Goal: Task Accomplishment & Management: Manage account settings

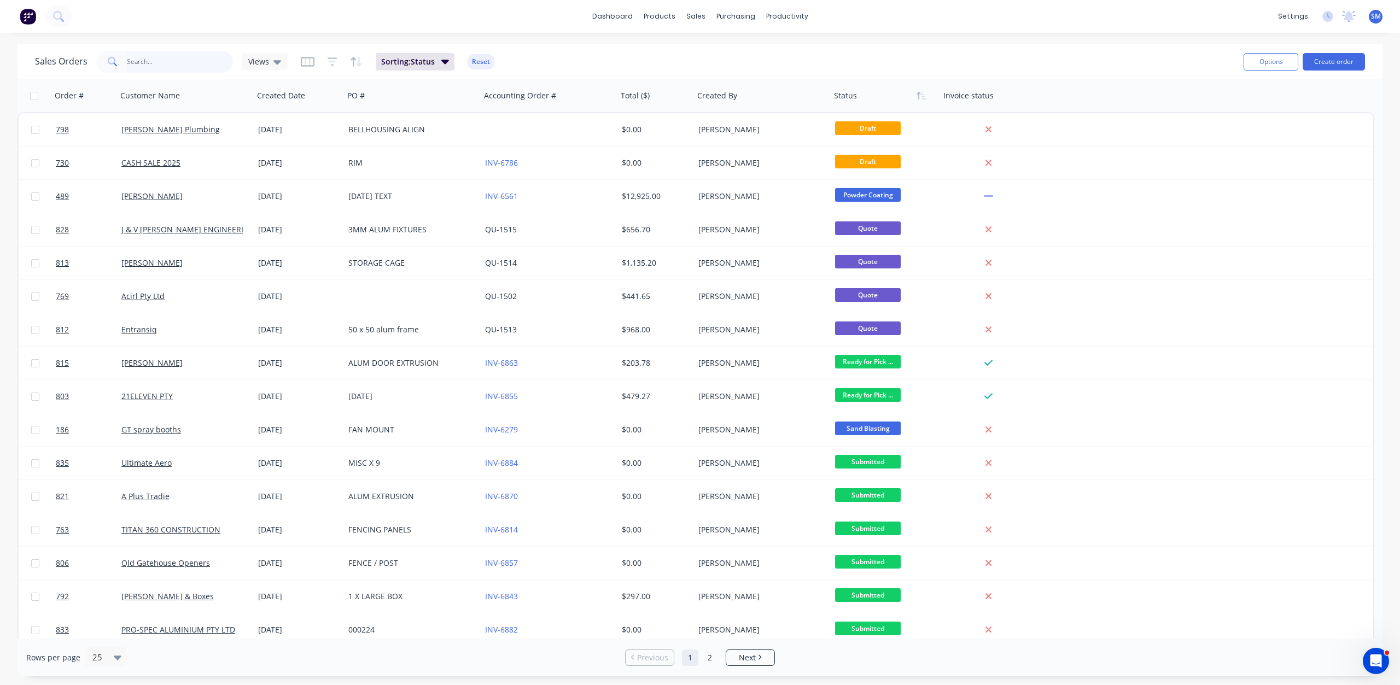
drag, startPoint x: 128, startPoint y: 63, endPoint x: 138, endPoint y: 70, distance: 12.3
click at [128, 63] on input "text" at bounding box center [180, 62] width 107 height 22
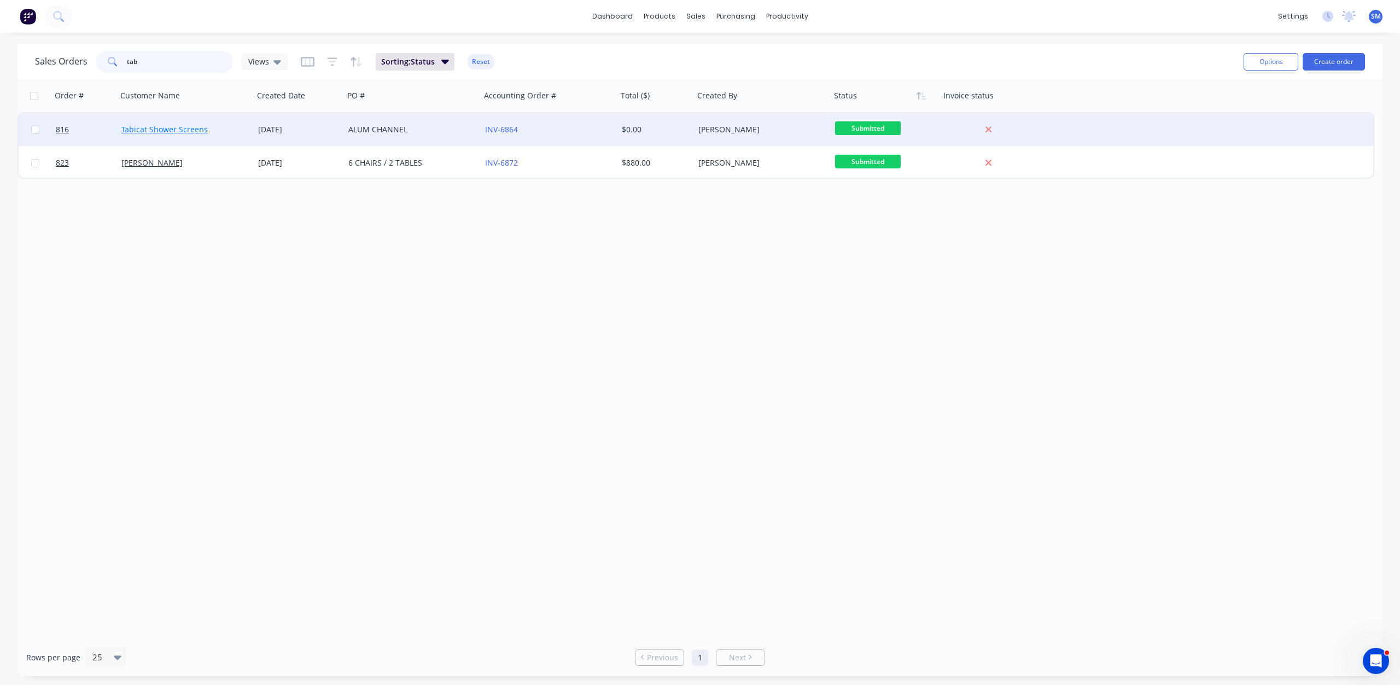
type input "tab"
click at [178, 130] on link "Tabicat Shower Screens" at bounding box center [164, 129] width 86 height 10
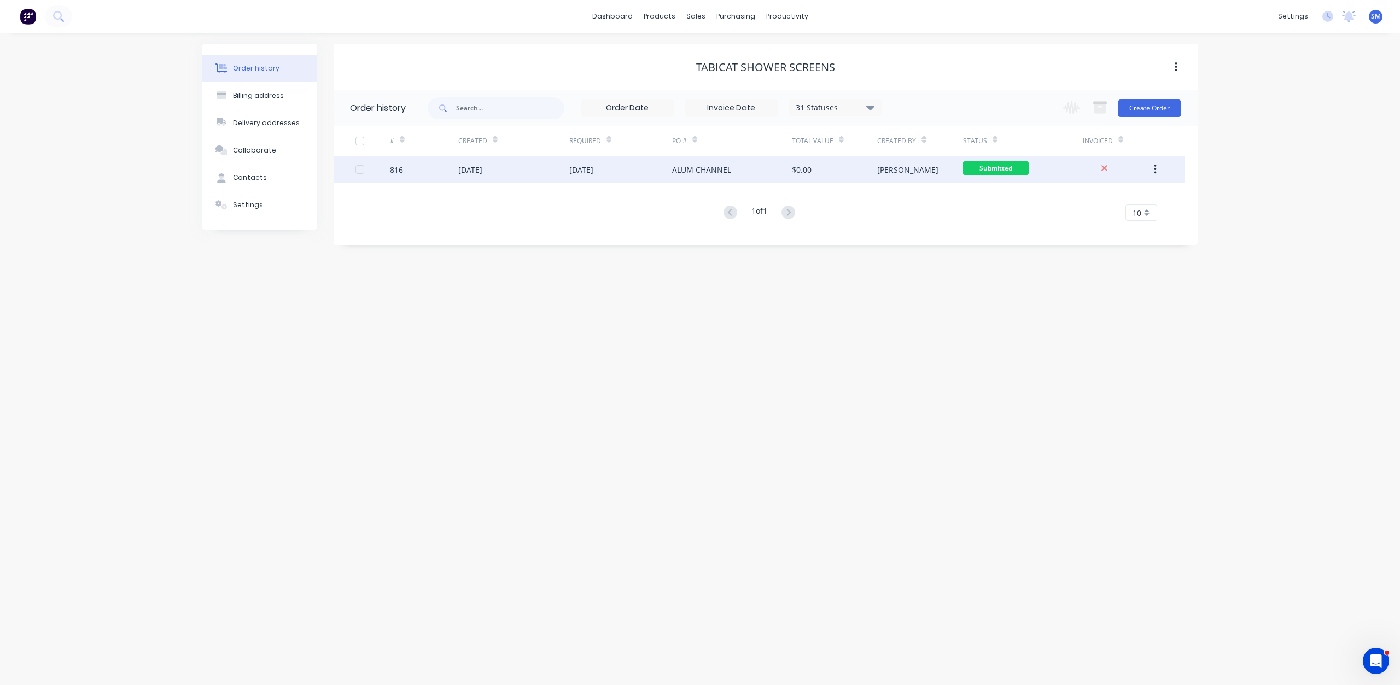
click at [589, 168] on div "[DATE]" at bounding box center [581, 169] width 24 height 11
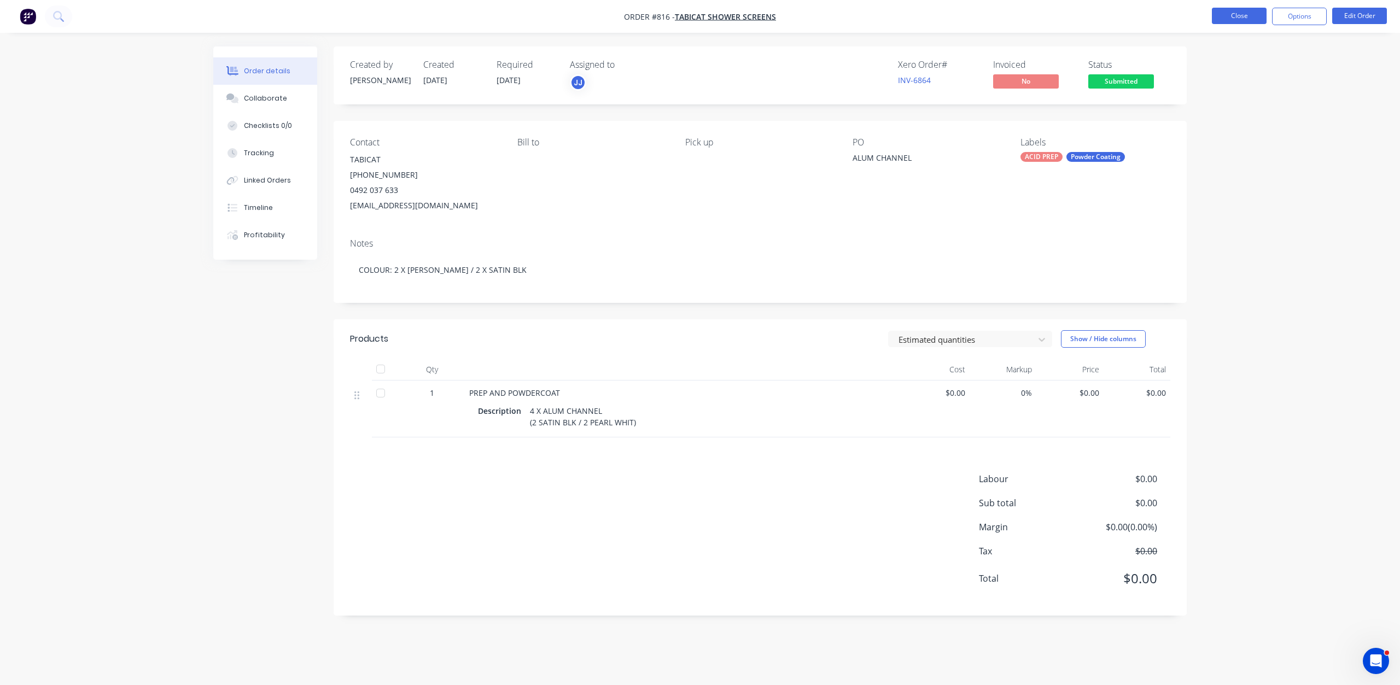
click at [1248, 14] on button "Close" at bounding box center [1238, 16] width 55 height 16
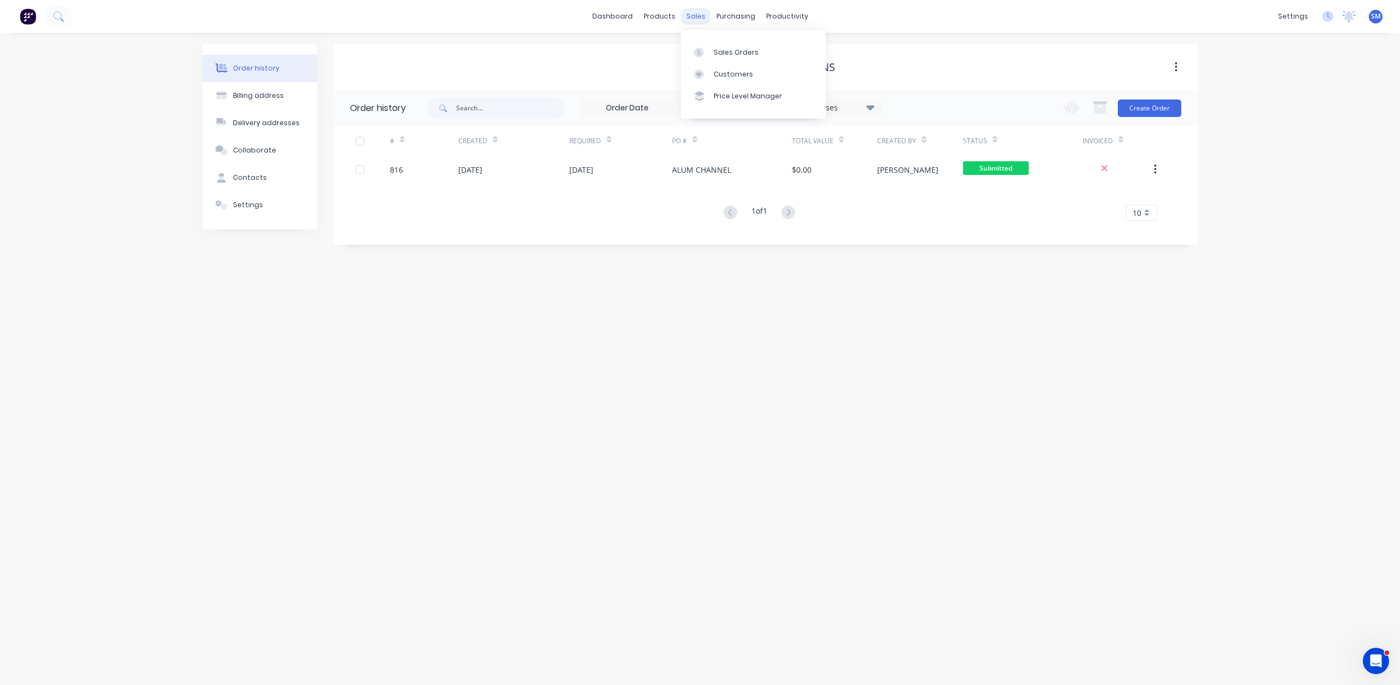
click at [696, 20] on div "sales" at bounding box center [696, 16] width 30 height 16
click at [730, 74] on div "Customers" at bounding box center [732, 74] width 39 height 10
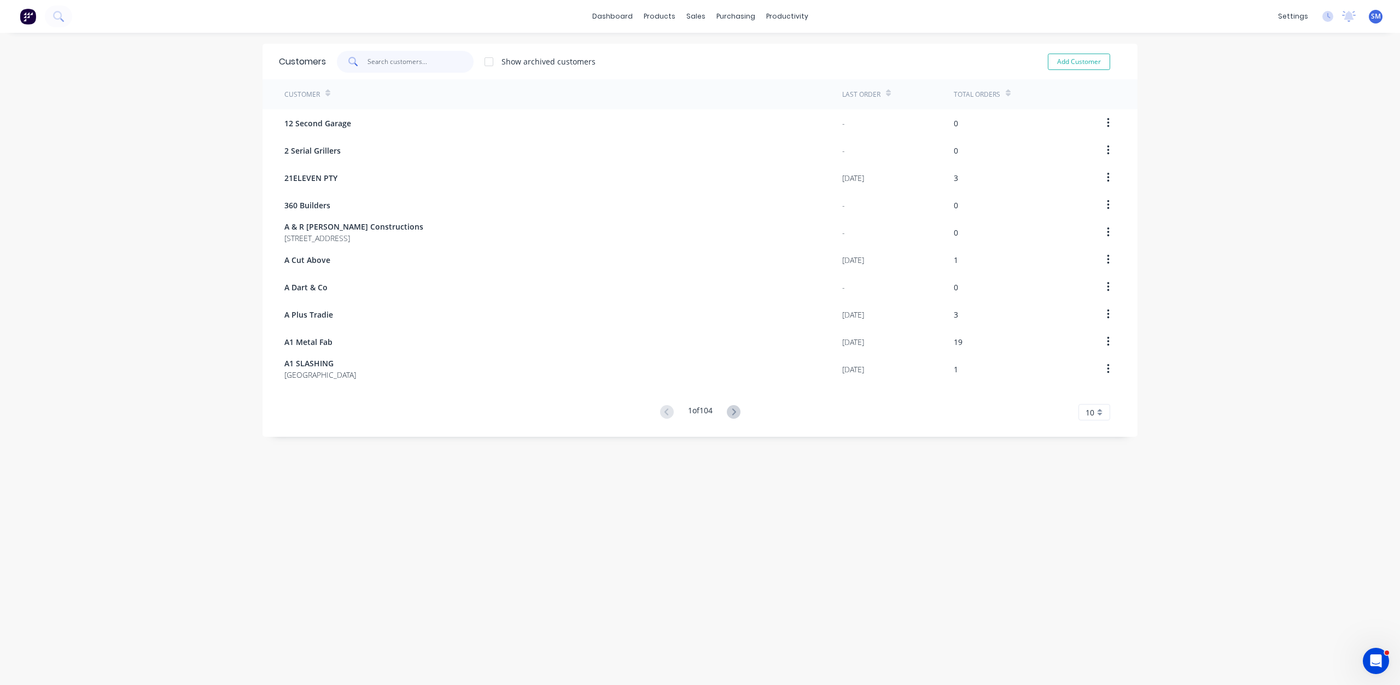
click at [384, 67] on input "text" at bounding box center [420, 62] width 107 height 22
type input "hans"
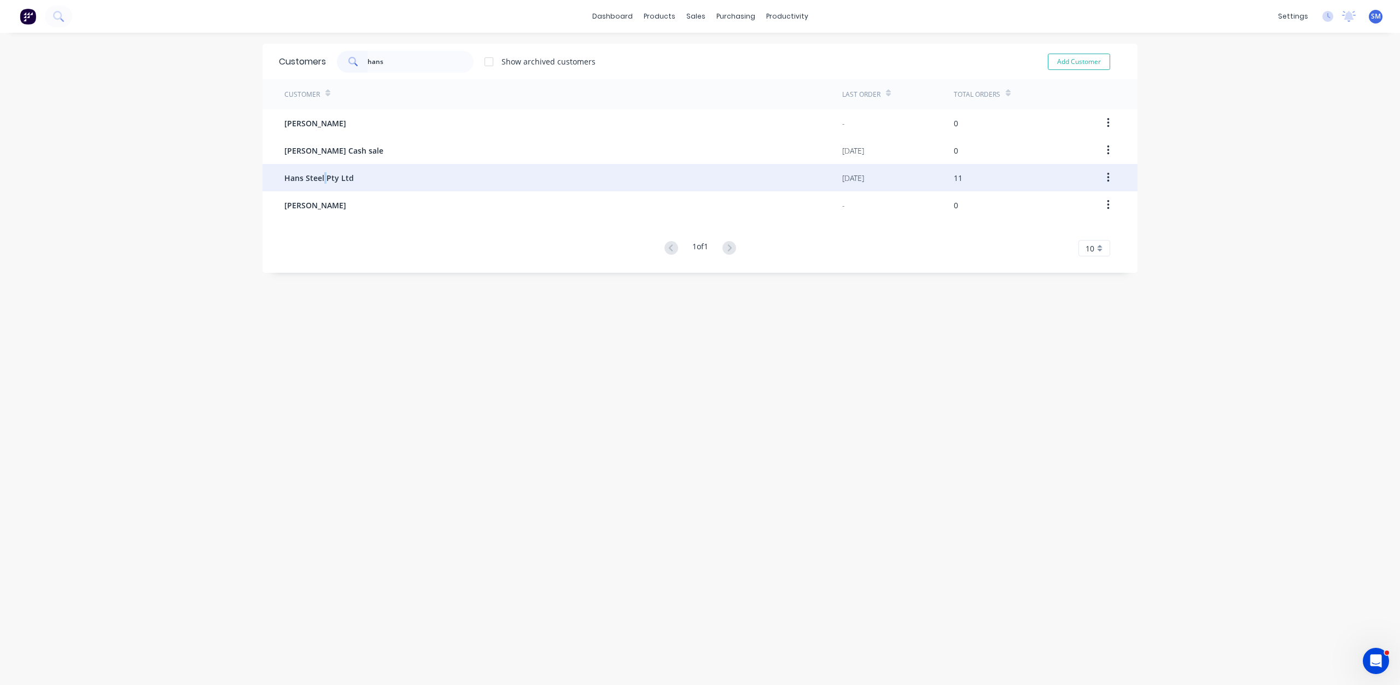
click at [320, 179] on span "Hans Steel Pty Ltd" at bounding box center [318, 177] width 69 height 11
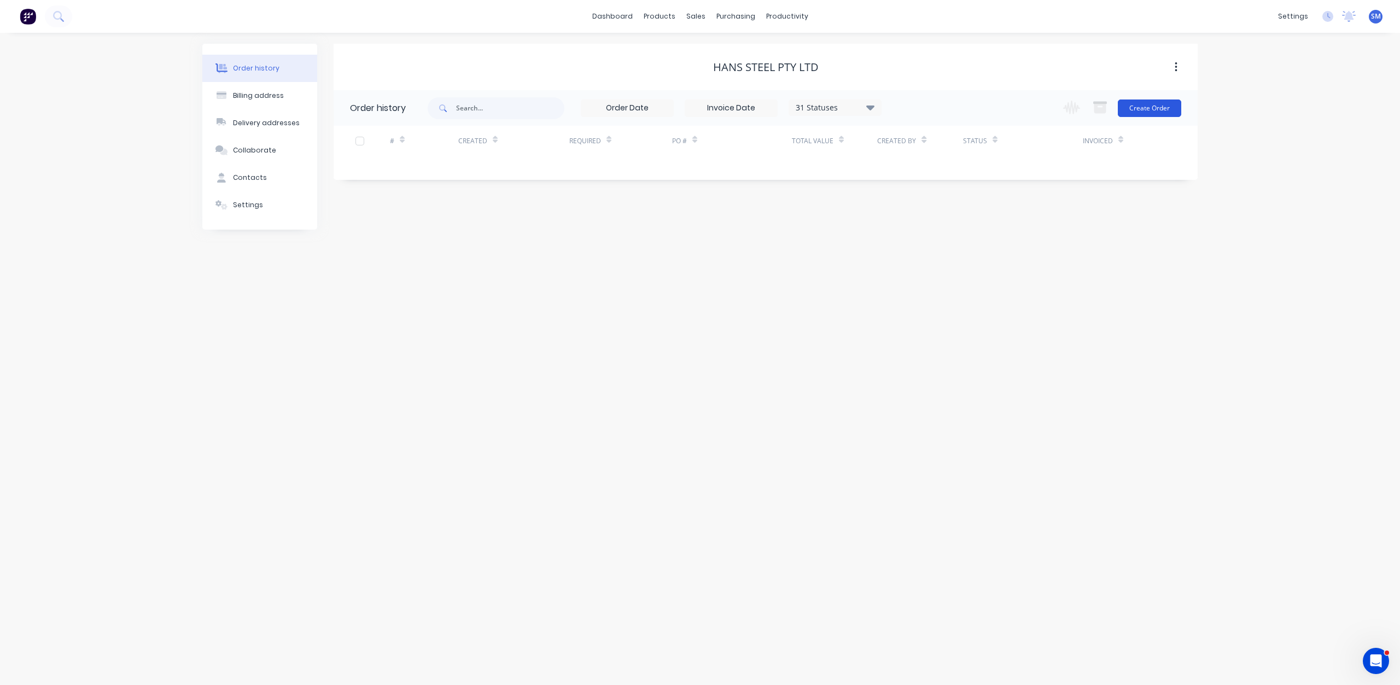
click at [1143, 110] on button "Create Order" at bounding box center [1148, 107] width 63 height 17
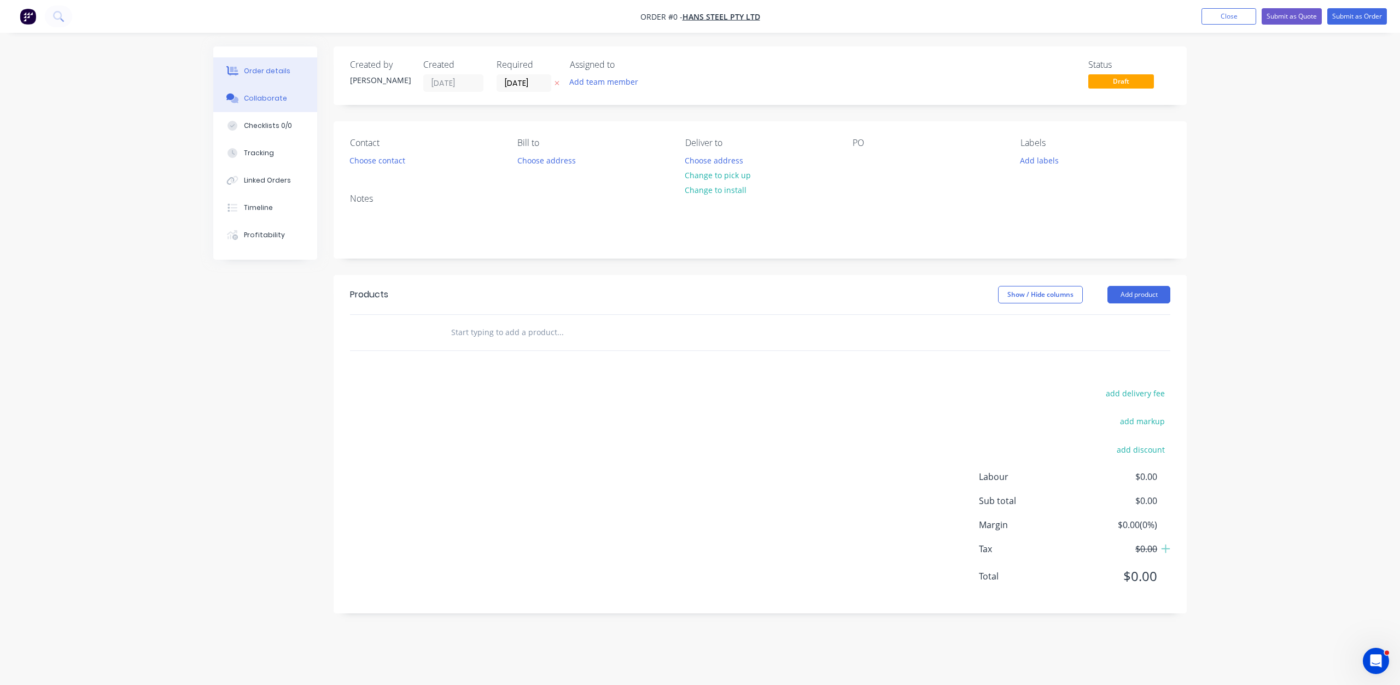
click at [266, 100] on div "Collaborate" at bounding box center [265, 98] width 43 height 10
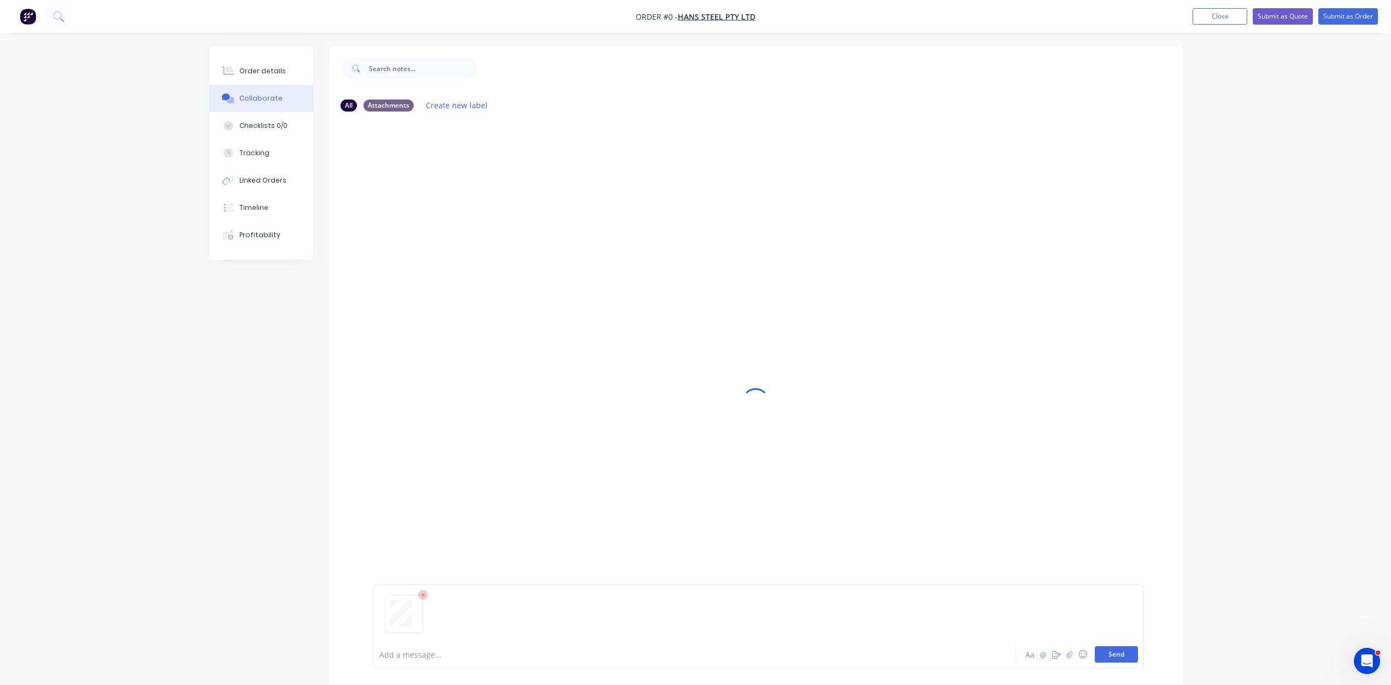
click at [1116, 649] on button "Send" at bounding box center [1116, 654] width 43 height 16
click at [251, 74] on div "Order details" at bounding box center [262, 71] width 46 height 10
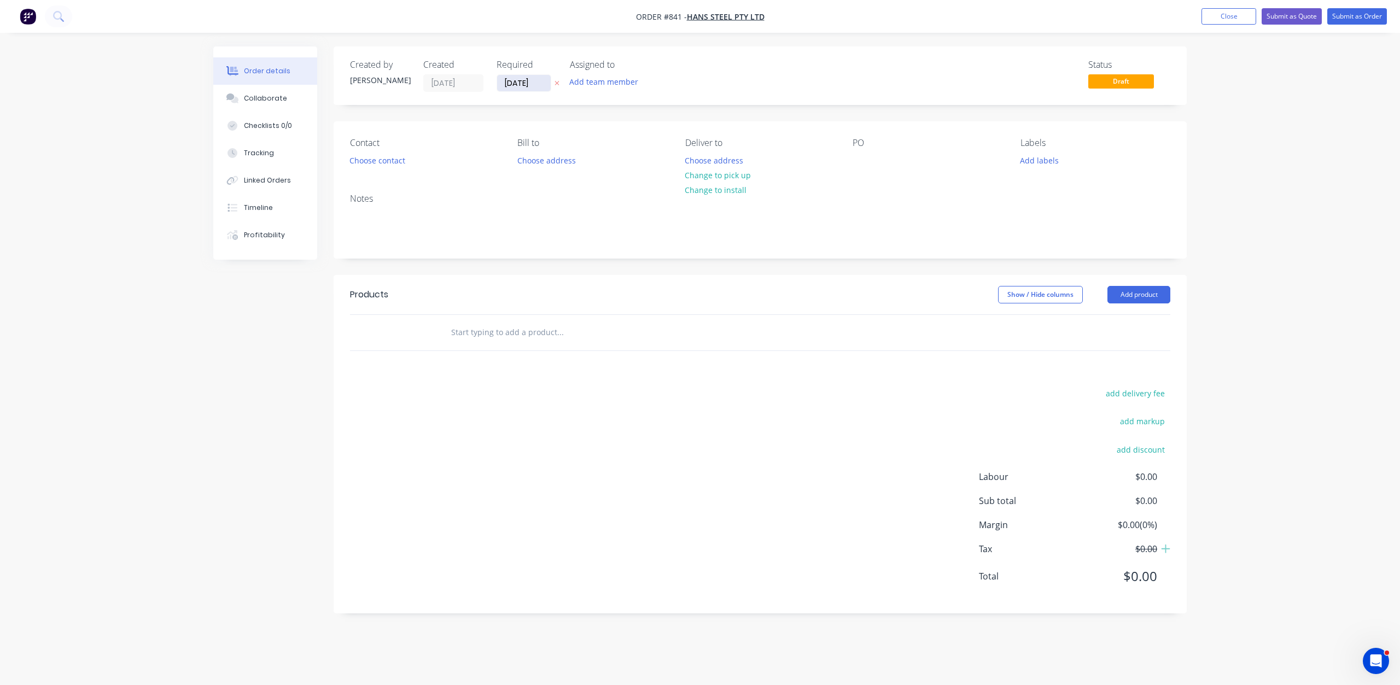
click at [514, 84] on input "[DATE]" at bounding box center [524, 83] width 54 height 16
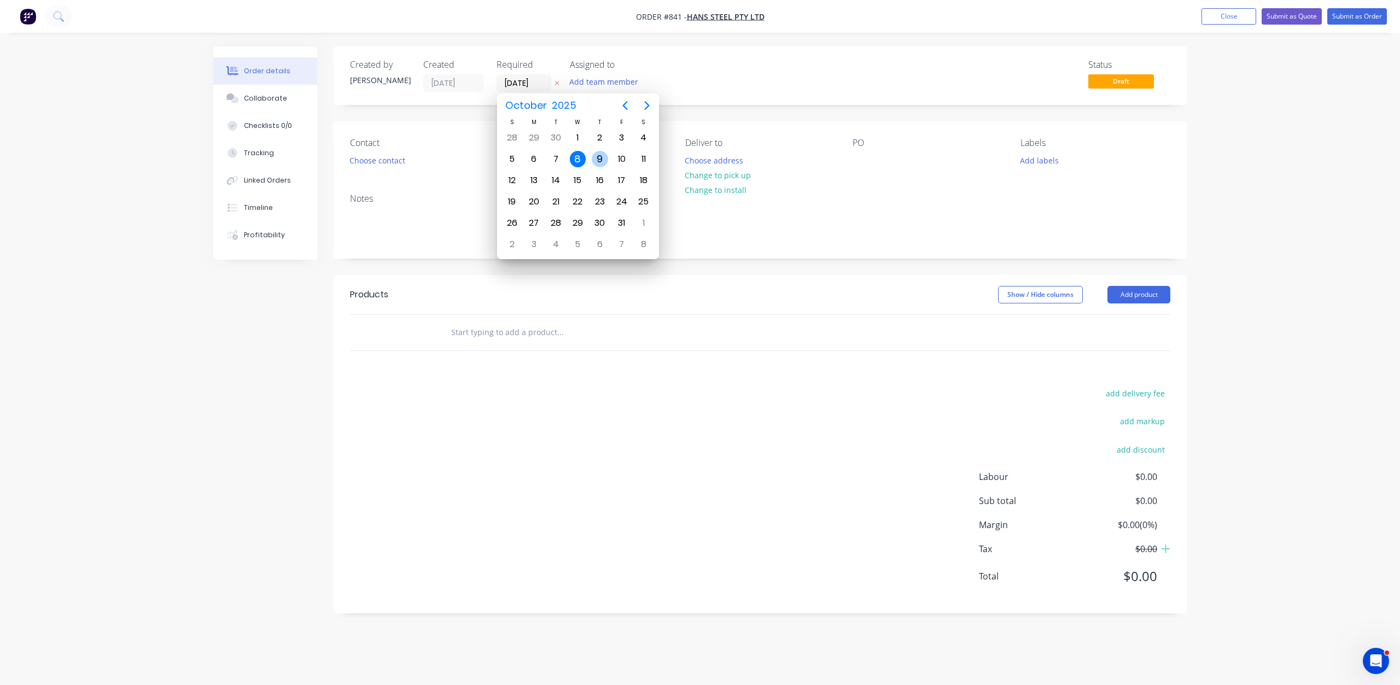
click at [600, 155] on div "9" at bounding box center [600, 159] width 16 height 16
type input "[DATE]"
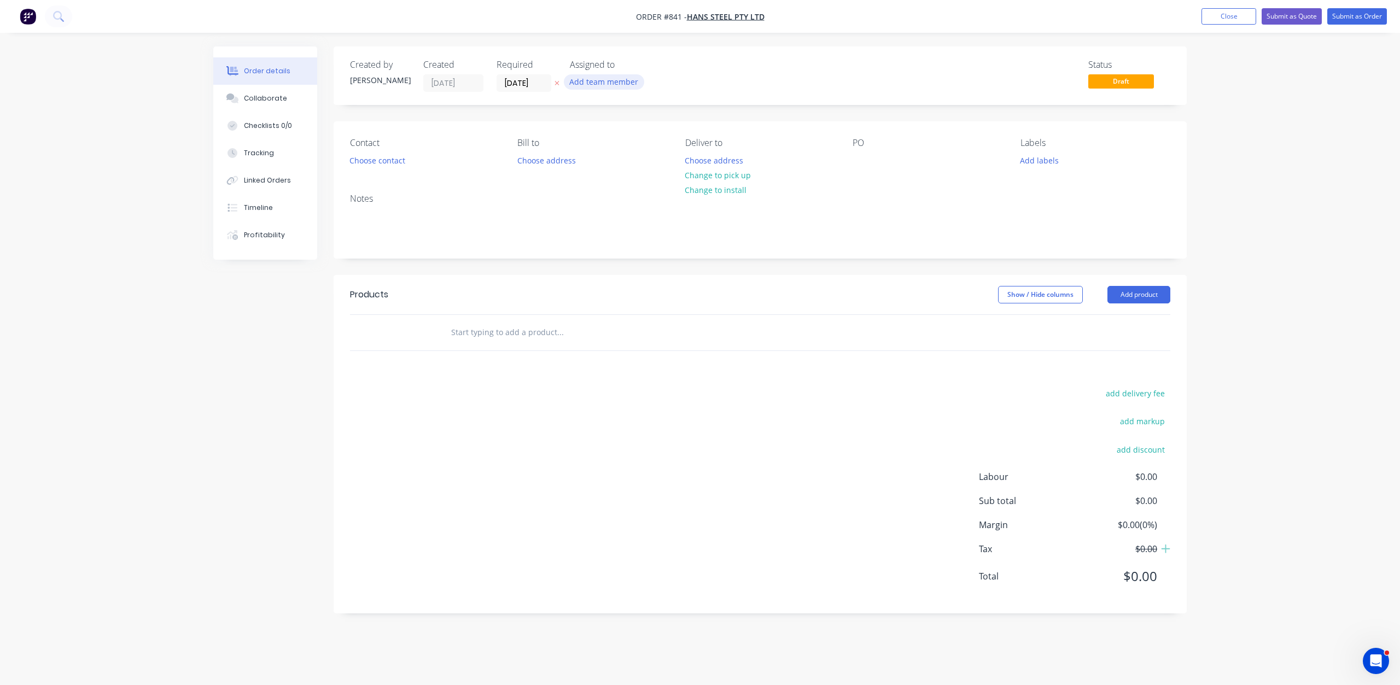
click at [596, 79] on button "Add team member" at bounding box center [604, 81] width 80 height 15
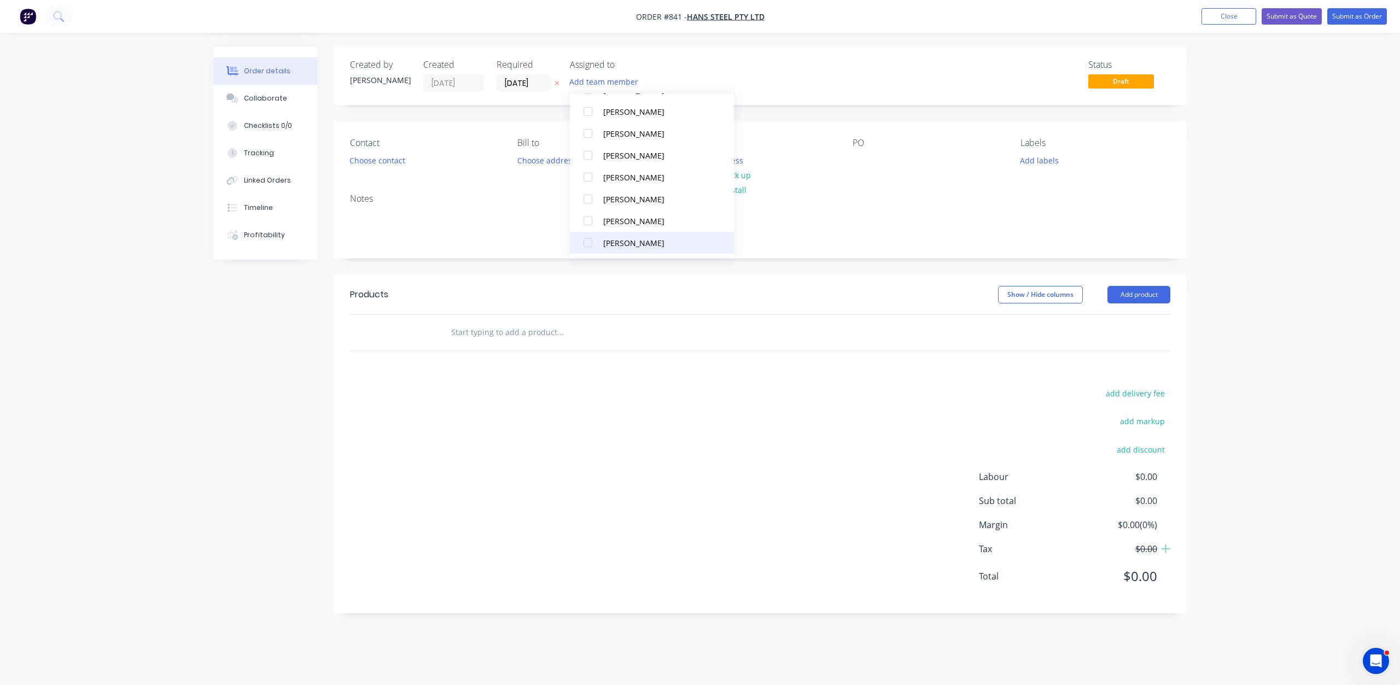
scroll to position [208, 0]
click at [592, 111] on div at bounding box center [588, 110] width 22 height 22
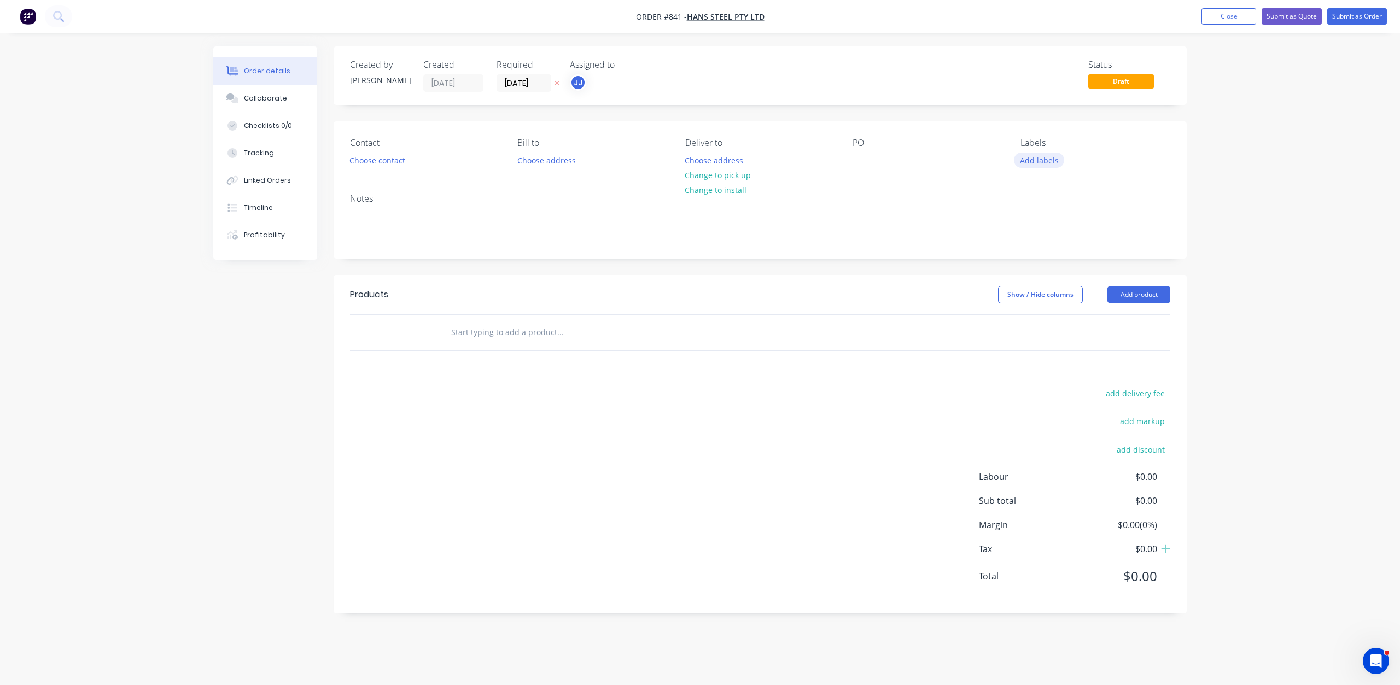
click at [1029, 159] on button "Add labels" at bounding box center [1039, 160] width 50 height 15
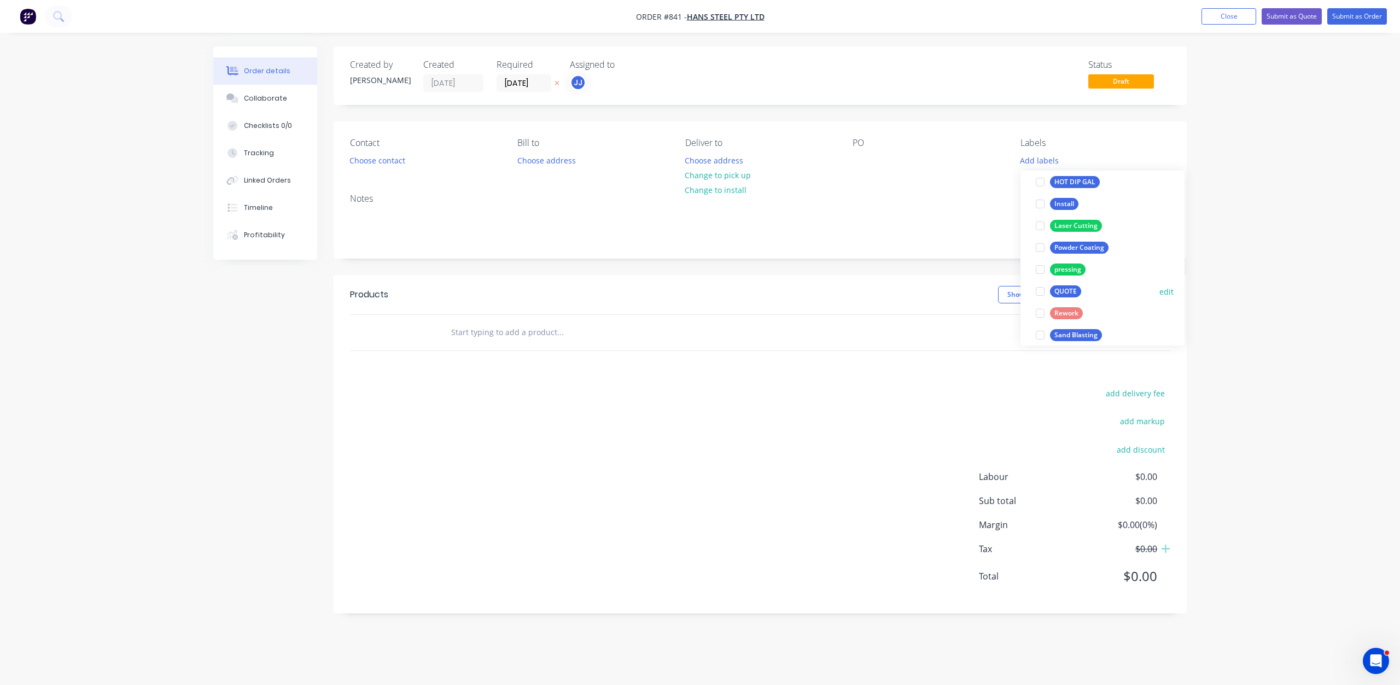
scroll to position [164, 0]
click at [1040, 251] on div at bounding box center [1040, 247] width 22 height 22
click at [1039, 274] on div at bounding box center [1040, 275] width 22 height 22
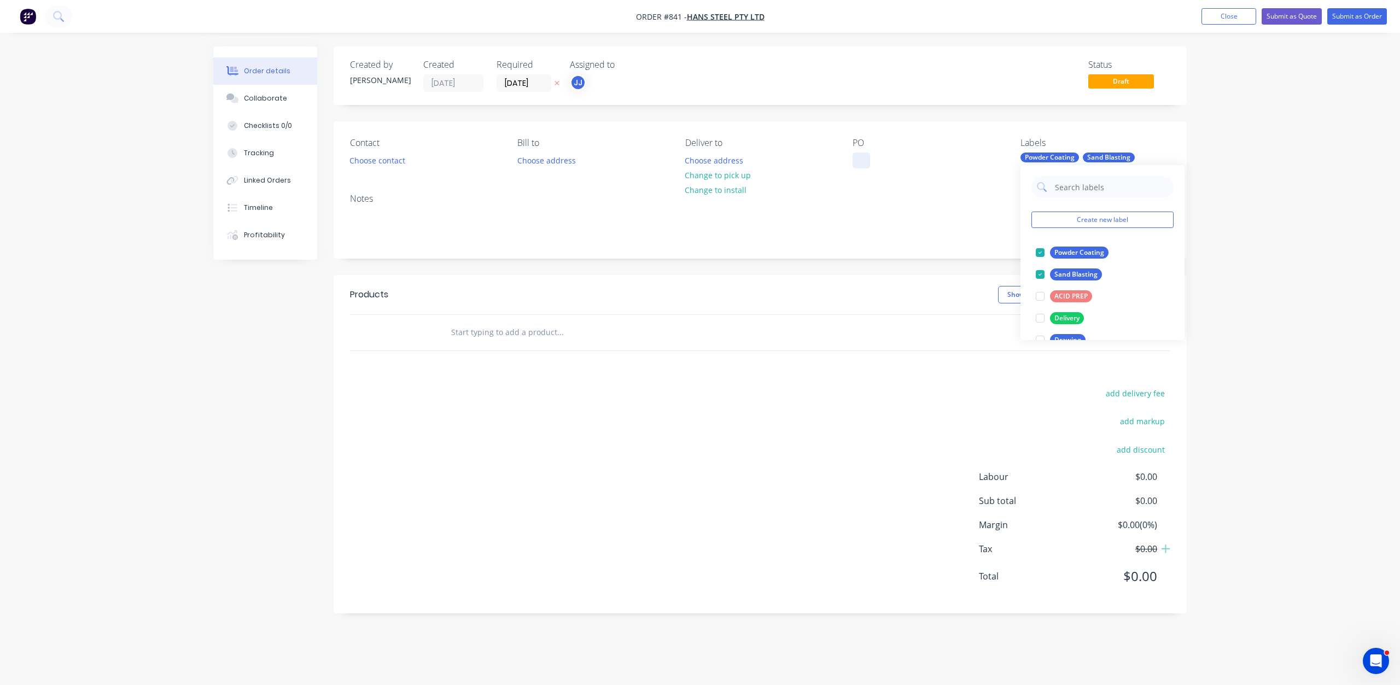
click at [853, 161] on div at bounding box center [860, 161] width 17 height 16
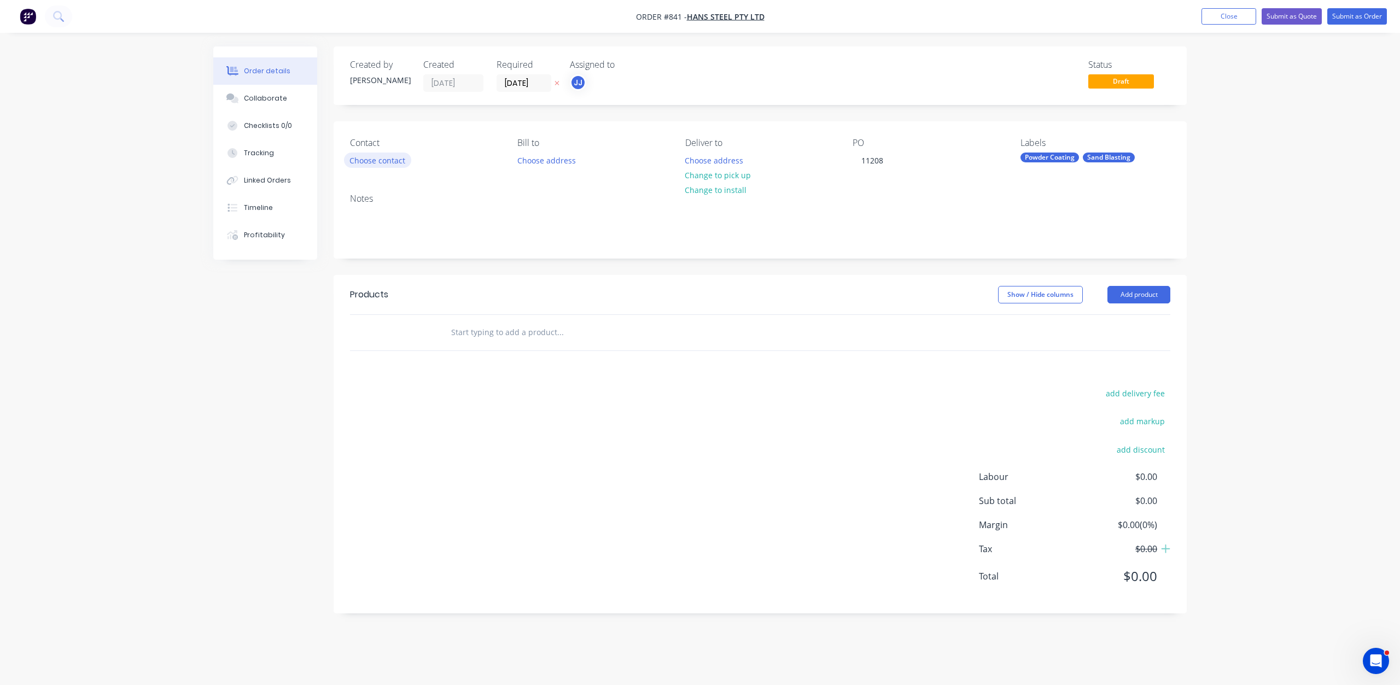
click at [366, 157] on button "Choose contact" at bounding box center [377, 160] width 67 height 15
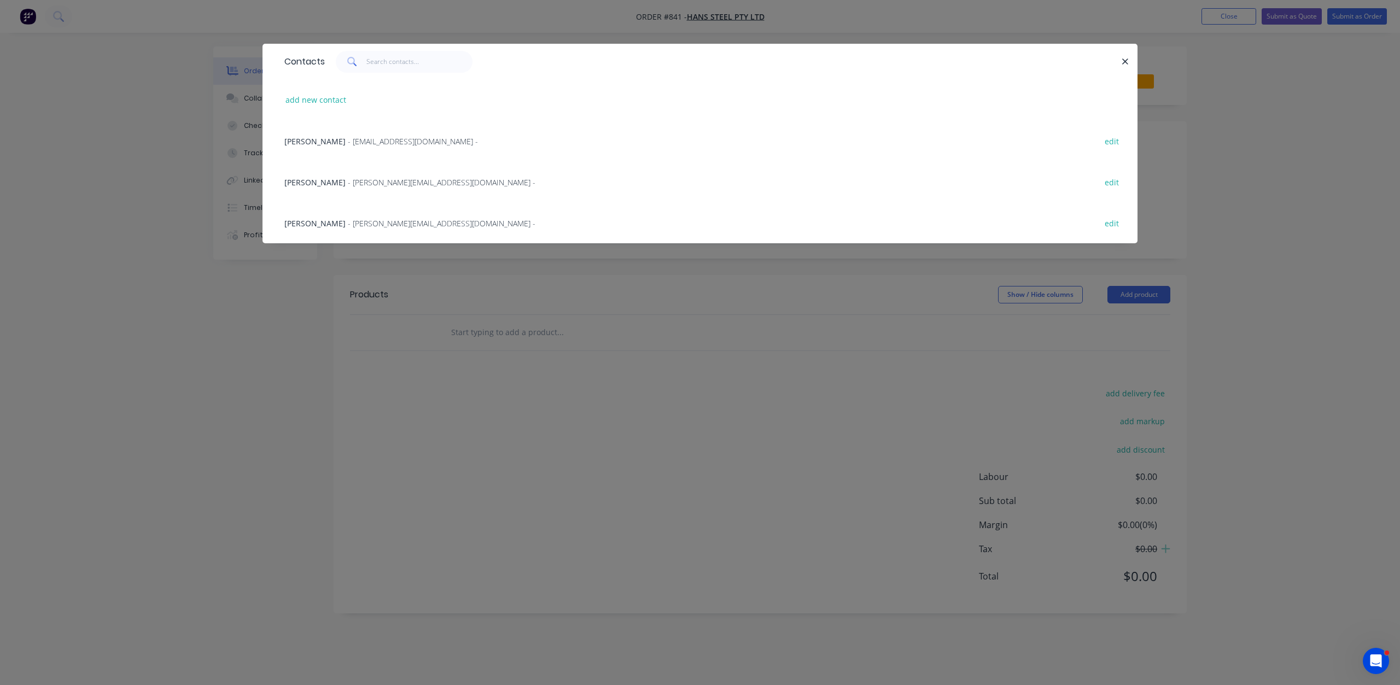
click at [373, 138] on span "- [EMAIL_ADDRESS][DOMAIN_NAME] -" at bounding box center [413, 141] width 130 height 10
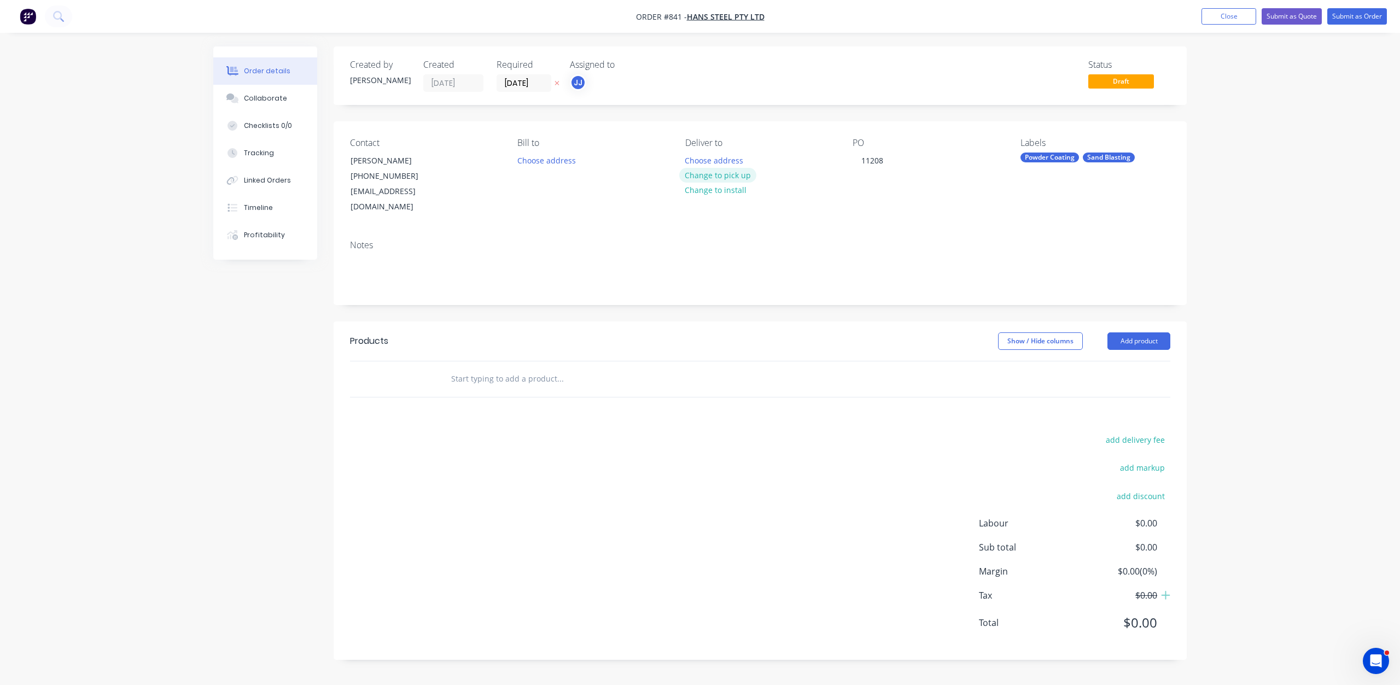
click at [712, 178] on button "Change to pick up" at bounding box center [718, 175] width 78 height 15
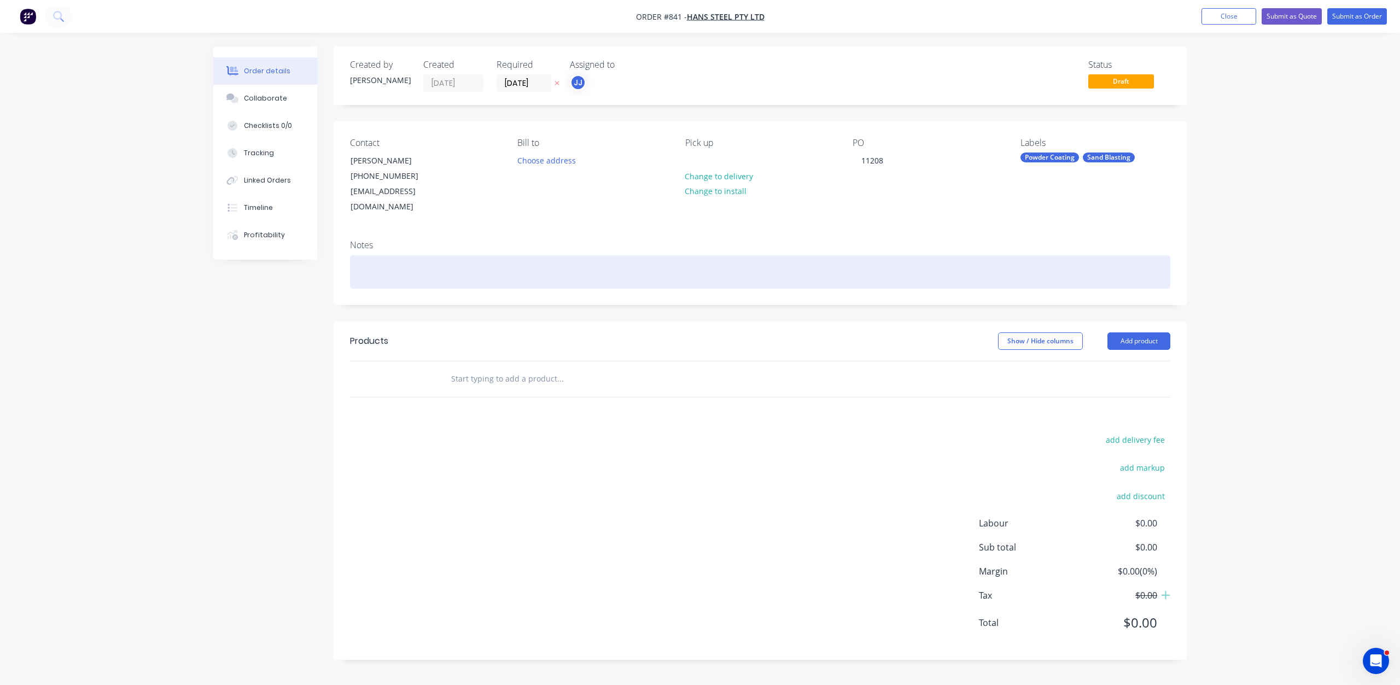
click at [379, 262] on div at bounding box center [760, 271] width 820 height 33
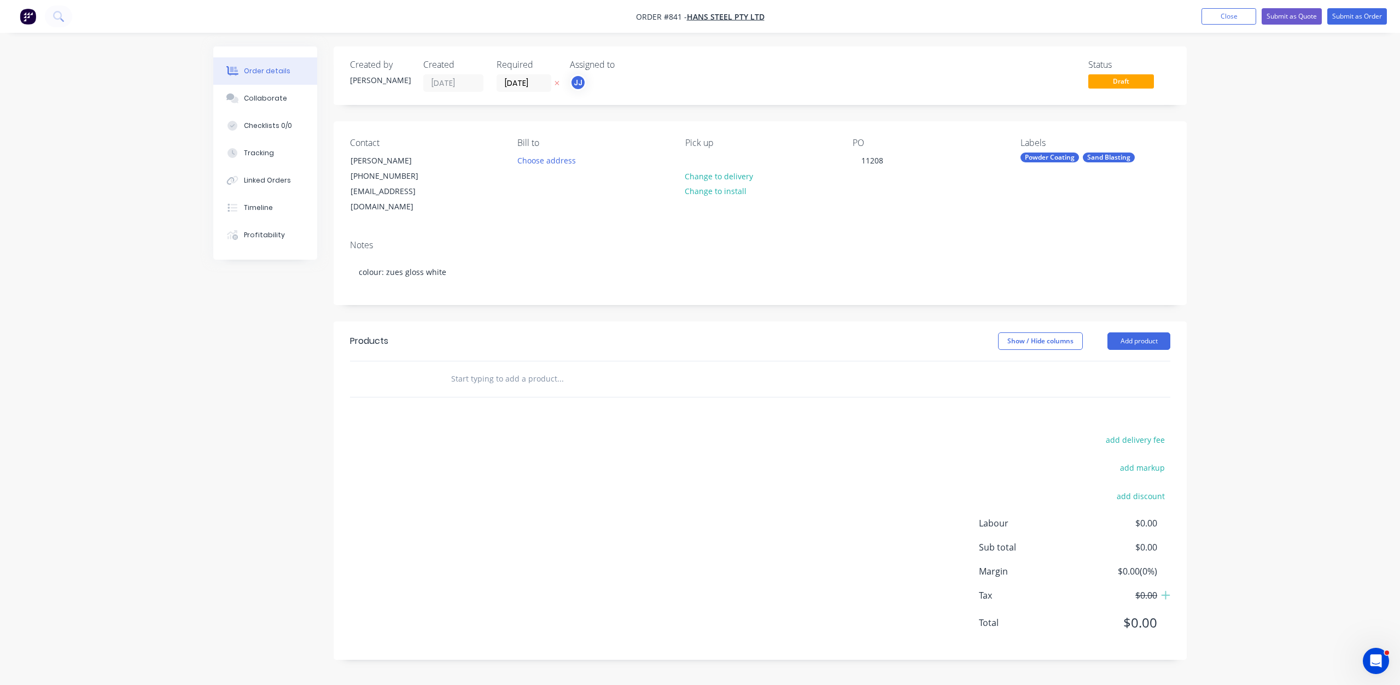
click at [468, 368] on input "text" at bounding box center [559, 379] width 219 height 22
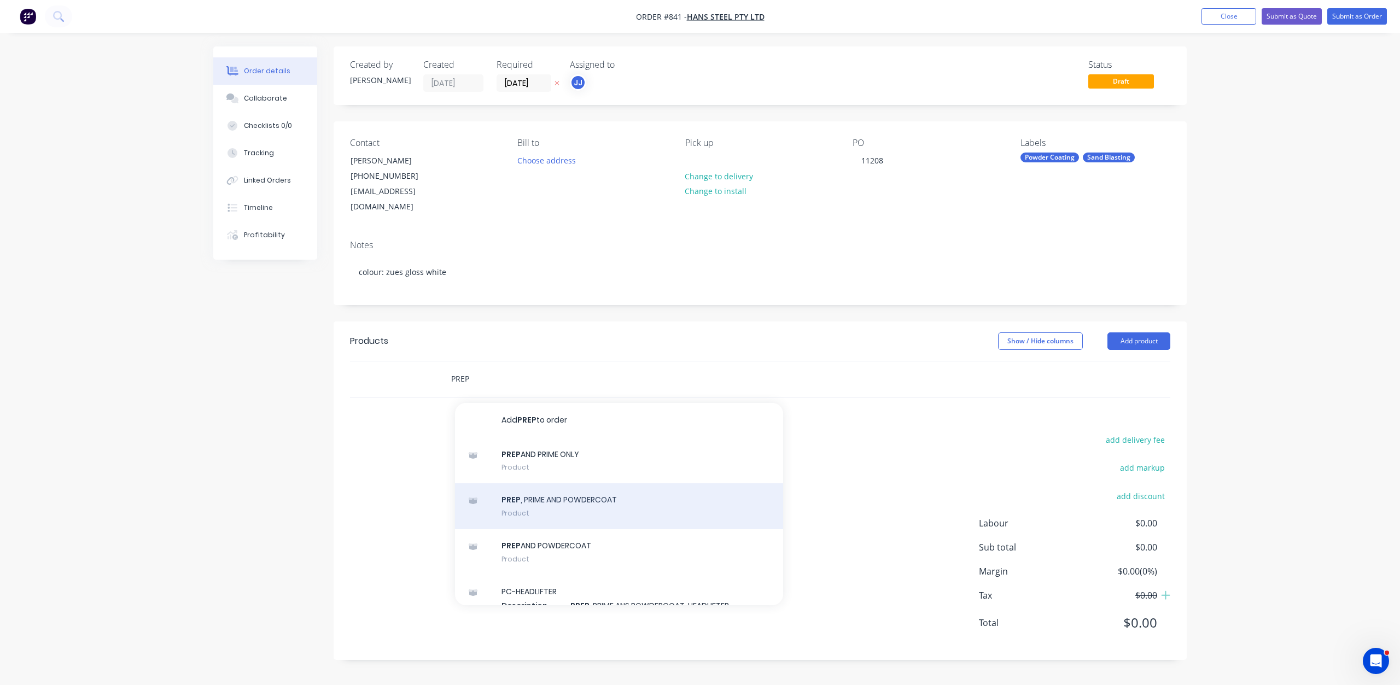
type input "PREP"
click at [552, 489] on div "PREP , PRIME AND POWDERCOAT Product" at bounding box center [619, 506] width 328 height 46
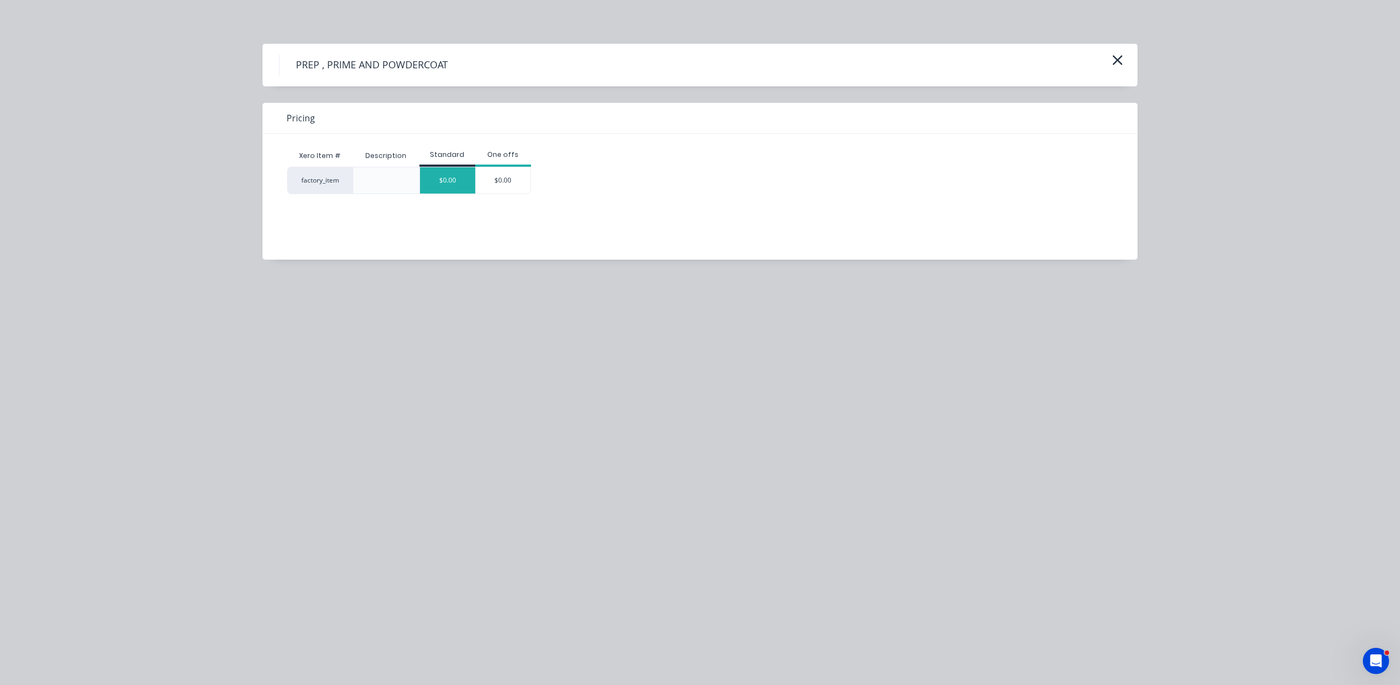
click at [451, 175] on div "$0.00" at bounding box center [447, 180] width 55 height 26
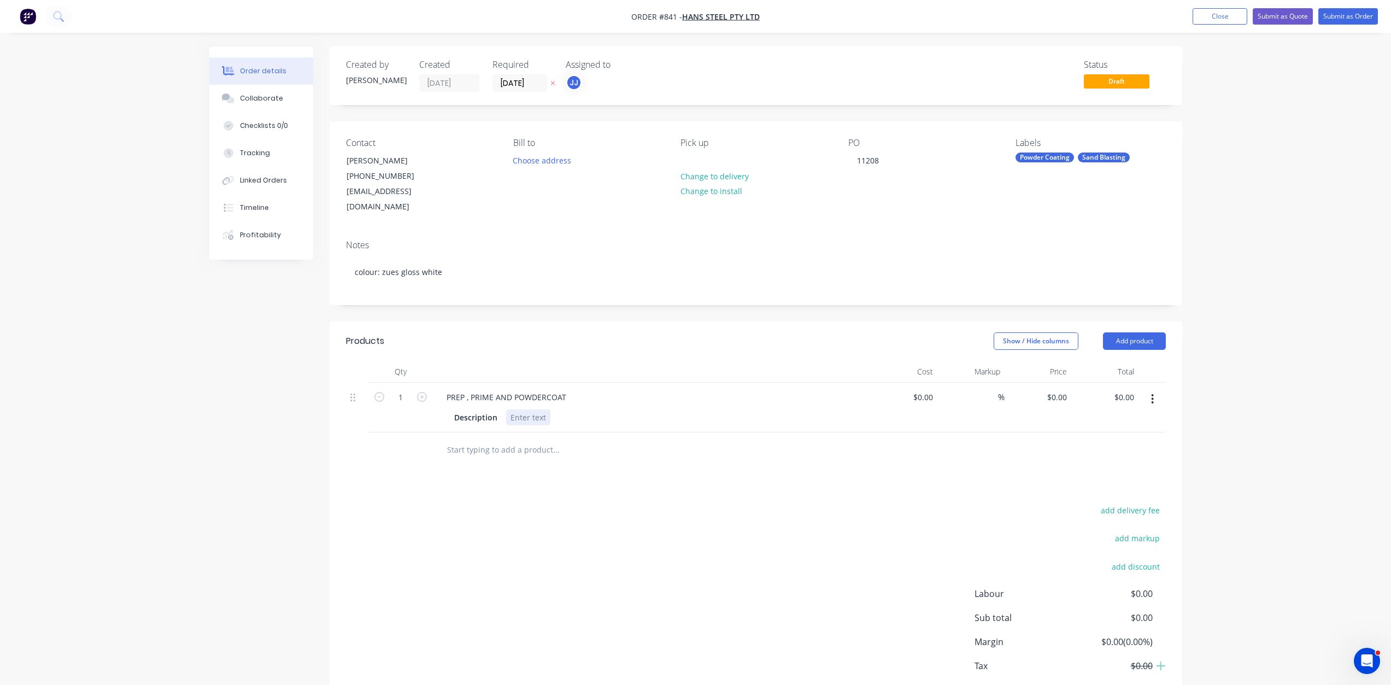
click at [516, 409] on div at bounding box center [528, 417] width 44 height 16
click at [403, 389] on input "1" at bounding box center [401, 397] width 28 height 16
type input "5"
click at [530, 409] on div at bounding box center [528, 417] width 44 height 16
click at [526, 409] on div at bounding box center [528, 417] width 44 height 16
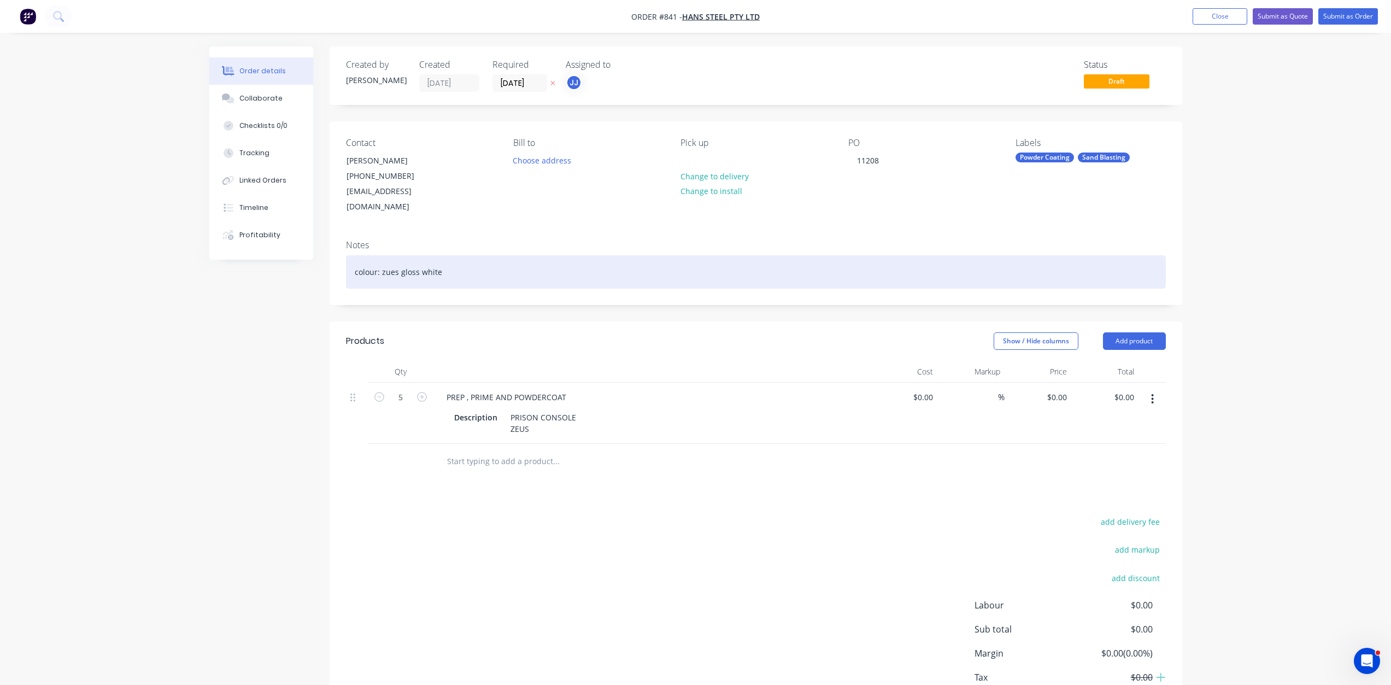
click at [398, 259] on div "colour: zues gloss white" at bounding box center [756, 271] width 820 height 33
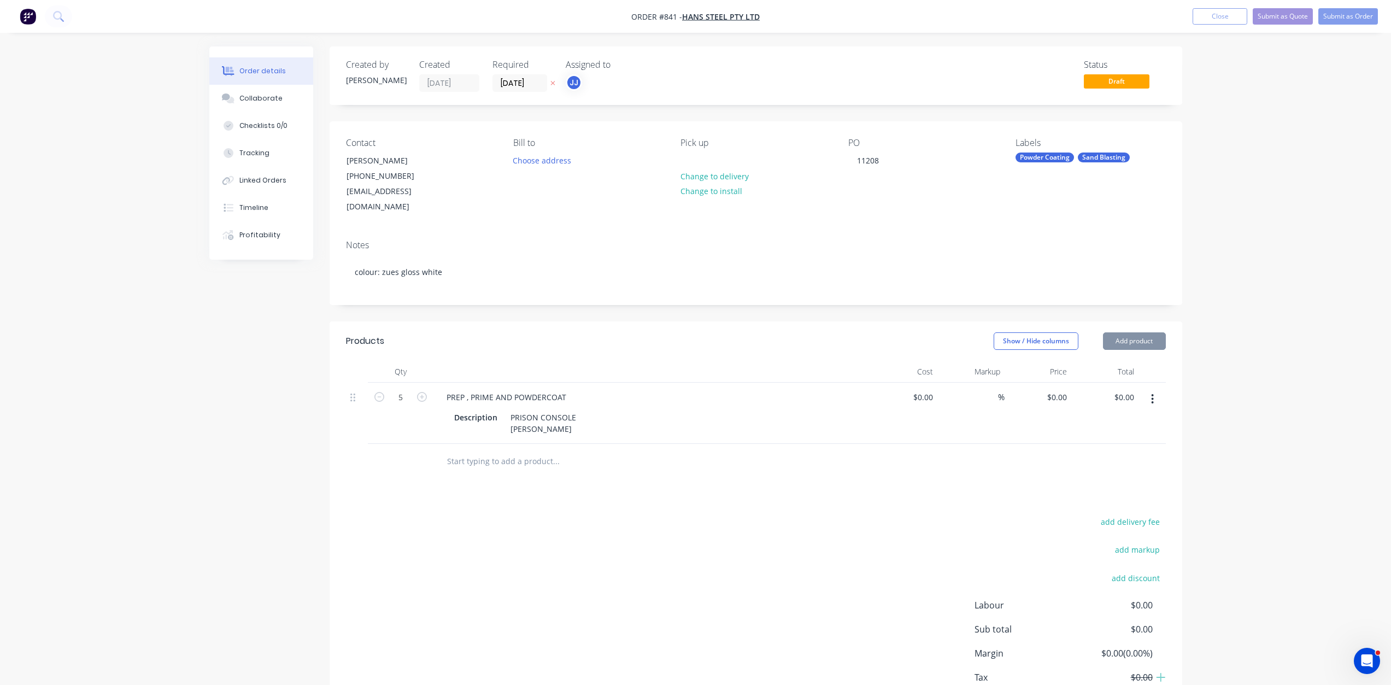
click at [536, 415] on div "PRISON CONSOLE [PERSON_NAME]" at bounding box center [543, 422] width 74 height 27
click at [535, 414] on div "PRISON CONSOLE [PERSON_NAME]" at bounding box center [543, 422] width 74 height 27
click at [630, 462] on div at bounding box center [631, 462] width 394 height 36
drag, startPoint x: 1343, startPoint y: 17, endPoint x: 1334, endPoint y: 18, distance: 8.3
click at [1342, 17] on button "Submit as Order" at bounding box center [1349, 16] width 60 height 16
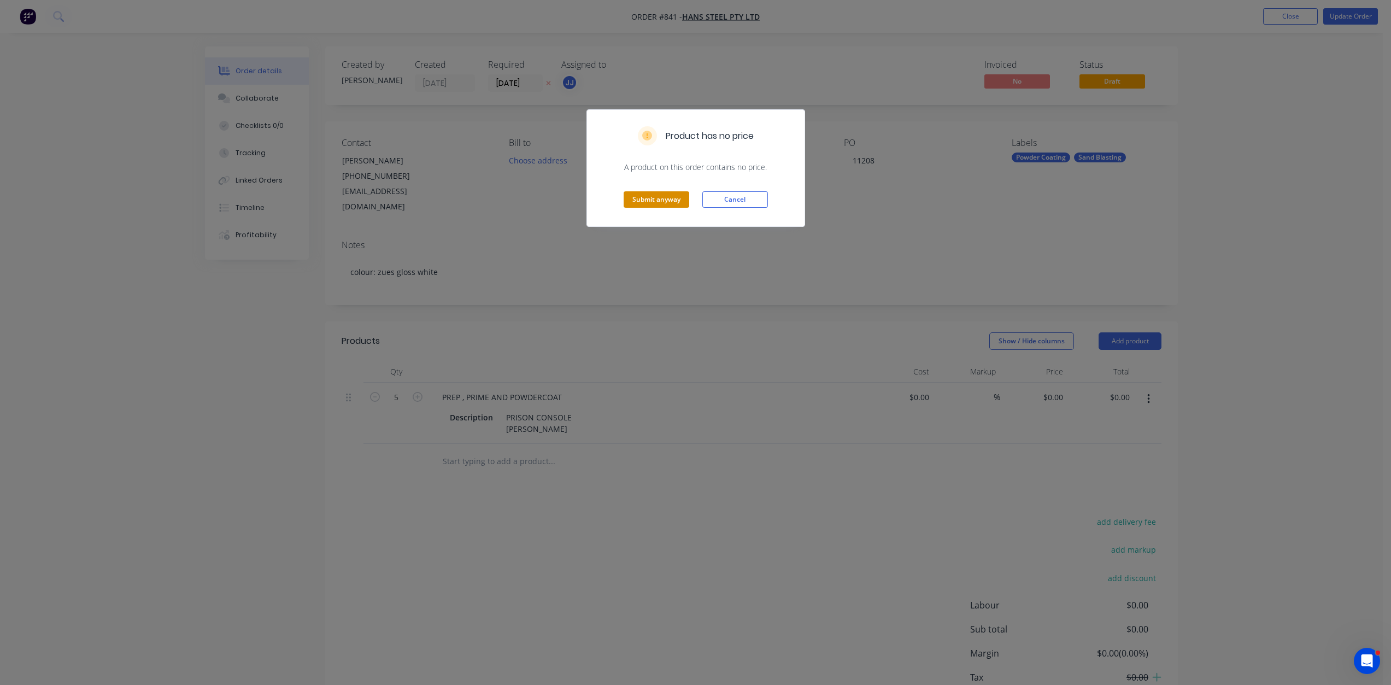
click at [650, 201] on button "Submit anyway" at bounding box center [657, 199] width 66 height 16
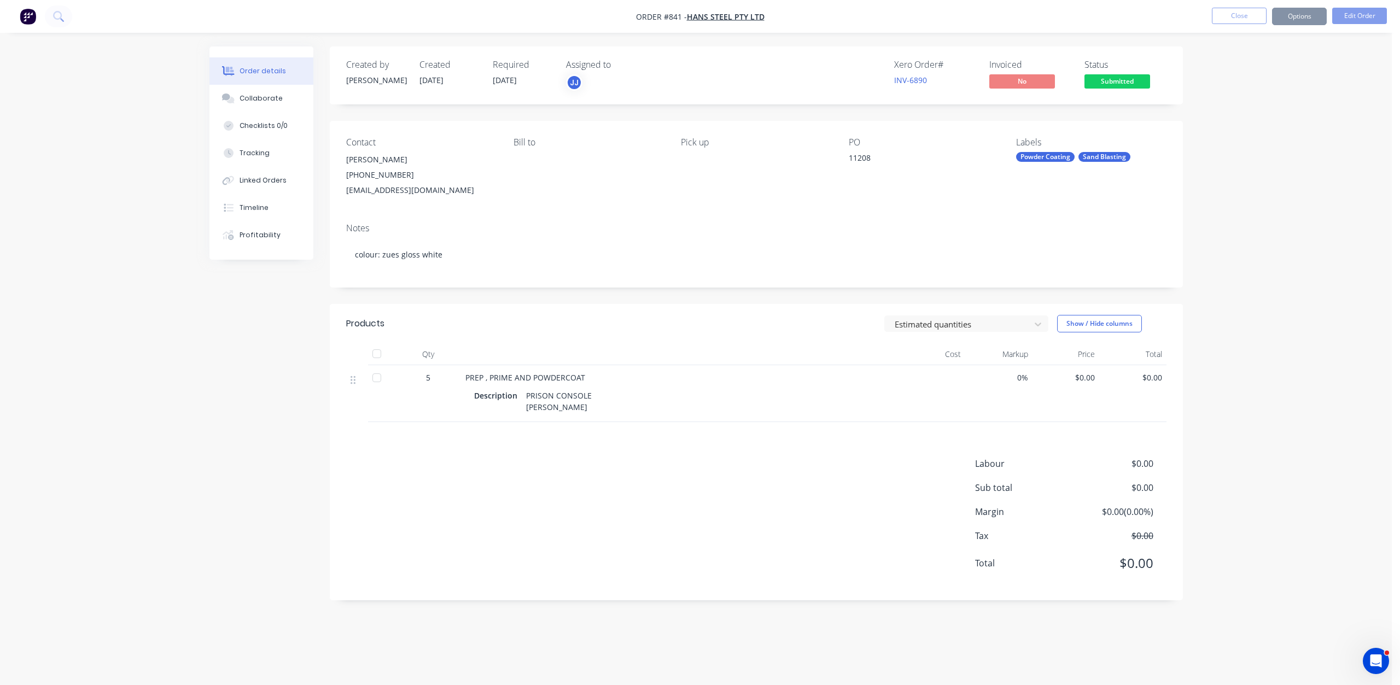
click at [1303, 20] on button "Options" at bounding box center [1299, 16] width 55 height 17
click at [1227, 130] on div "Work Order" at bounding box center [1266, 132] width 101 height 16
click at [1234, 108] on div "Without pricing" at bounding box center [1266, 110] width 101 height 16
click at [1243, 15] on button "Close" at bounding box center [1238, 16] width 55 height 16
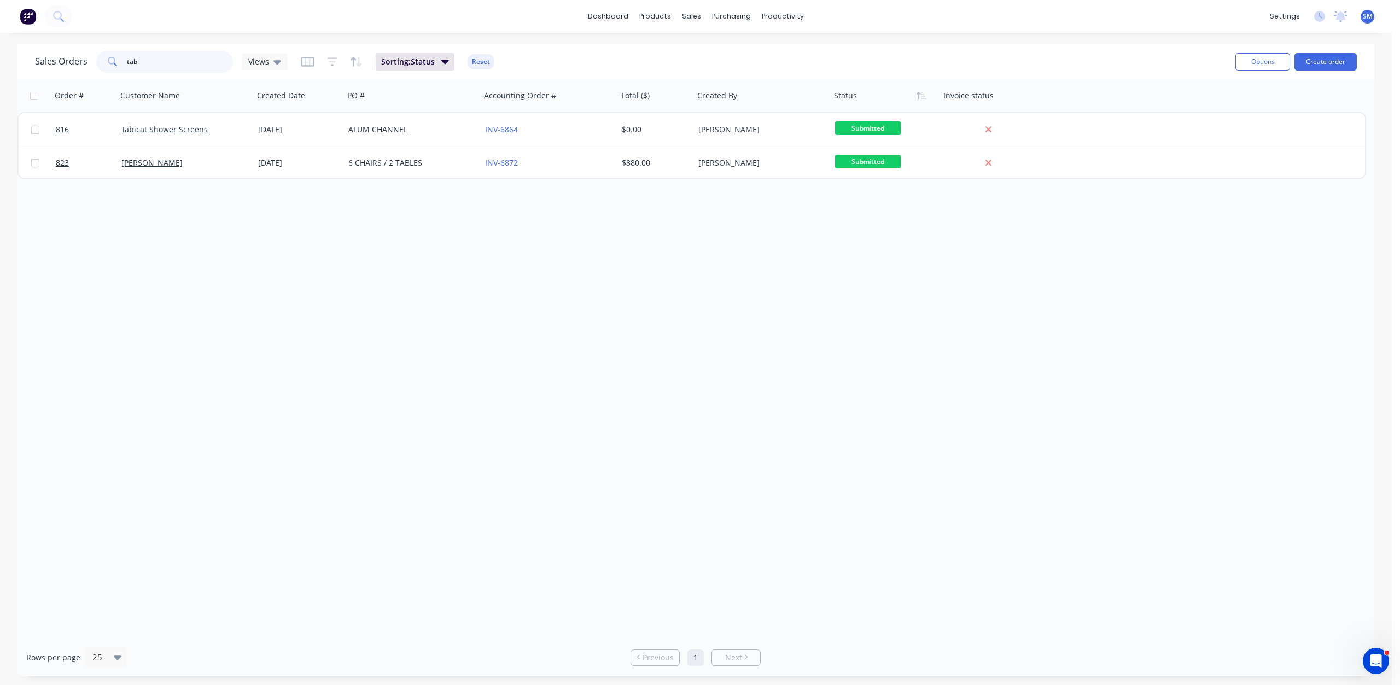
drag, startPoint x: 153, startPoint y: 58, endPoint x: 46, endPoint y: 62, distance: 106.7
click at [46, 62] on div "Sales Orders tab Views" at bounding box center [161, 62] width 253 height 22
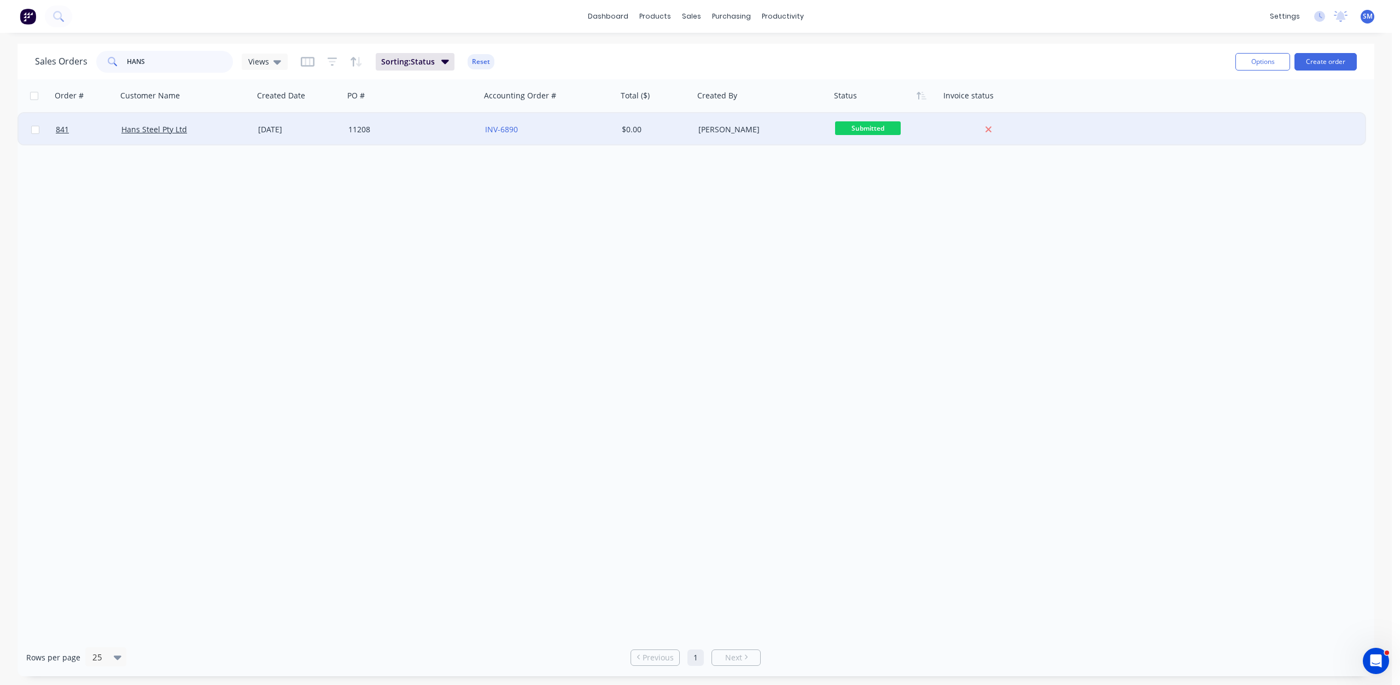
type input "HANS"
click at [193, 136] on div "Hans Steel Pty Ltd" at bounding box center [185, 129] width 137 height 33
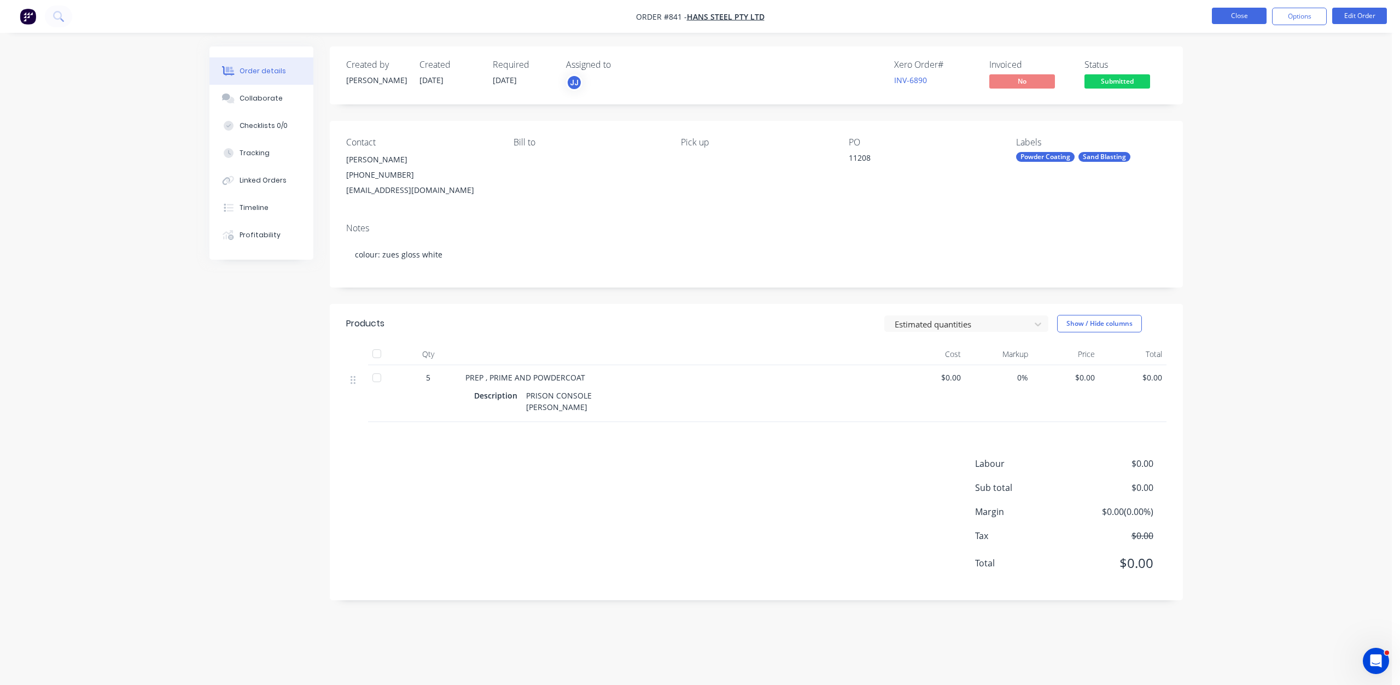
click at [1226, 18] on button "Close" at bounding box center [1238, 16] width 55 height 16
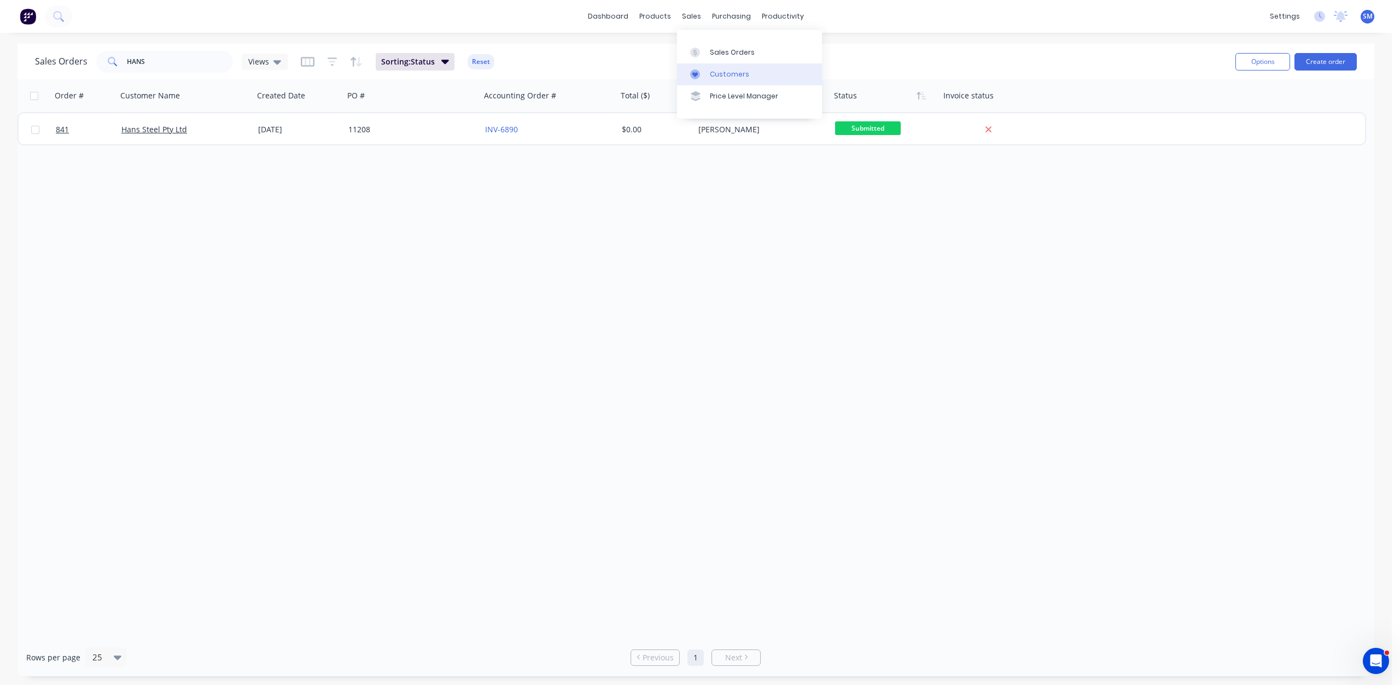
click at [724, 78] on div "Customers" at bounding box center [729, 74] width 39 height 10
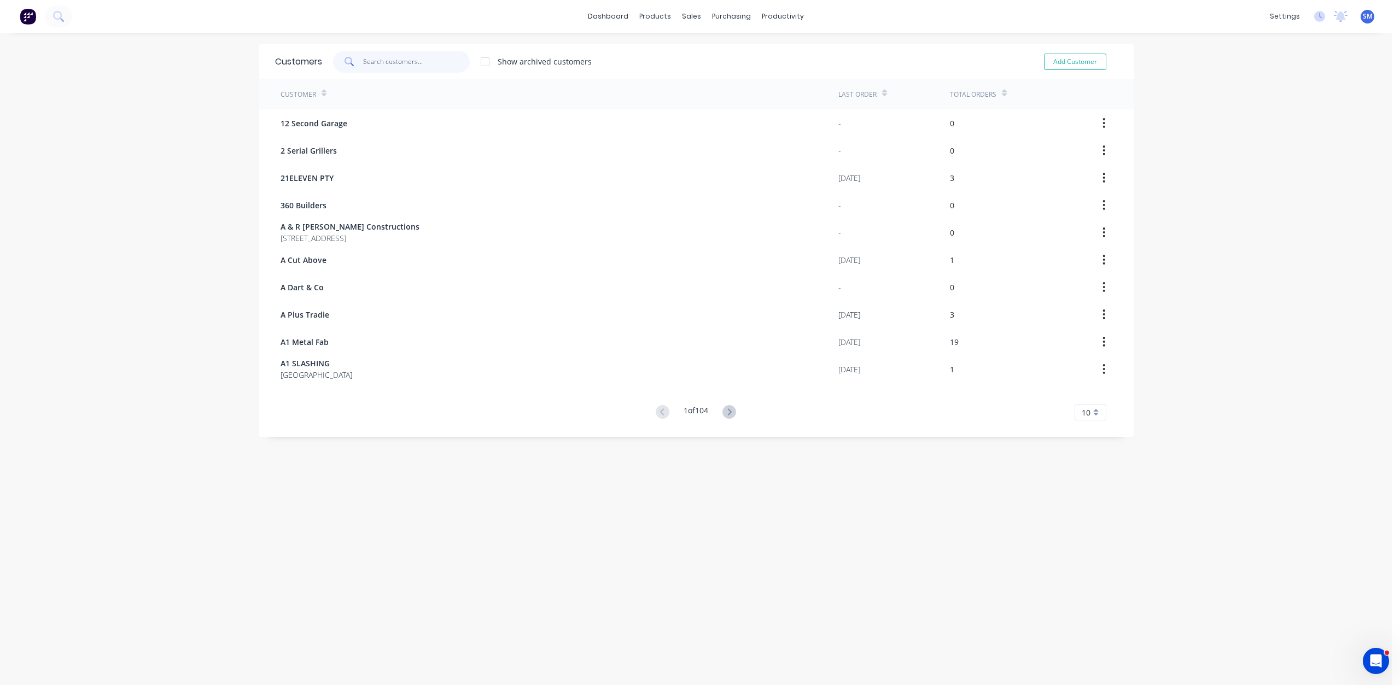
click at [389, 63] on input "text" at bounding box center [416, 62] width 107 height 22
type input "HANS"
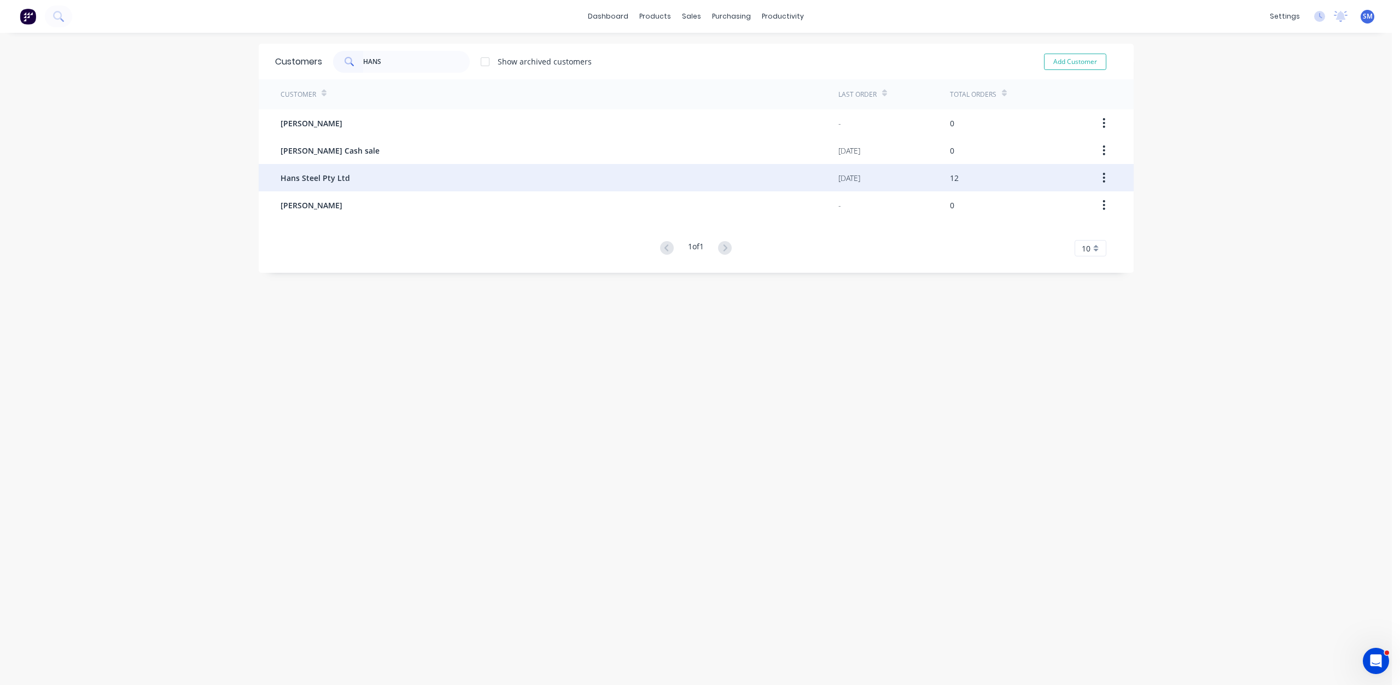
click at [312, 179] on span "Hans Steel Pty Ltd" at bounding box center [314, 177] width 69 height 11
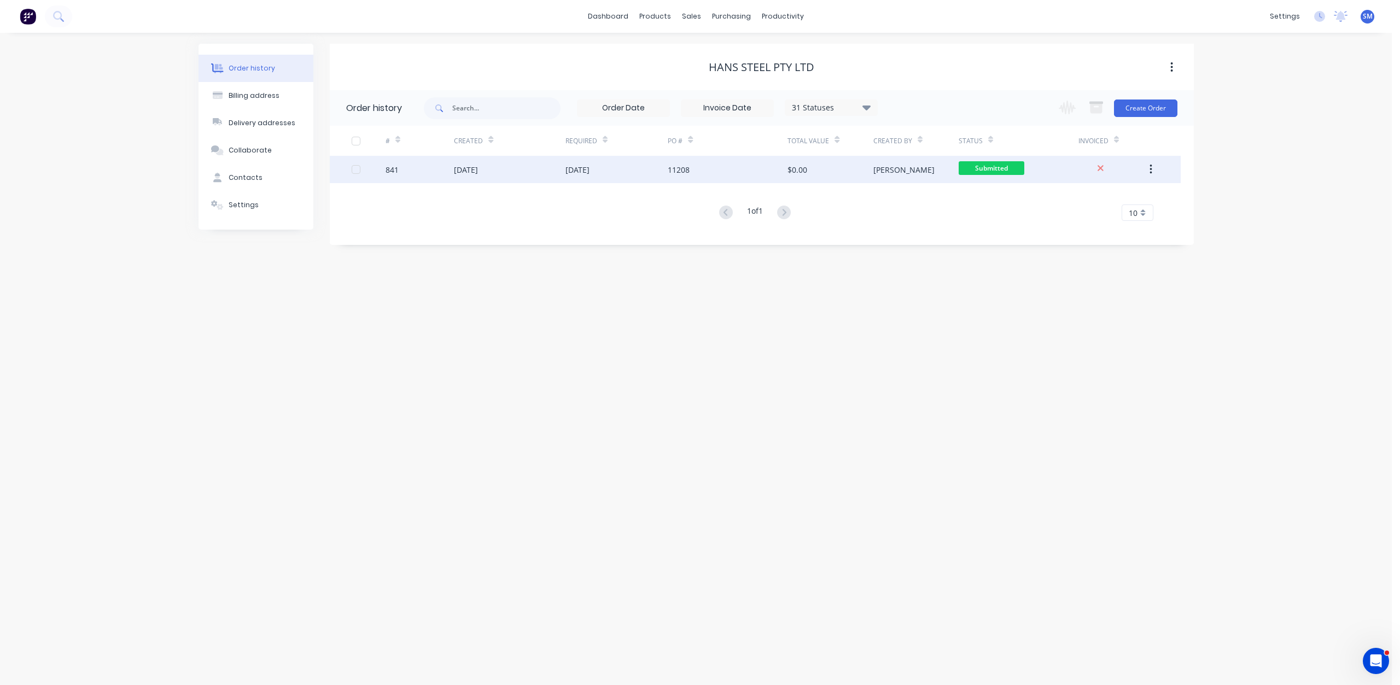
click at [634, 177] on div "[DATE]" at bounding box center [616, 169] width 103 height 27
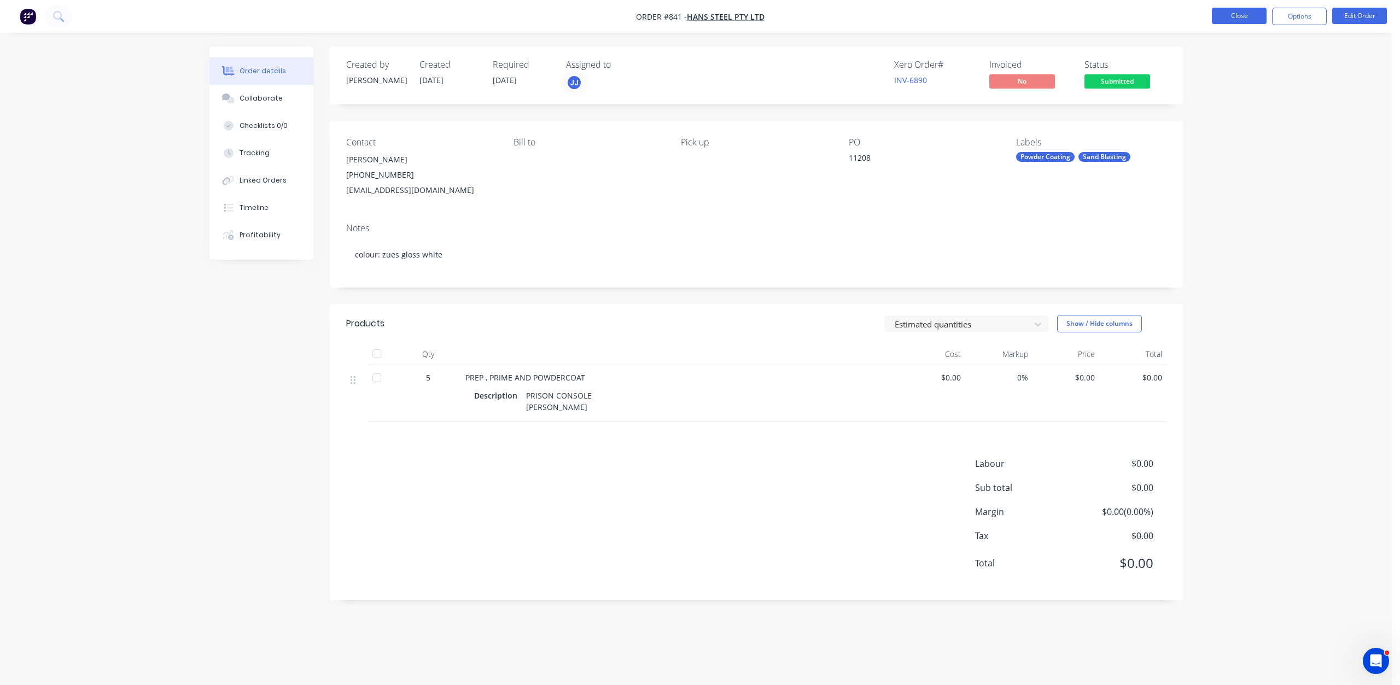
click at [1226, 13] on button "Close" at bounding box center [1238, 16] width 55 height 16
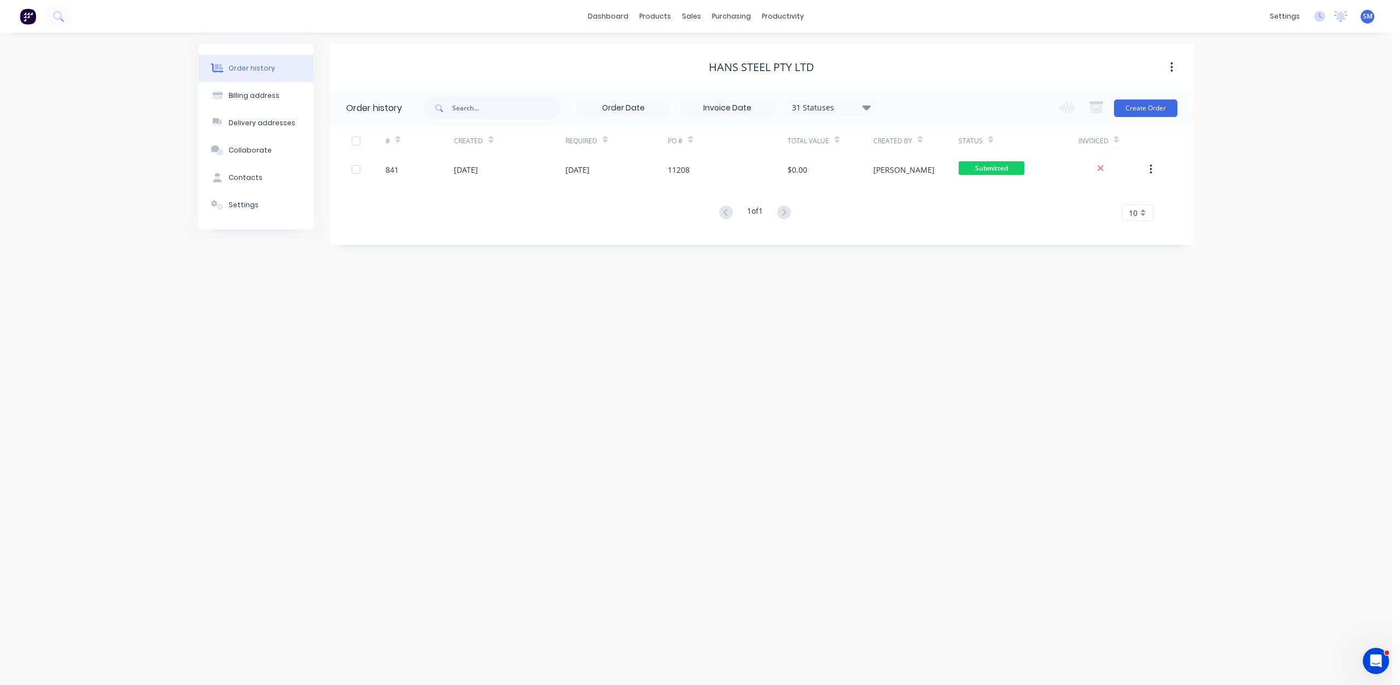
click at [816, 110] on div "31 Statuses" at bounding box center [831, 108] width 92 height 12
click at [921, 255] on label at bounding box center [921, 255] width 0 height 0
click at [921, 259] on input "checkbox" at bounding box center [925, 260] width 9 height 10
checkbox input "true"
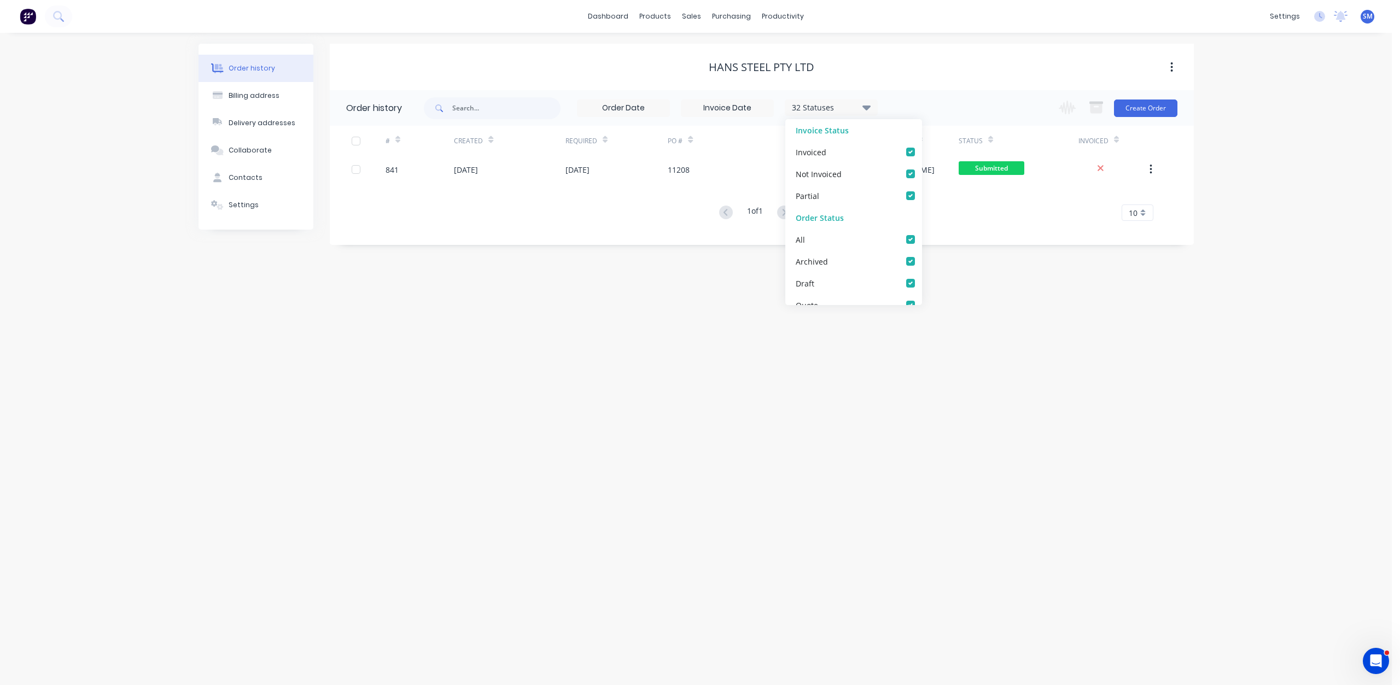
click at [721, 247] on div "Order history Billing address Delivery addresses Collaborate Contacts Settings …" at bounding box center [695, 359] width 1391 height 652
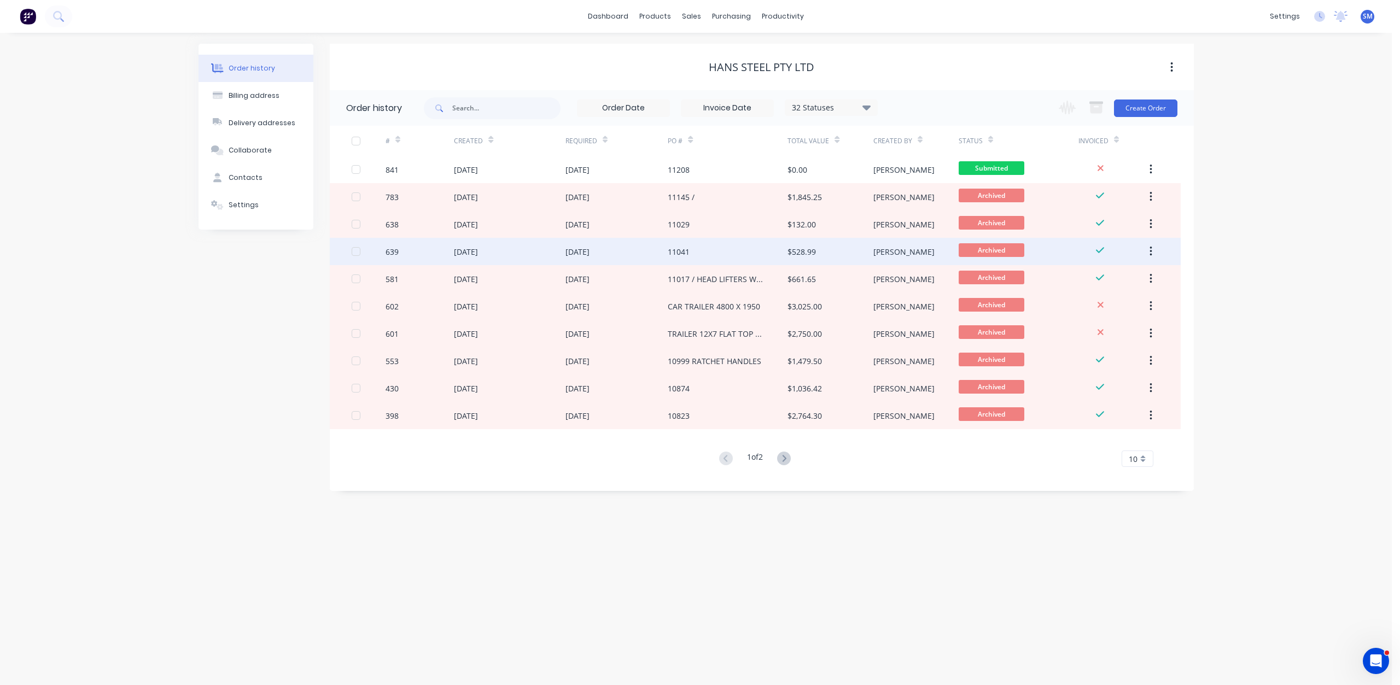
click at [641, 254] on div "[DATE]" at bounding box center [616, 251] width 103 height 27
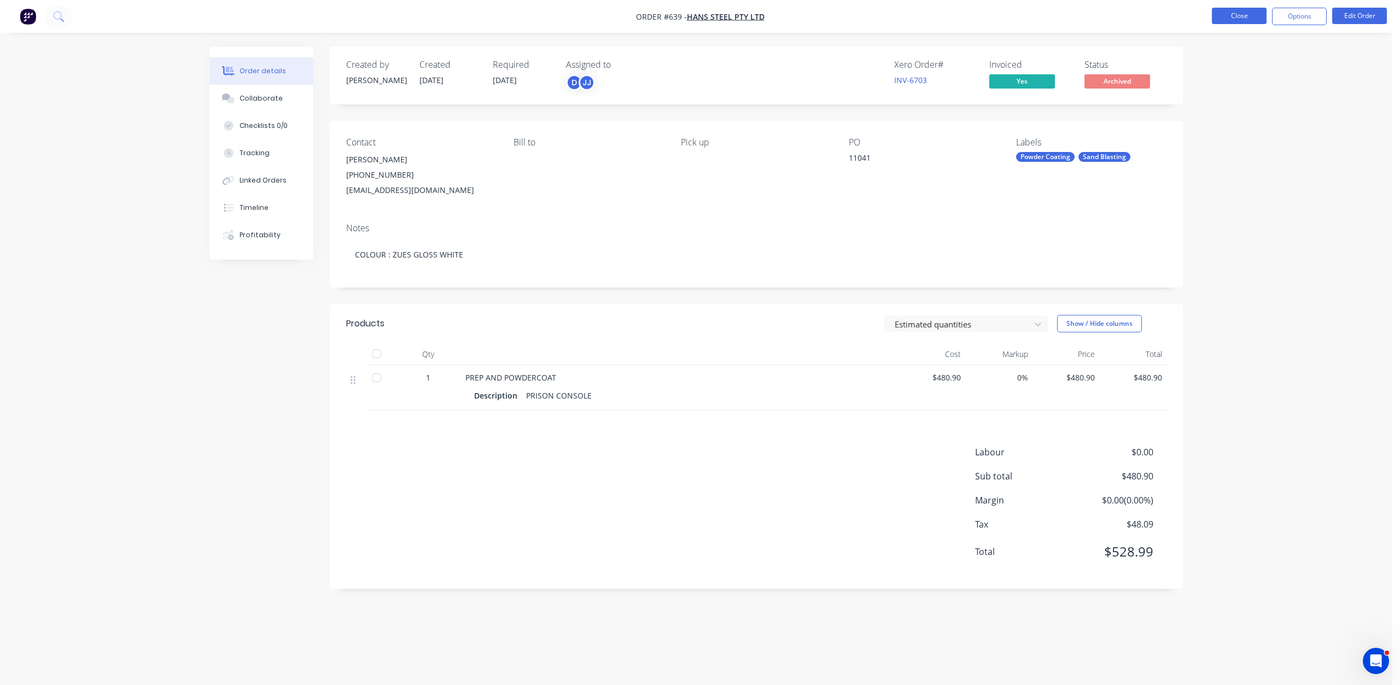
click at [1245, 20] on button "Close" at bounding box center [1238, 16] width 55 height 16
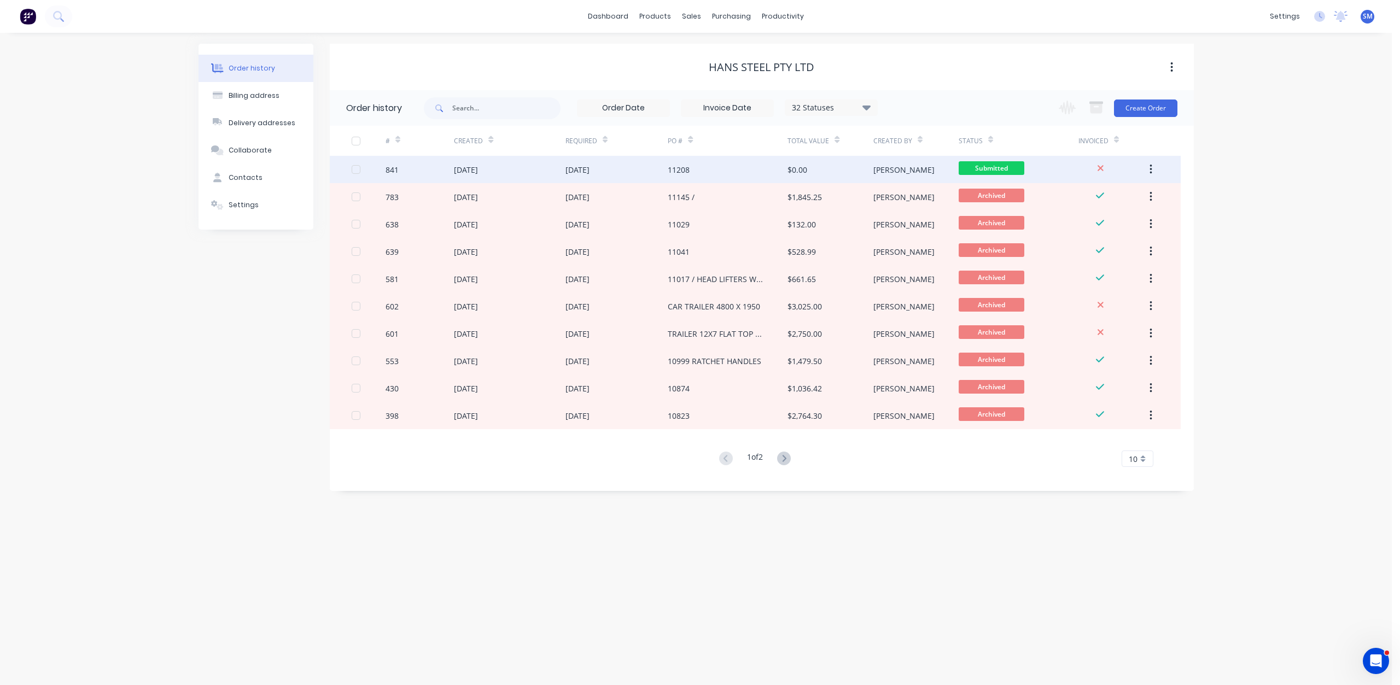
click at [664, 174] on div "[DATE]" at bounding box center [616, 169] width 103 height 27
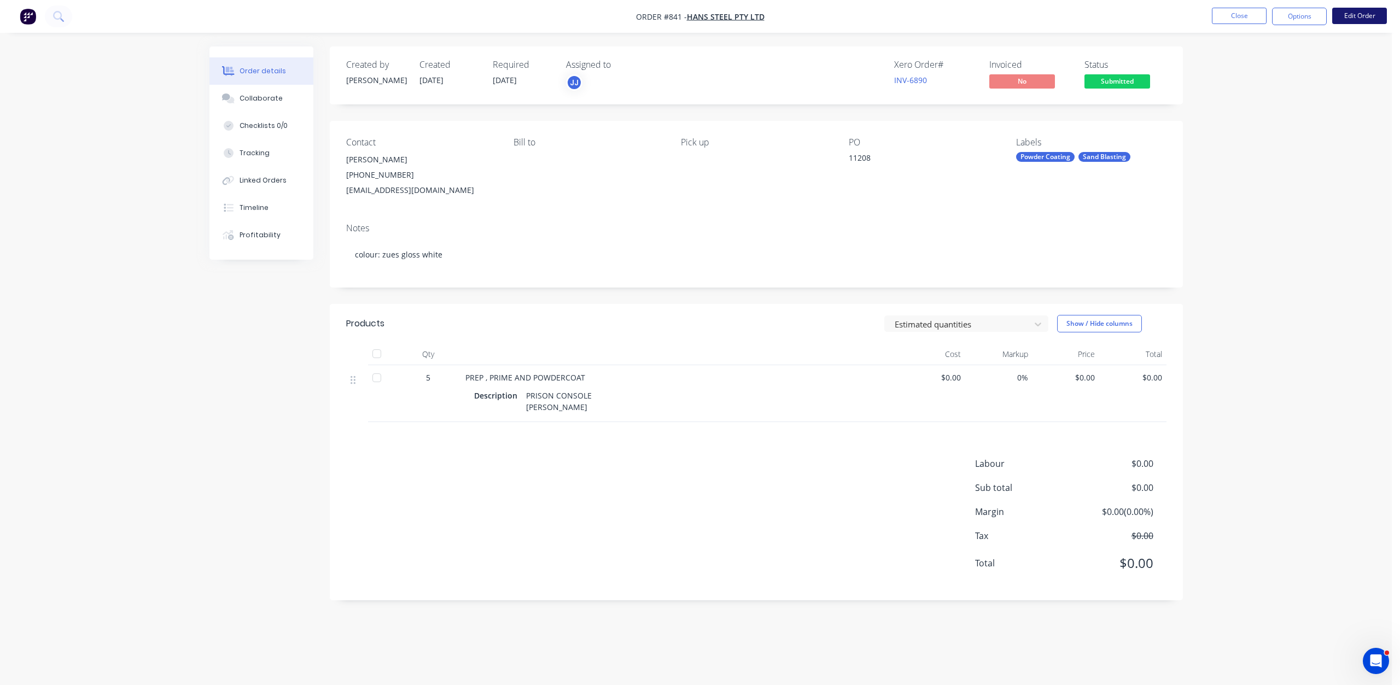
click at [1357, 18] on button "Edit Order" at bounding box center [1359, 16] width 55 height 16
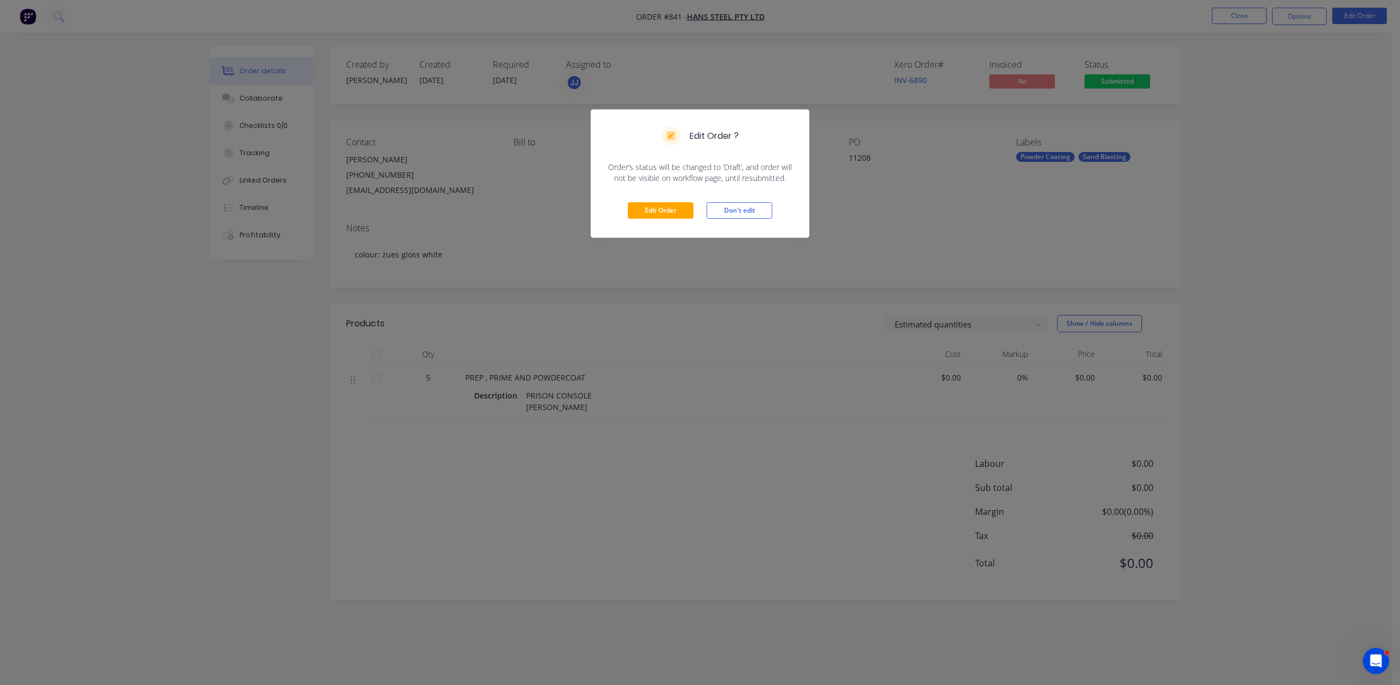
drag, startPoint x: 643, startPoint y: 196, endPoint x: 643, endPoint y: 201, distance: 5.5
click at [643, 196] on div "Edit Order Don't edit" at bounding box center [700, 211] width 218 height 54
click at [643, 209] on button "Edit Order" at bounding box center [661, 210] width 66 height 16
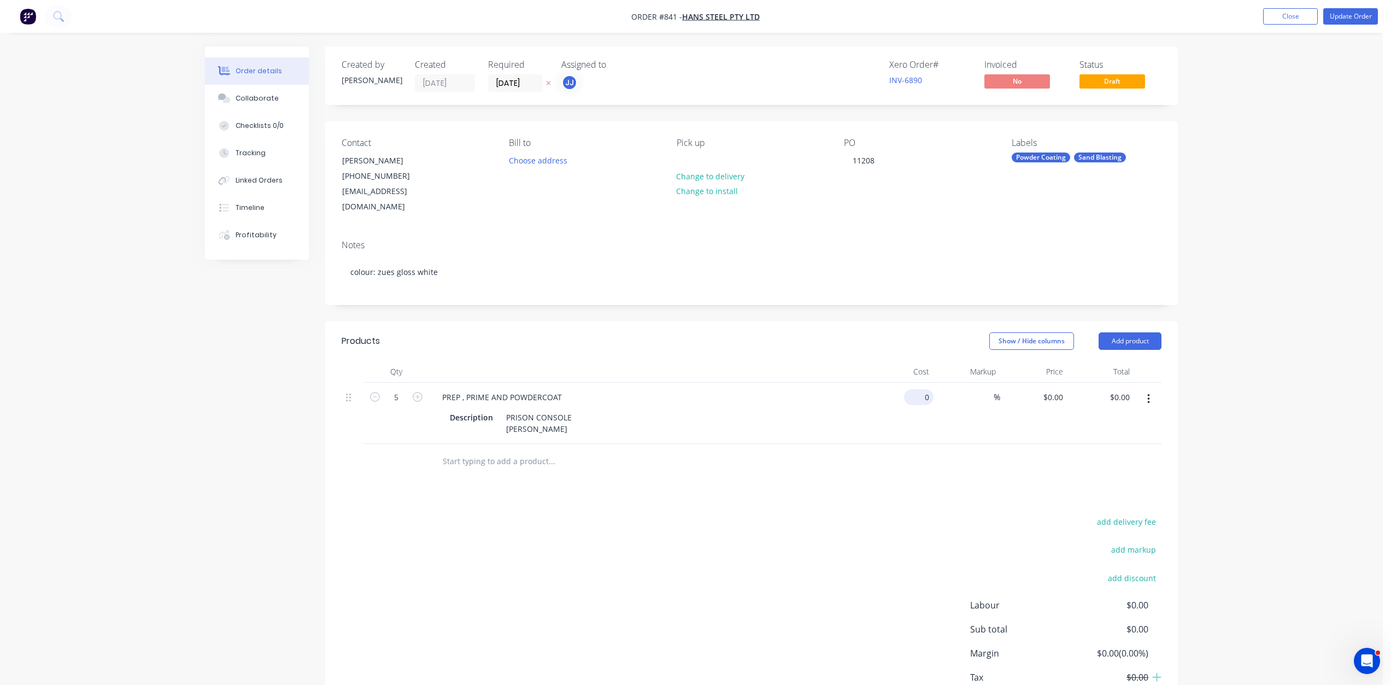
click at [919, 389] on div "0 $0.00" at bounding box center [919, 397] width 30 height 16
type input "$480.90"
type input "$2,404.50"
click at [949, 416] on div "%" at bounding box center [967, 413] width 67 height 61
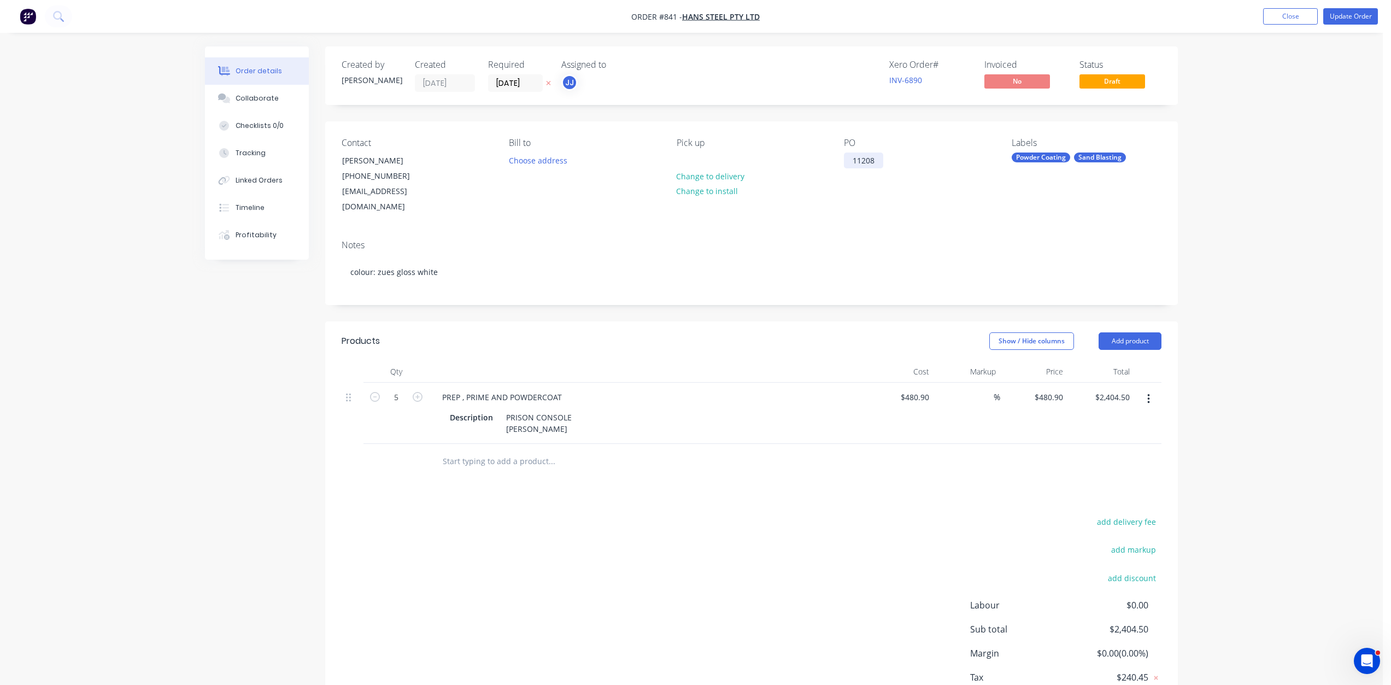
drag, startPoint x: 874, startPoint y: 162, endPoint x: 882, endPoint y: 163, distance: 8.3
click at [875, 162] on div "11208" at bounding box center [863, 161] width 39 height 16
click at [1338, 14] on button "Update Order" at bounding box center [1351, 16] width 55 height 16
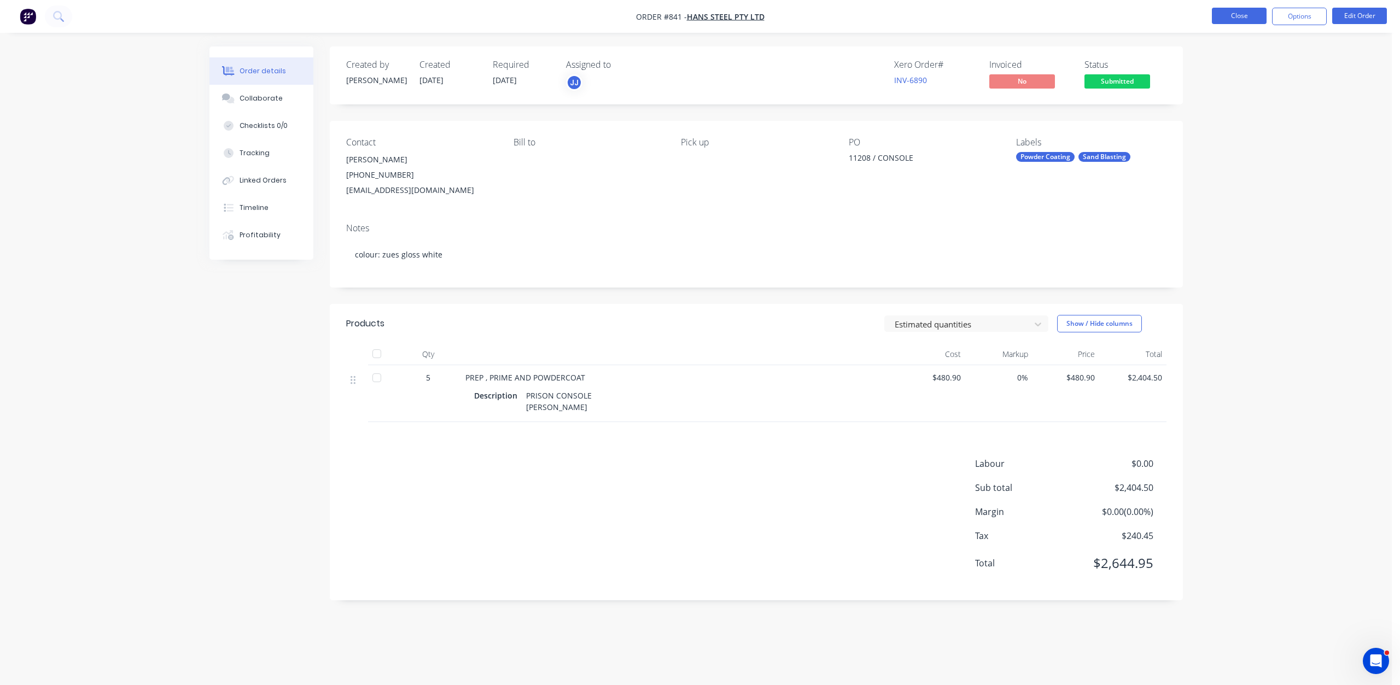
click at [1221, 10] on button "Close" at bounding box center [1238, 16] width 55 height 16
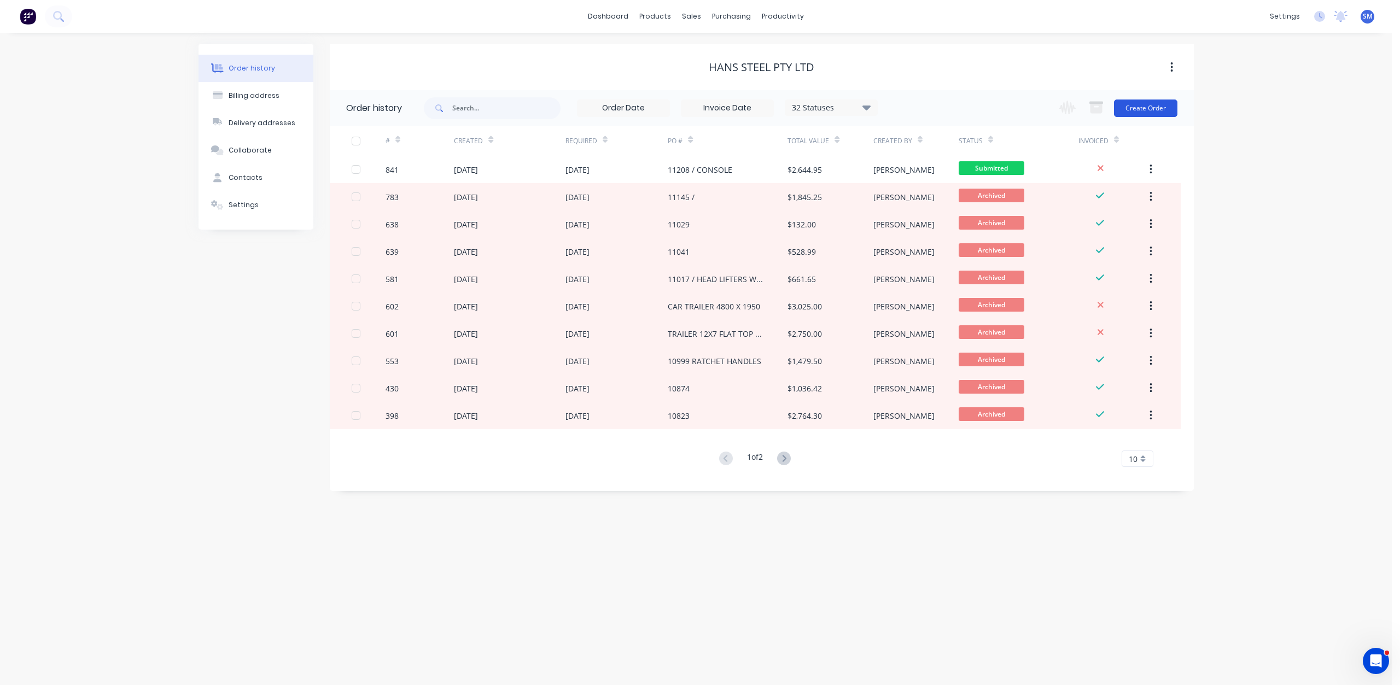
click at [1148, 106] on button "Create Order" at bounding box center [1145, 107] width 63 height 17
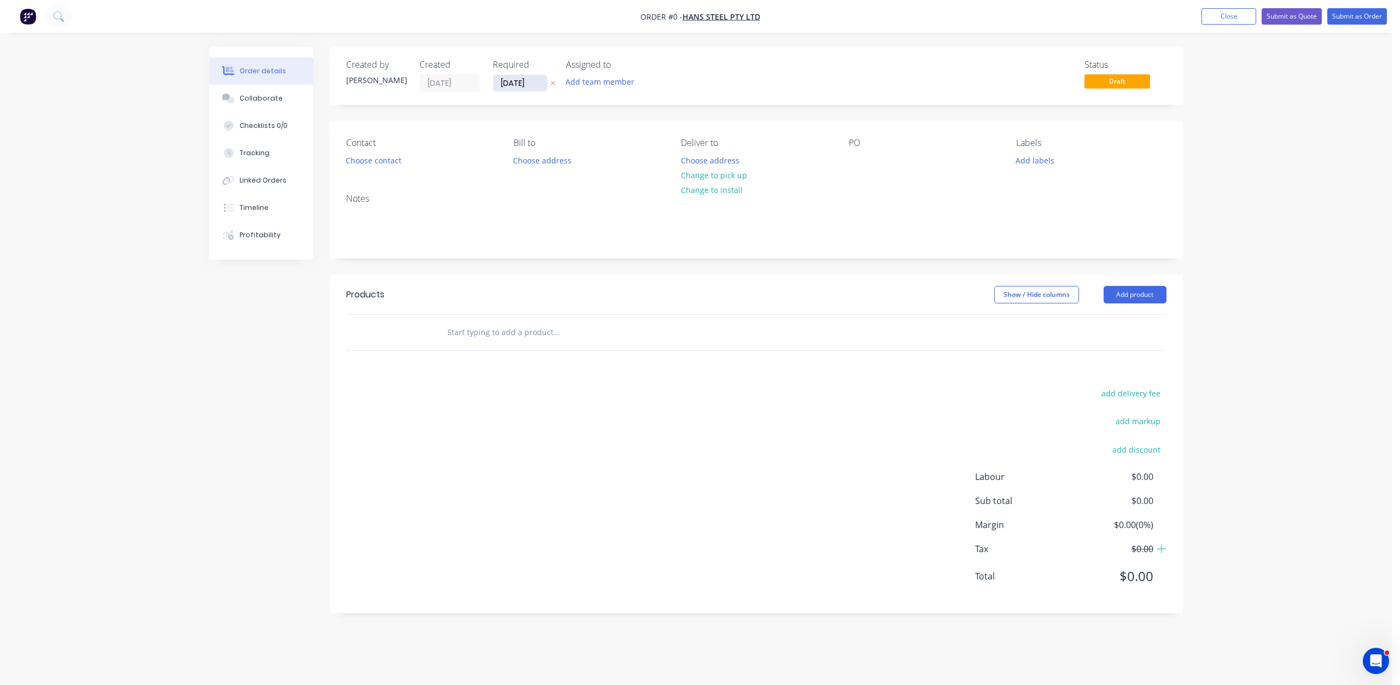
click at [517, 80] on input "[DATE]" at bounding box center [520, 83] width 54 height 16
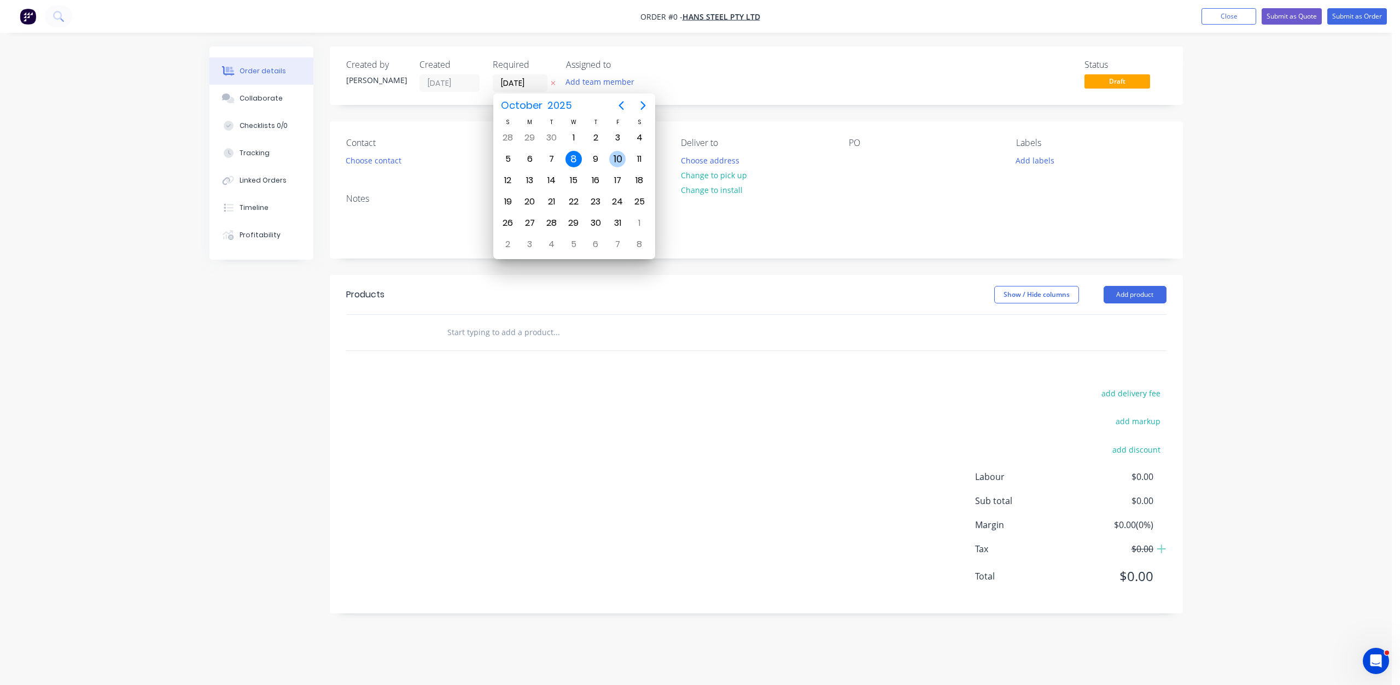
click at [611, 157] on div "10" at bounding box center [617, 159] width 16 height 16
type input "[DATE]"
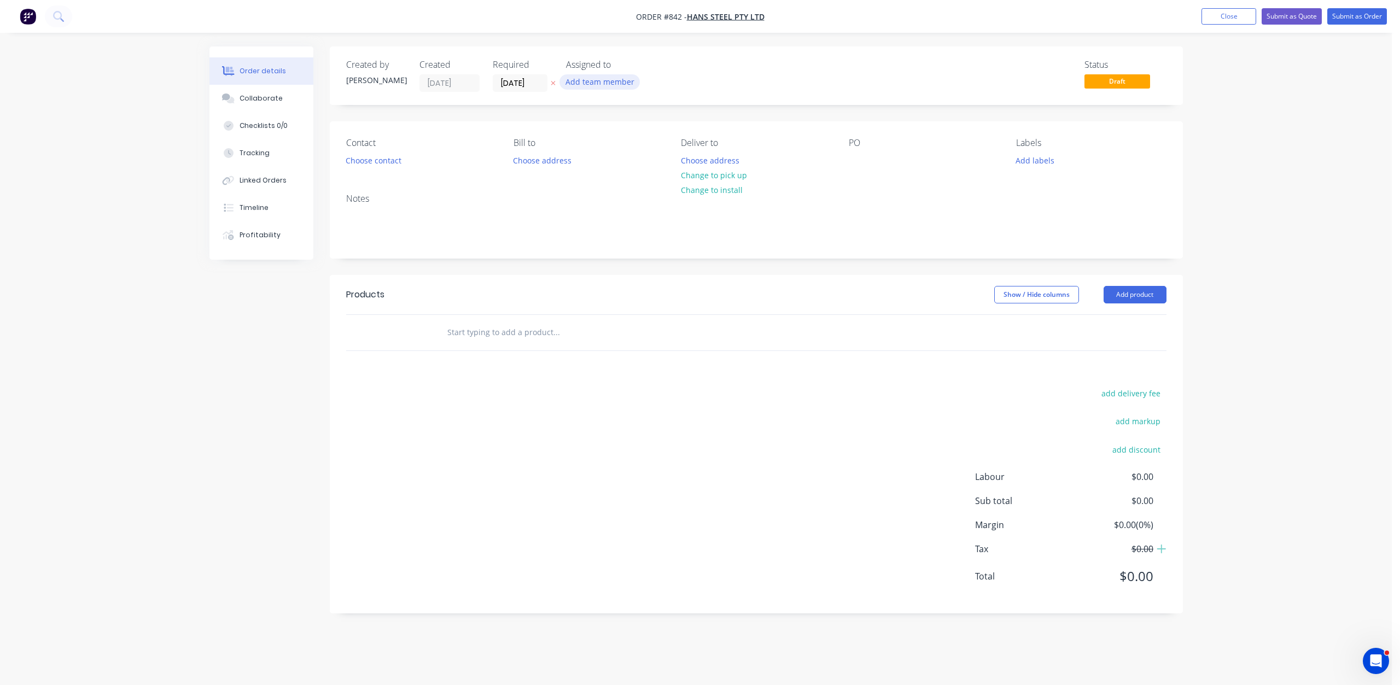
click at [595, 78] on button "Add team member" at bounding box center [599, 81] width 80 height 15
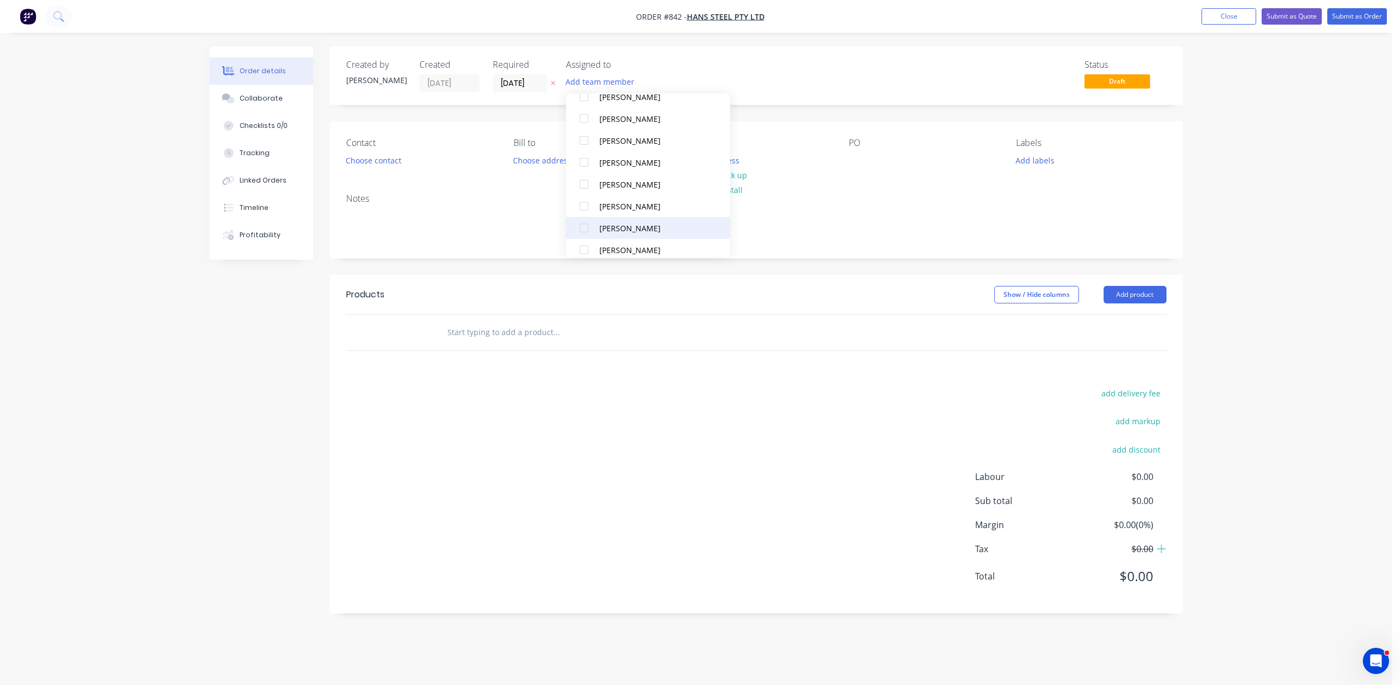
scroll to position [208, 0]
click at [586, 109] on div at bounding box center [584, 110] width 22 height 22
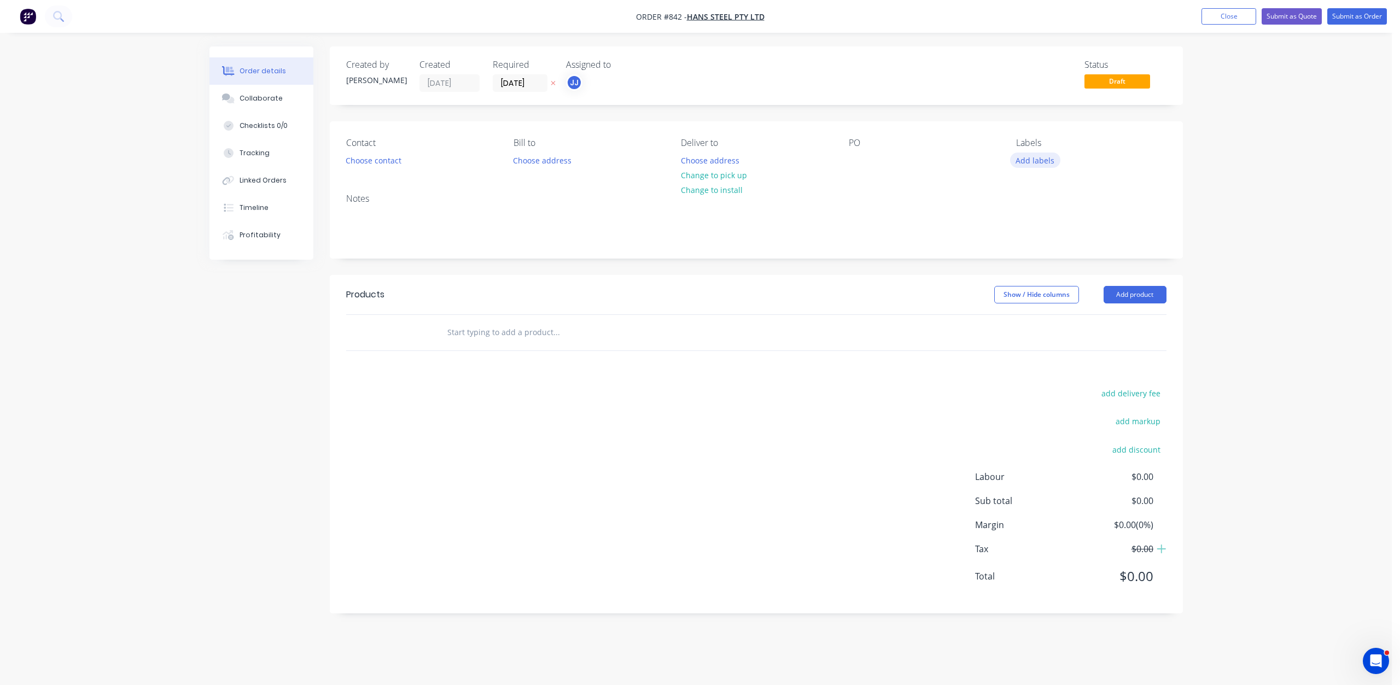
click at [1031, 159] on button "Add labels" at bounding box center [1035, 160] width 50 height 15
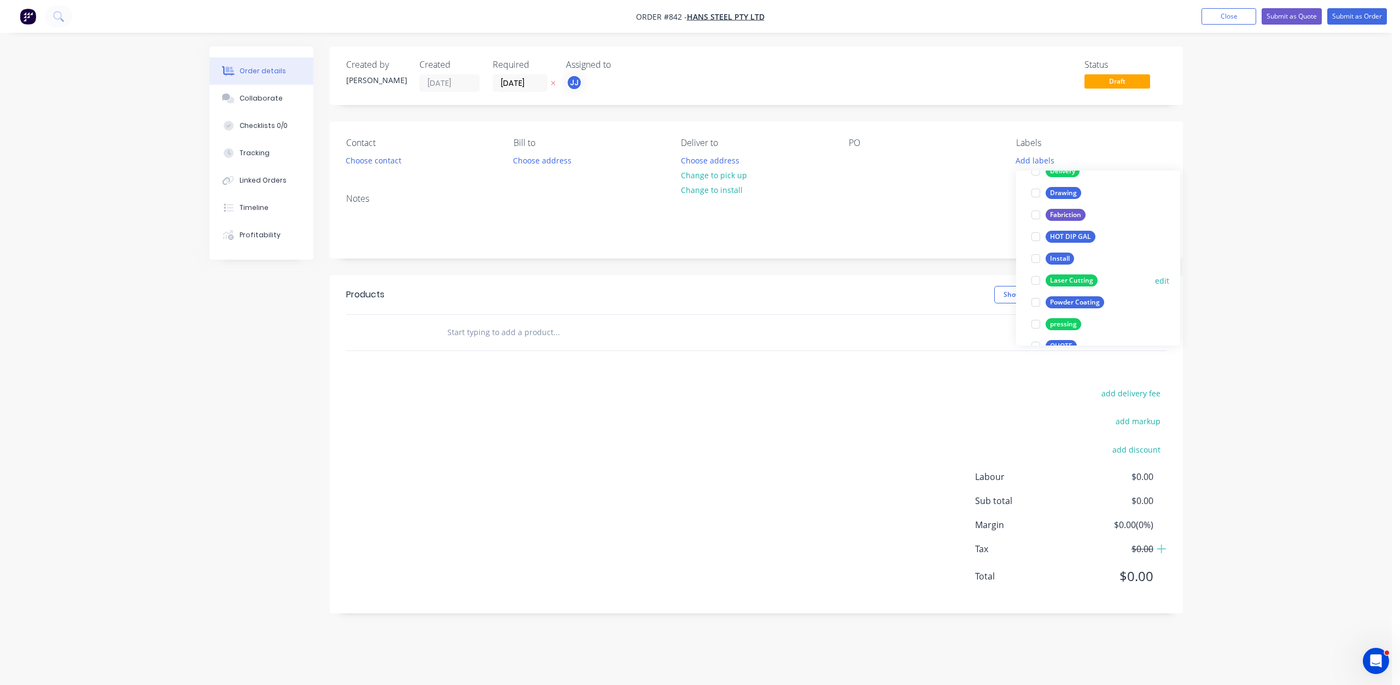
scroll to position [109, 0]
click at [1037, 305] on div at bounding box center [1036, 302] width 22 height 22
click at [1040, 276] on div at bounding box center [1036, 275] width 22 height 22
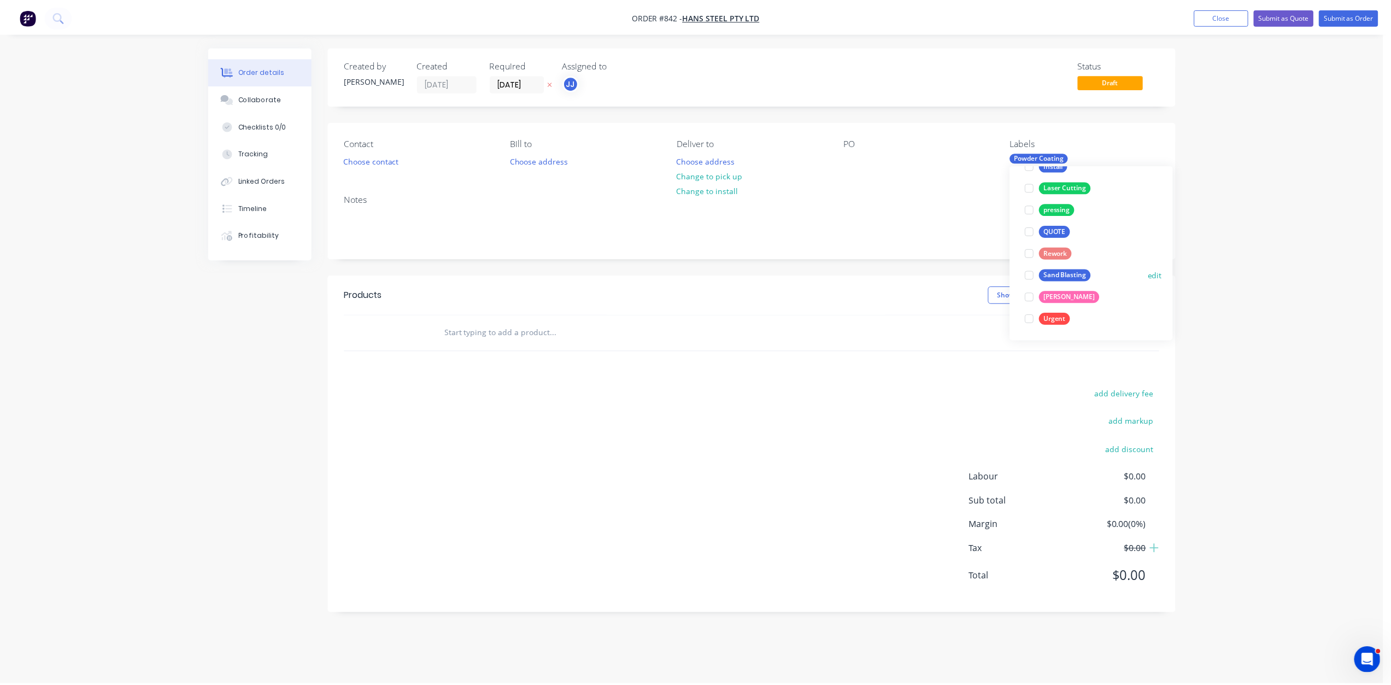
scroll to position [0, 0]
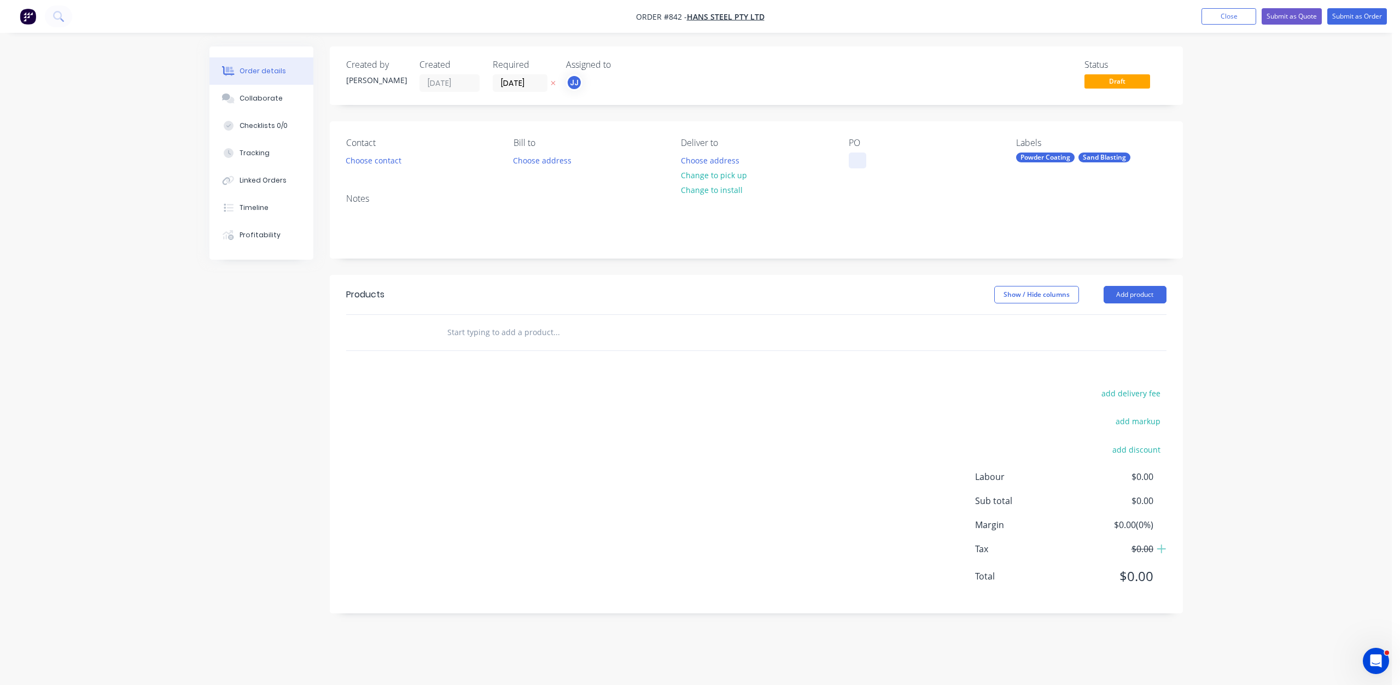
click at [852, 157] on div at bounding box center [856, 161] width 17 height 16
click at [348, 156] on button "Choose contact" at bounding box center [373, 160] width 67 height 15
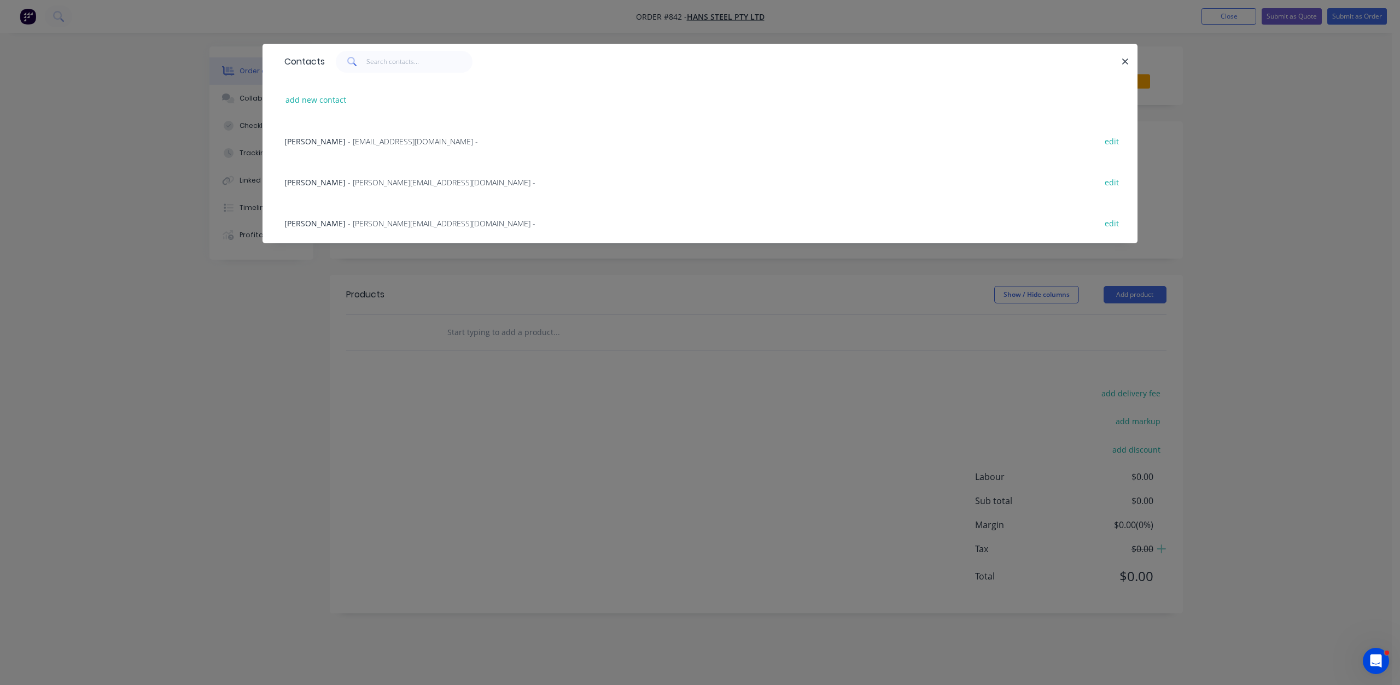
click at [348, 139] on span "- [EMAIL_ADDRESS][DOMAIN_NAME] -" at bounding box center [413, 141] width 130 height 10
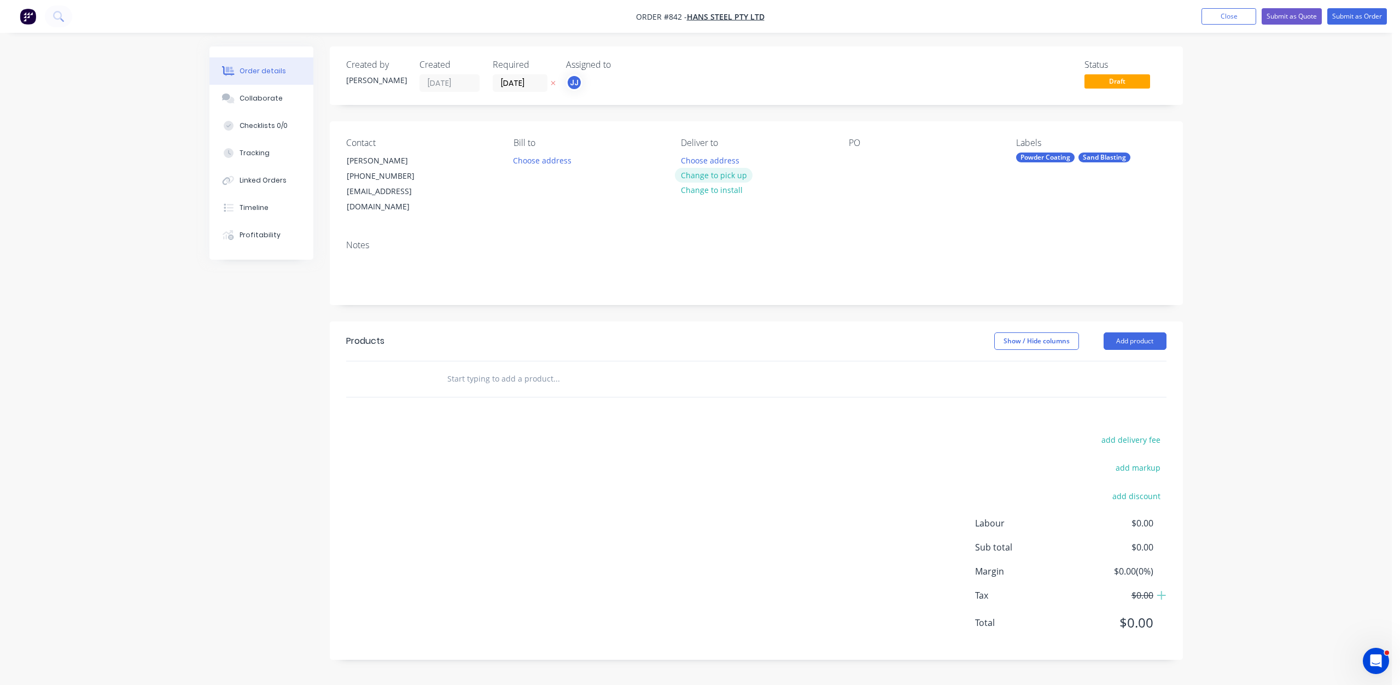
click at [705, 174] on button "Change to pick up" at bounding box center [714, 175] width 78 height 15
click at [861, 161] on div at bounding box center [856, 161] width 17 height 16
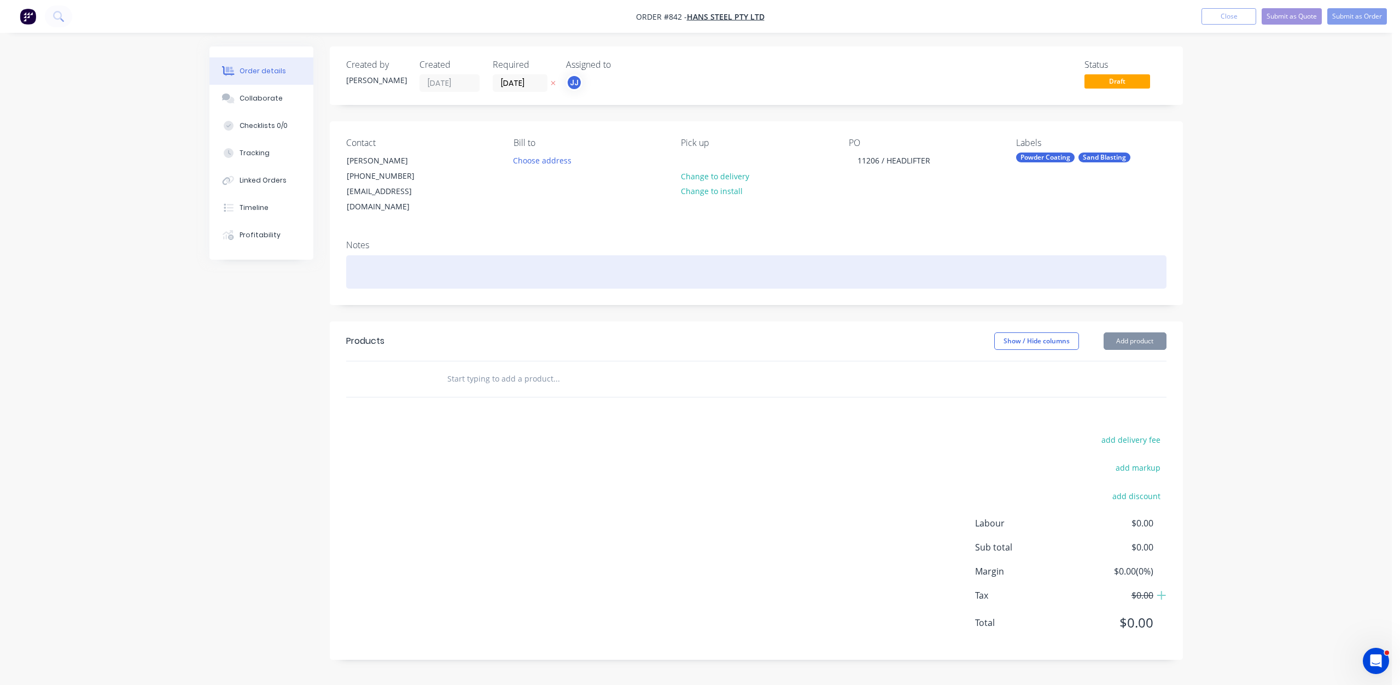
click at [366, 257] on div at bounding box center [756, 271] width 820 height 33
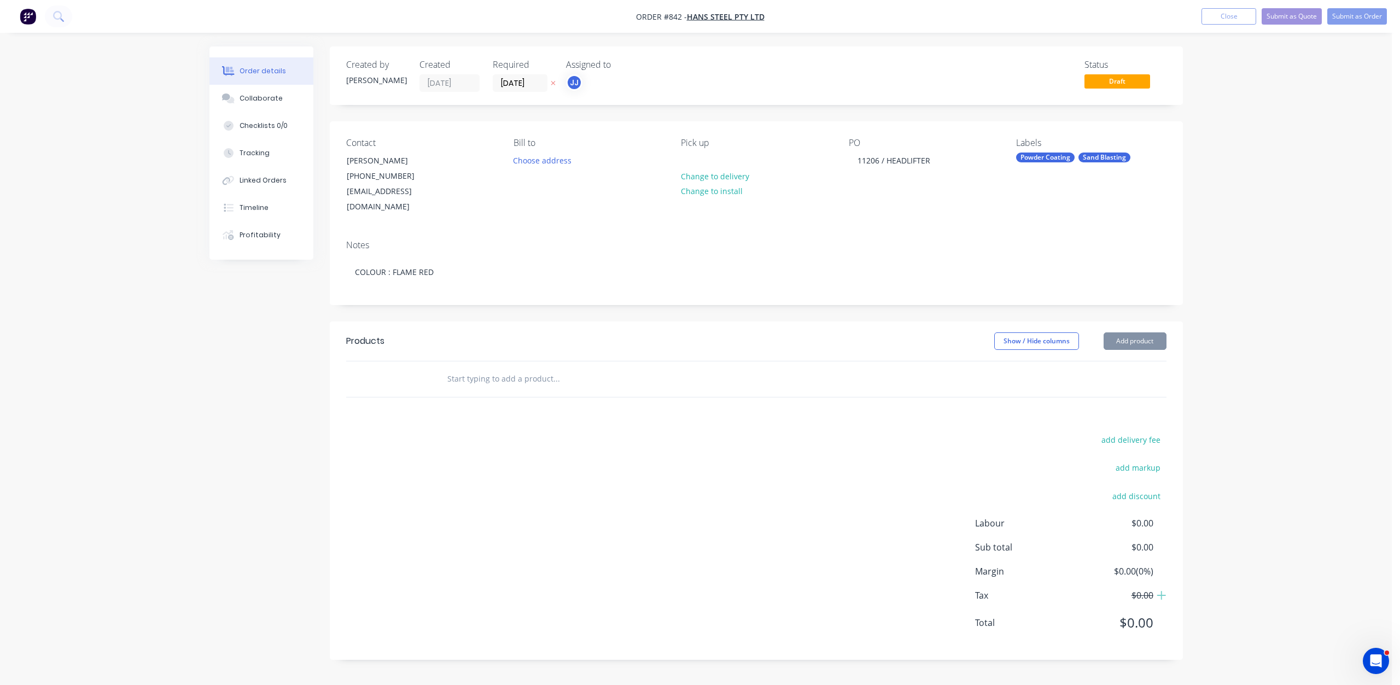
click at [457, 368] on input "text" at bounding box center [556, 379] width 219 height 22
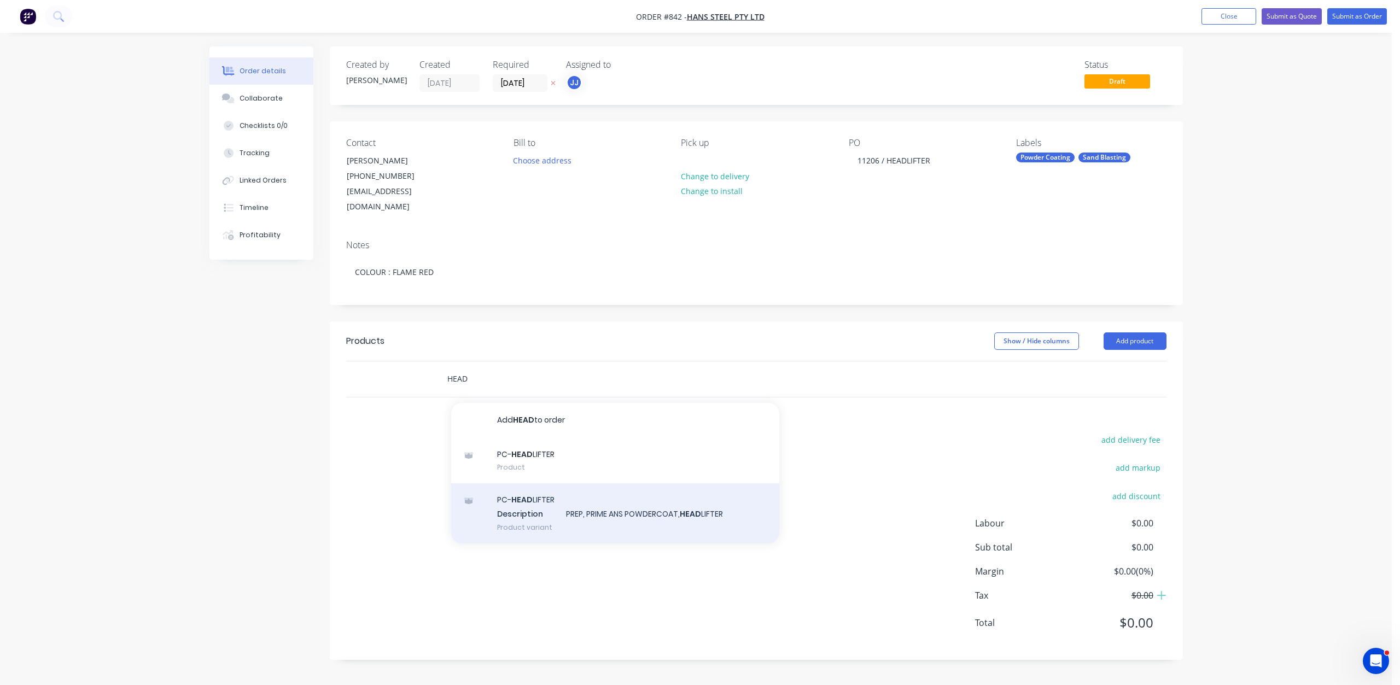
type input "HEAD"
click at [518, 484] on div "PC- HEAD LIFTER Description PREP, PRIME ANS POWDERCOAT, HEAD LIFTER Product var…" at bounding box center [615, 513] width 328 height 60
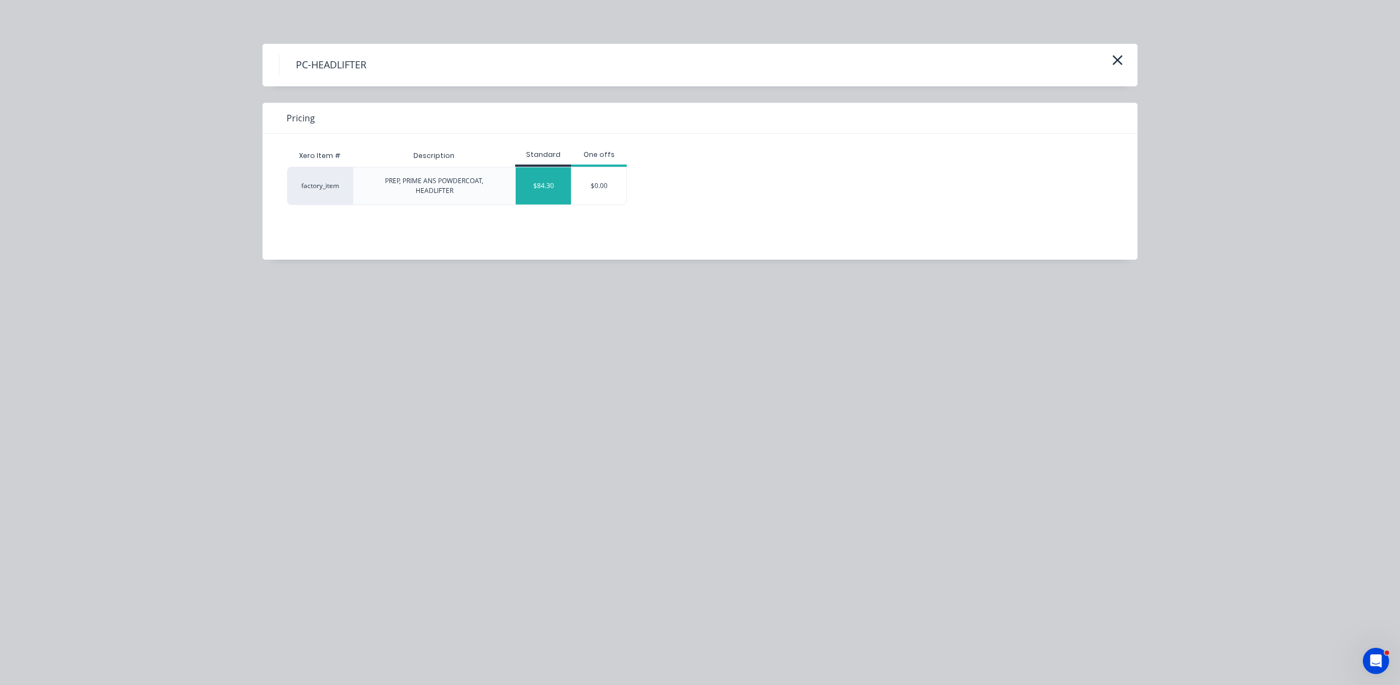
click at [548, 185] on div "$84.30" at bounding box center [543, 185] width 55 height 37
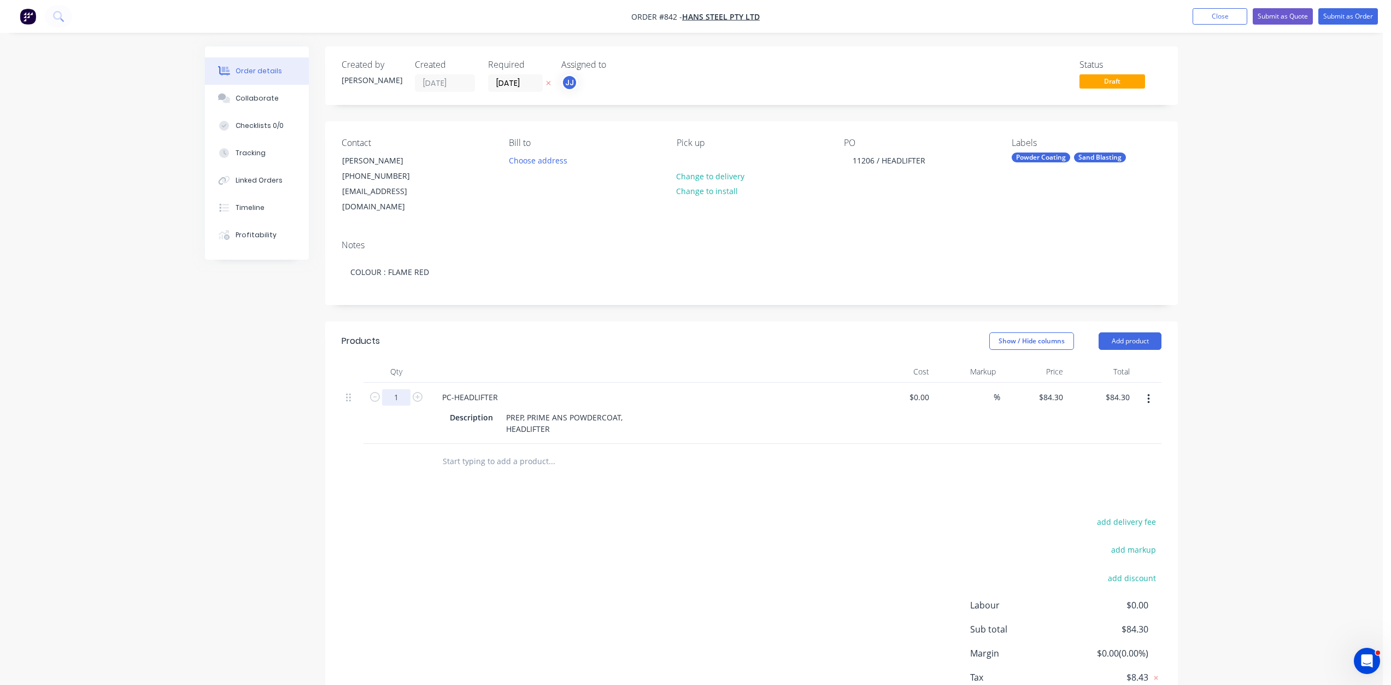
click at [394, 389] on input "1" at bounding box center [396, 397] width 28 height 16
type input "3"
type input "$252.90"
click at [718, 522] on div "add delivery fee add markup add discount Labour $0.00 Sub total $84.30 Margin $…" at bounding box center [752, 619] width 820 height 211
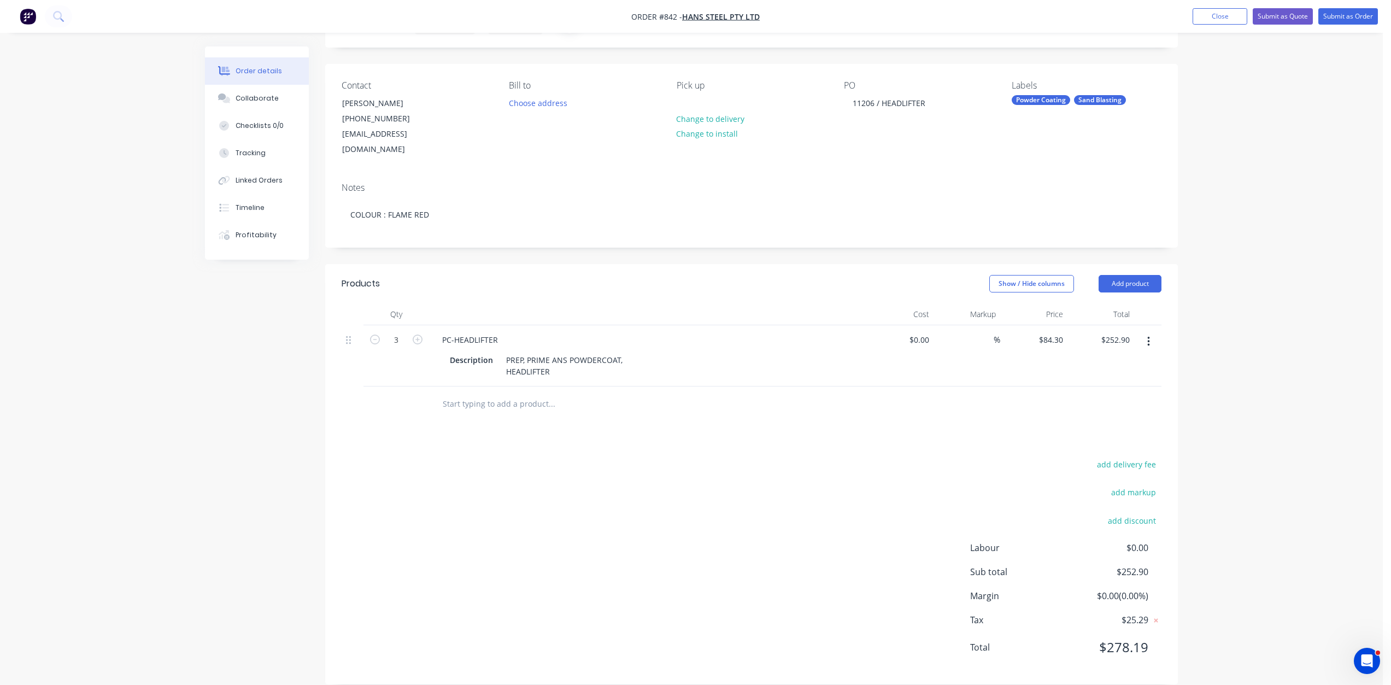
scroll to position [58, 0]
click at [1348, 20] on button "Submit as Order" at bounding box center [1349, 16] width 60 height 16
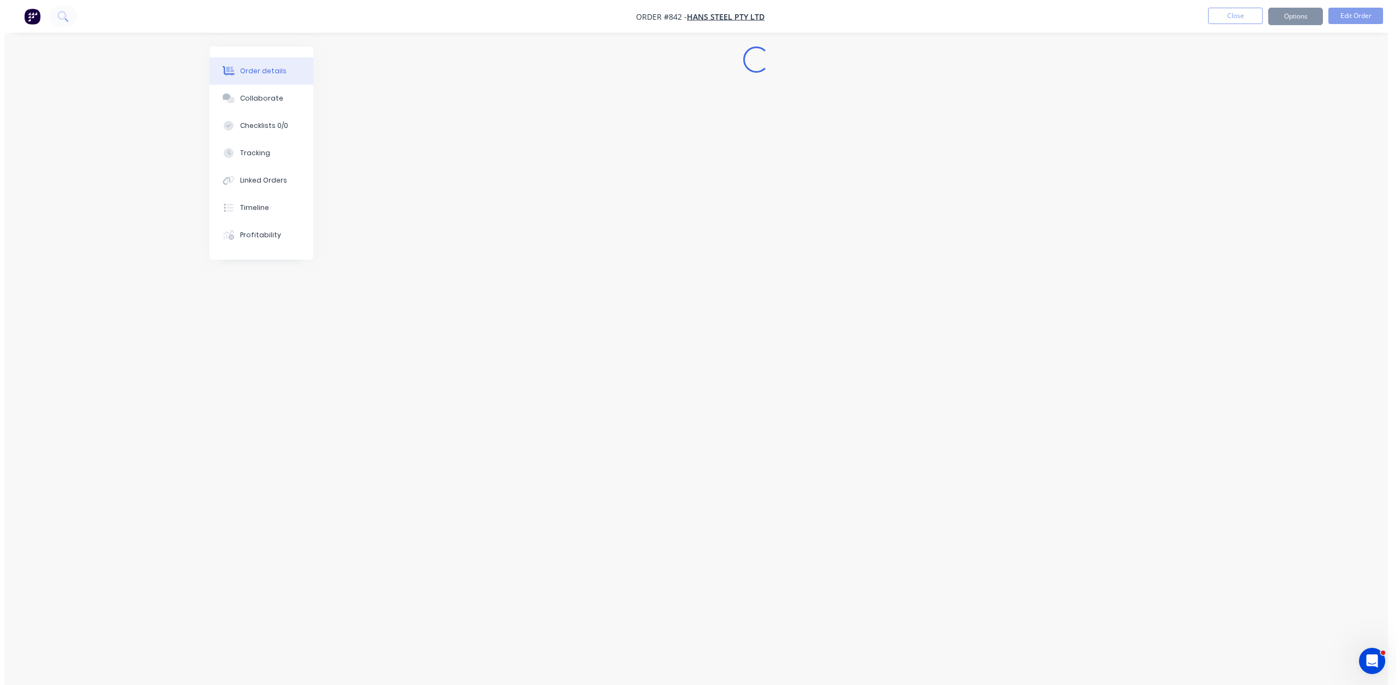
scroll to position [0, 0]
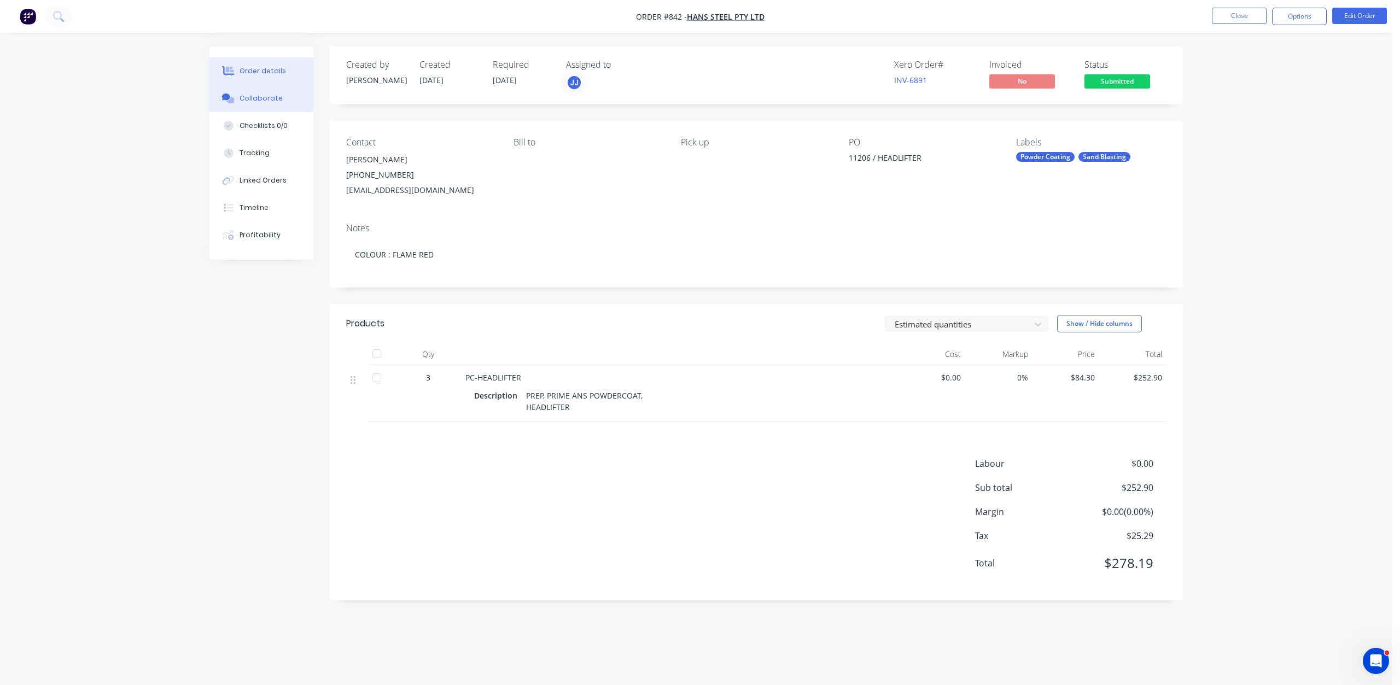
click at [260, 97] on div "Collaborate" at bounding box center [260, 98] width 43 height 10
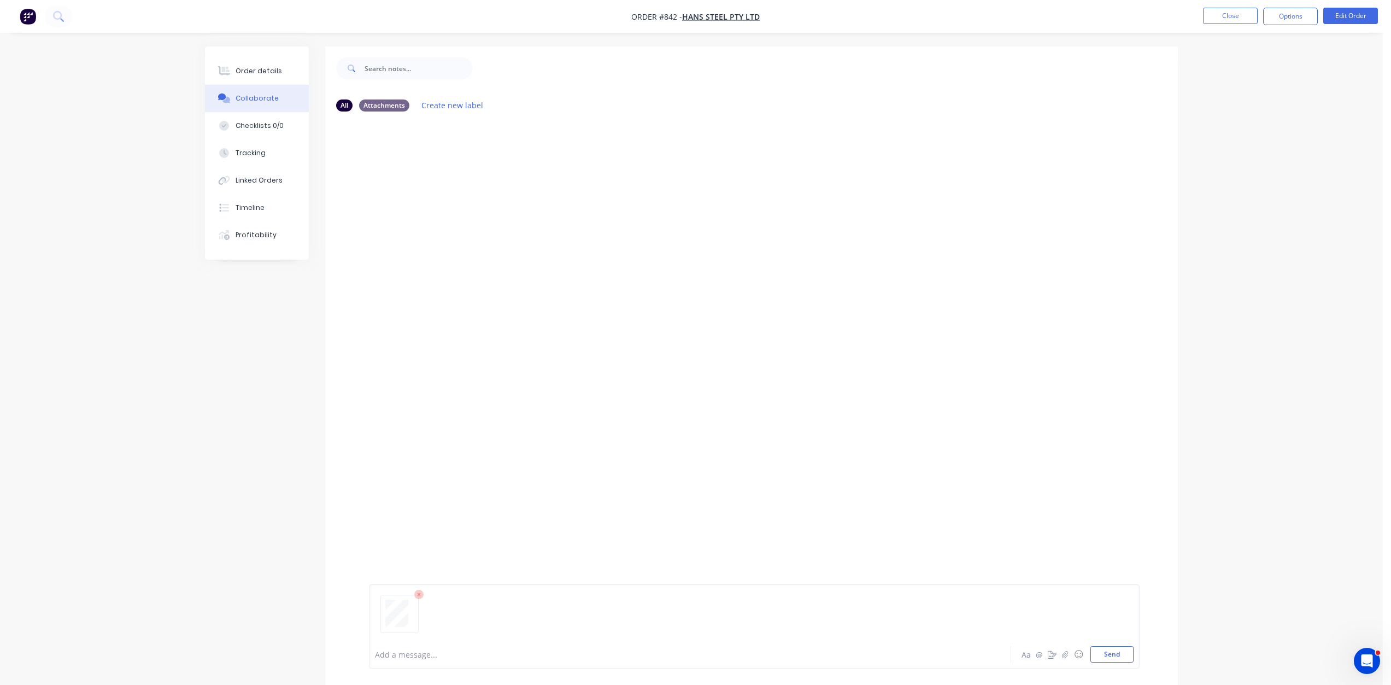
click at [419, 596] on icon at bounding box center [419, 595] width 10 height 10
click at [1116, 652] on button "Send" at bounding box center [1112, 654] width 43 height 16
click at [259, 74] on div "Order details" at bounding box center [259, 71] width 46 height 10
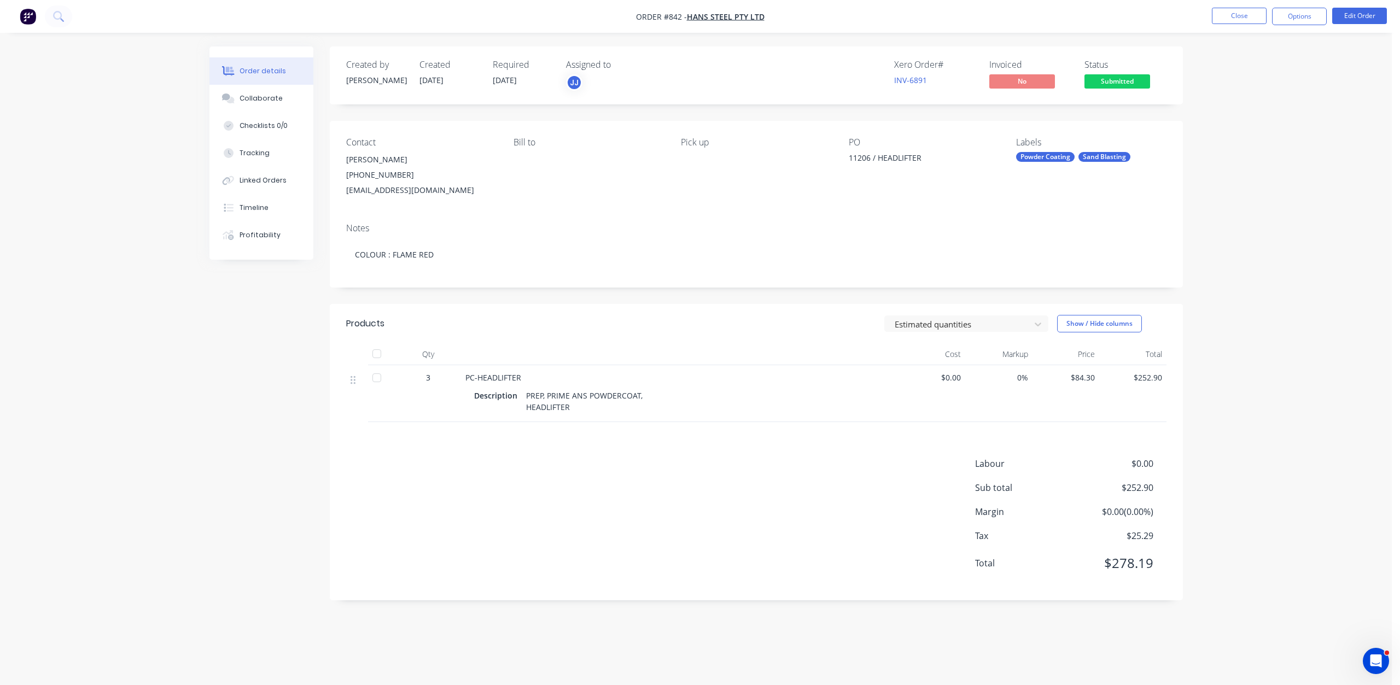
click at [574, 407] on div "PREP, PRIME ANS POWDERCOAT, HEADLIFTER" at bounding box center [584, 401] width 125 height 27
drag, startPoint x: 570, startPoint y: 407, endPoint x: 577, endPoint y: 412, distance: 8.6
click at [571, 409] on div "PREP, PRIME ANS POWDERCOAT, HEADLIFTER" at bounding box center [584, 401] width 125 height 27
click at [1306, 14] on button "Options" at bounding box center [1299, 16] width 55 height 17
click at [1223, 132] on div "Work Order" at bounding box center [1266, 132] width 101 height 16
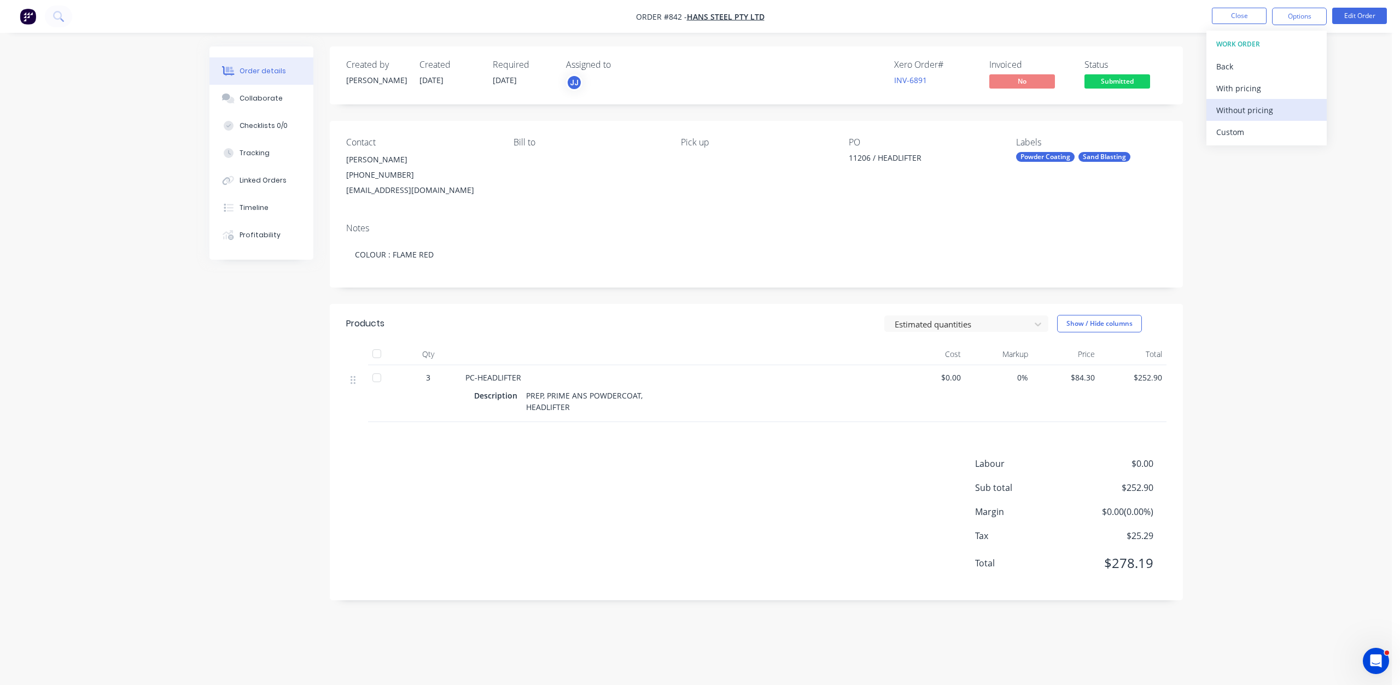
click at [1242, 111] on div "Without pricing" at bounding box center [1266, 110] width 101 height 16
click at [1244, 19] on button "Close" at bounding box center [1238, 16] width 55 height 16
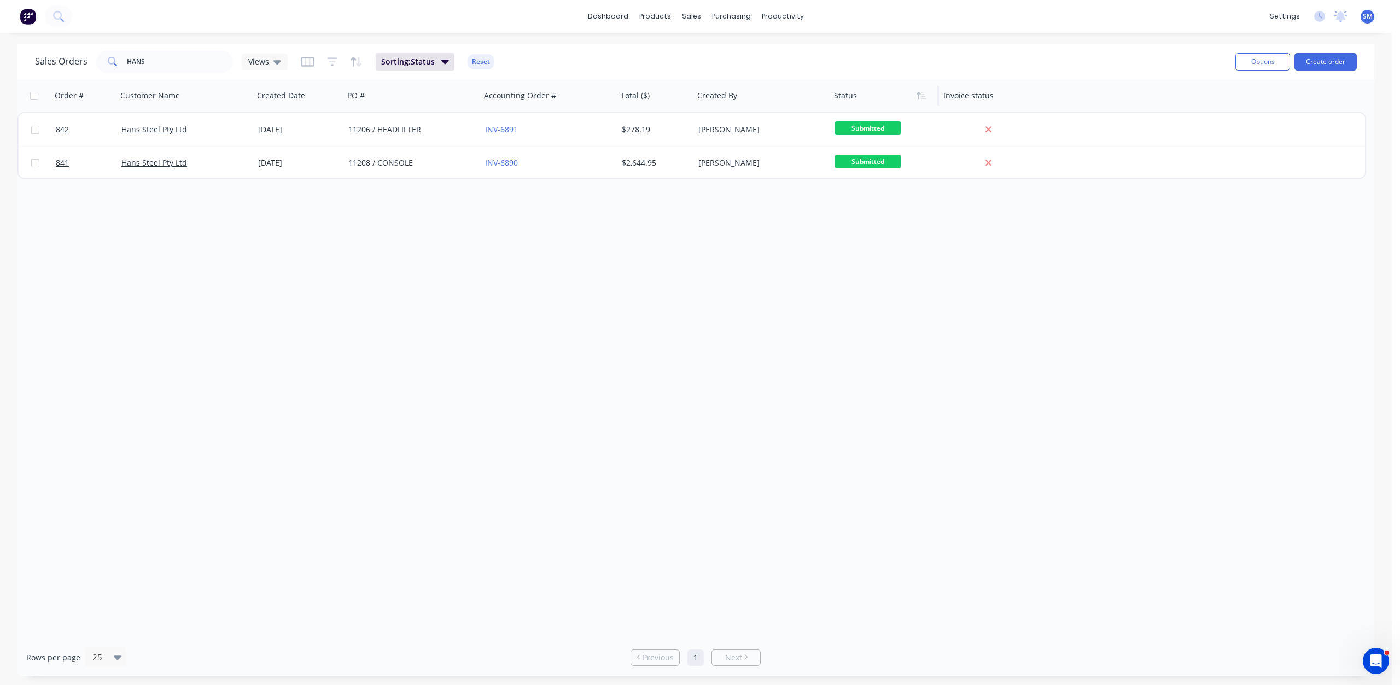
click at [851, 100] on div at bounding box center [882, 96] width 96 height 22
click at [721, 72] on div "Customers" at bounding box center [729, 74] width 39 height 10
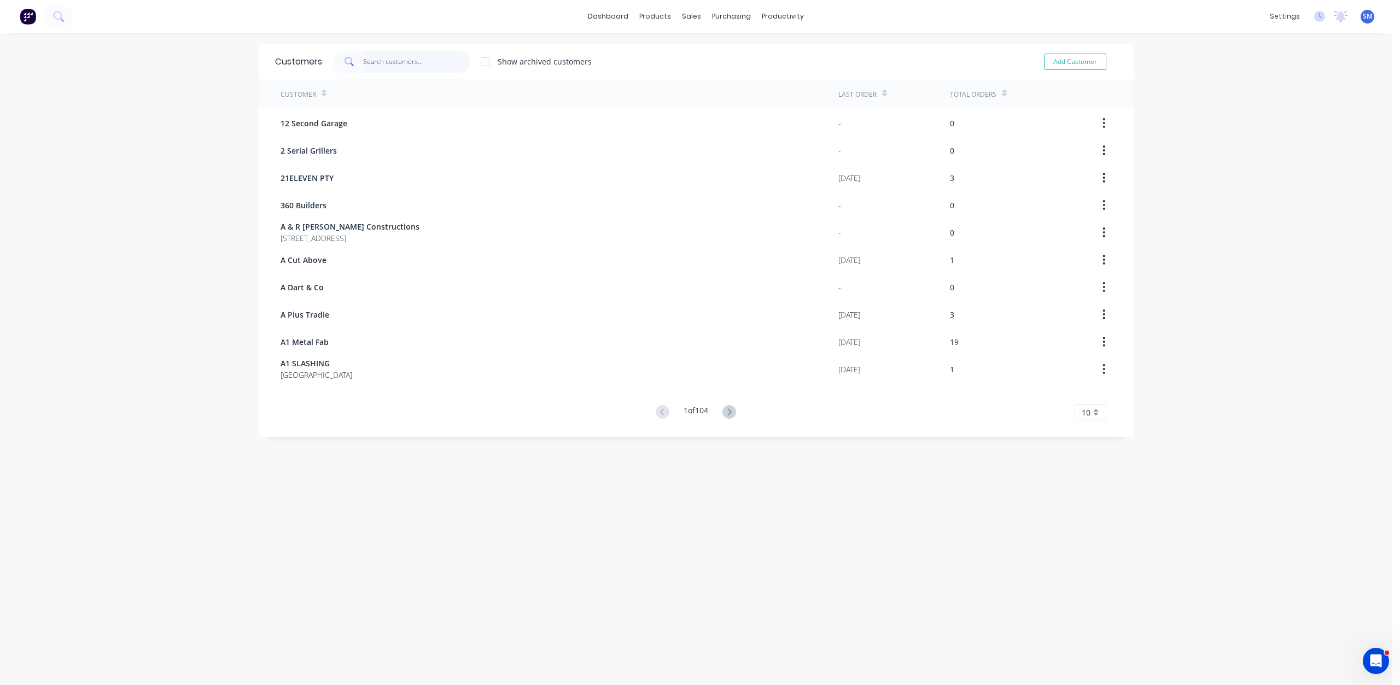
click at [377, 62] on input "text" at bounding box center [416, 62] width 107 height 22
type input "HANS"
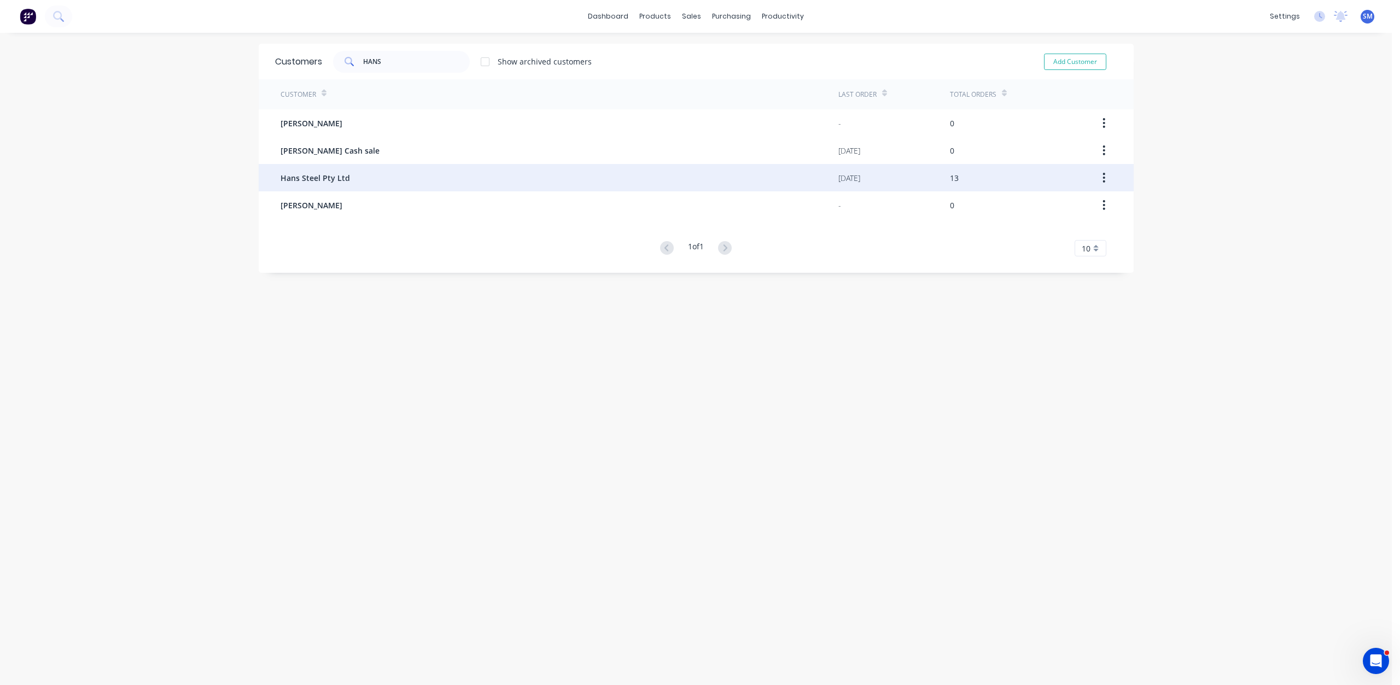
click at [317, 179] on span "Hans Steel Pty Ltd" at bounding box center [314, 177] width 69 height 11
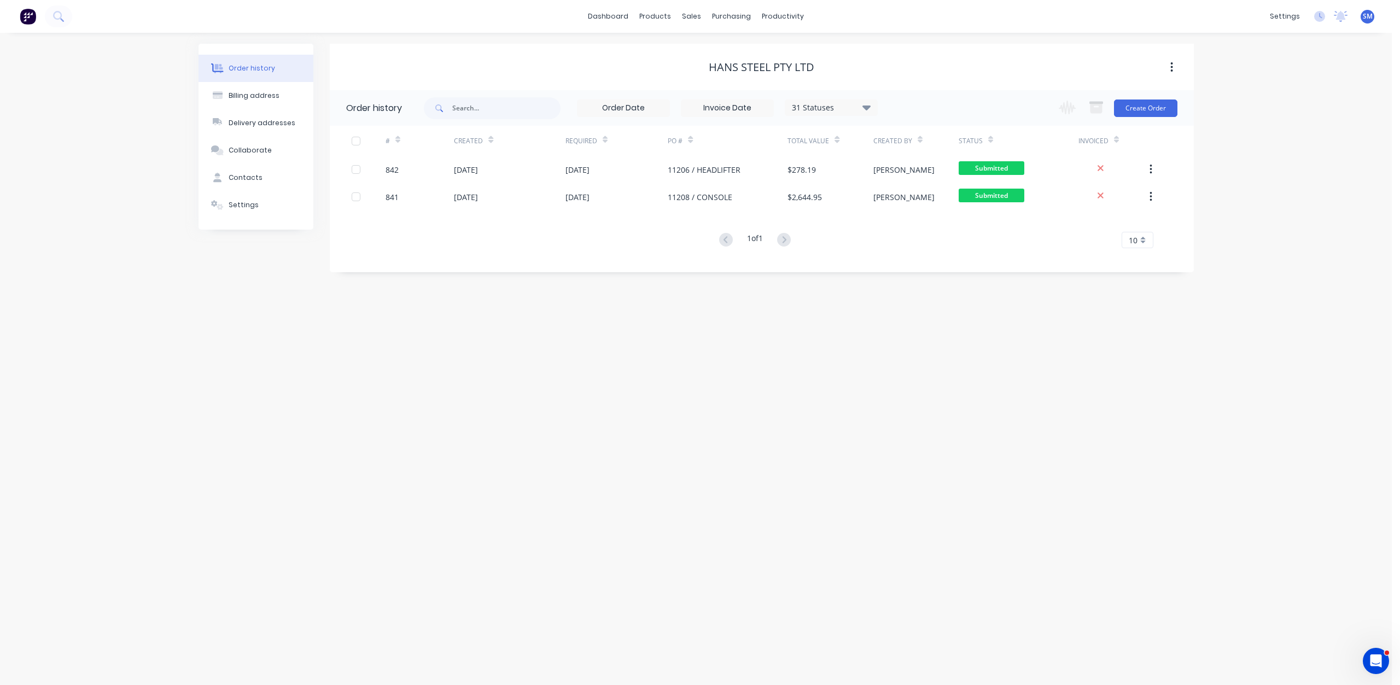
click at [837, 117] on div "31 Statuses Invoice Status Invoiced Not Invoiced Partial Order Status All Archi…" at bounding box center [651, 108] width 454 height 36
click at [836, 113] on div "31 Statuses" at bounding box center [831, 108] width 92 height 12
click at [898, 261] on div "Archived" at bounding box center [853, 261] width 137 height 22
click at [921, 255] on label at bounding box center [921, 255] width 0 height 0
click at [921, 260] on input "checkbox" at bounding box center [925, 260] width 9 height 10
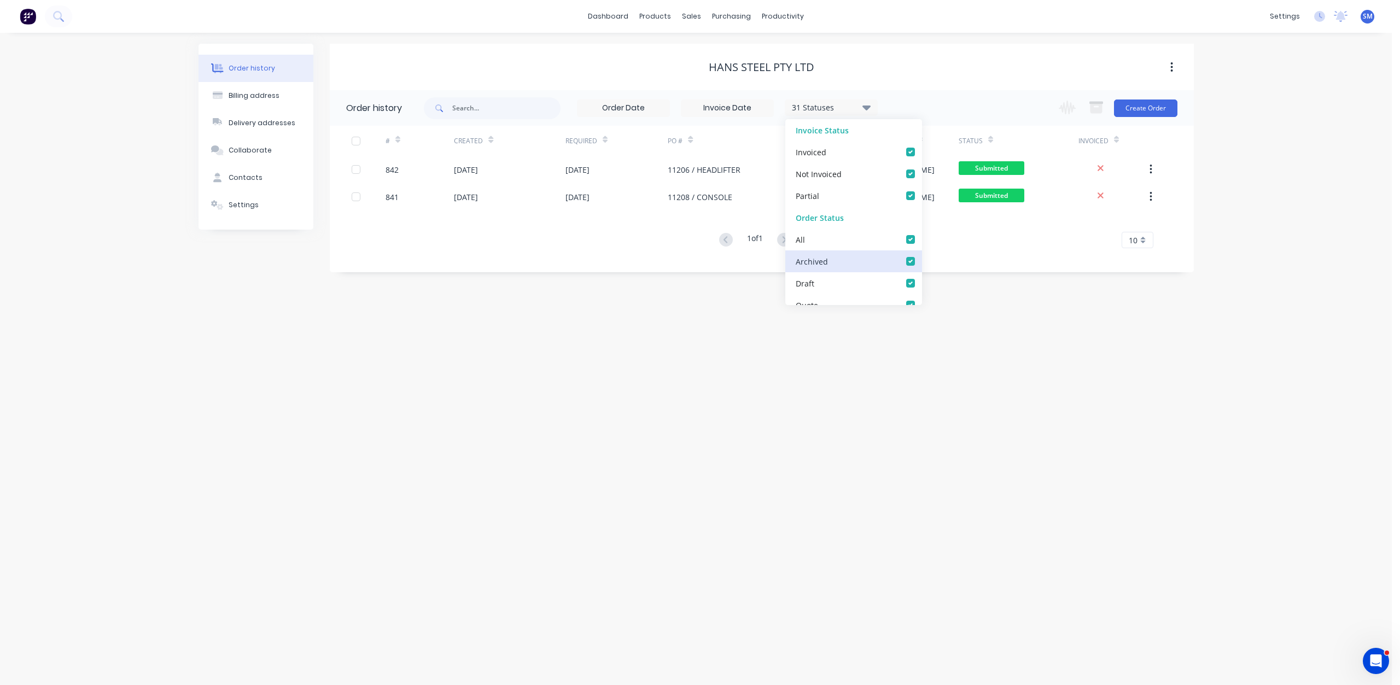
checkbox input "true"
drag, startPoint x: 659, startPoint y: 248, endPoint x: 642, endPoint y: 245, distance: 17.7
click at [658, 248] on div "# Created Required PO # Total Value Created By Status Invoiced 842 [DATE] [DATE…" at bounding box center [755, 194] width 851 height 136
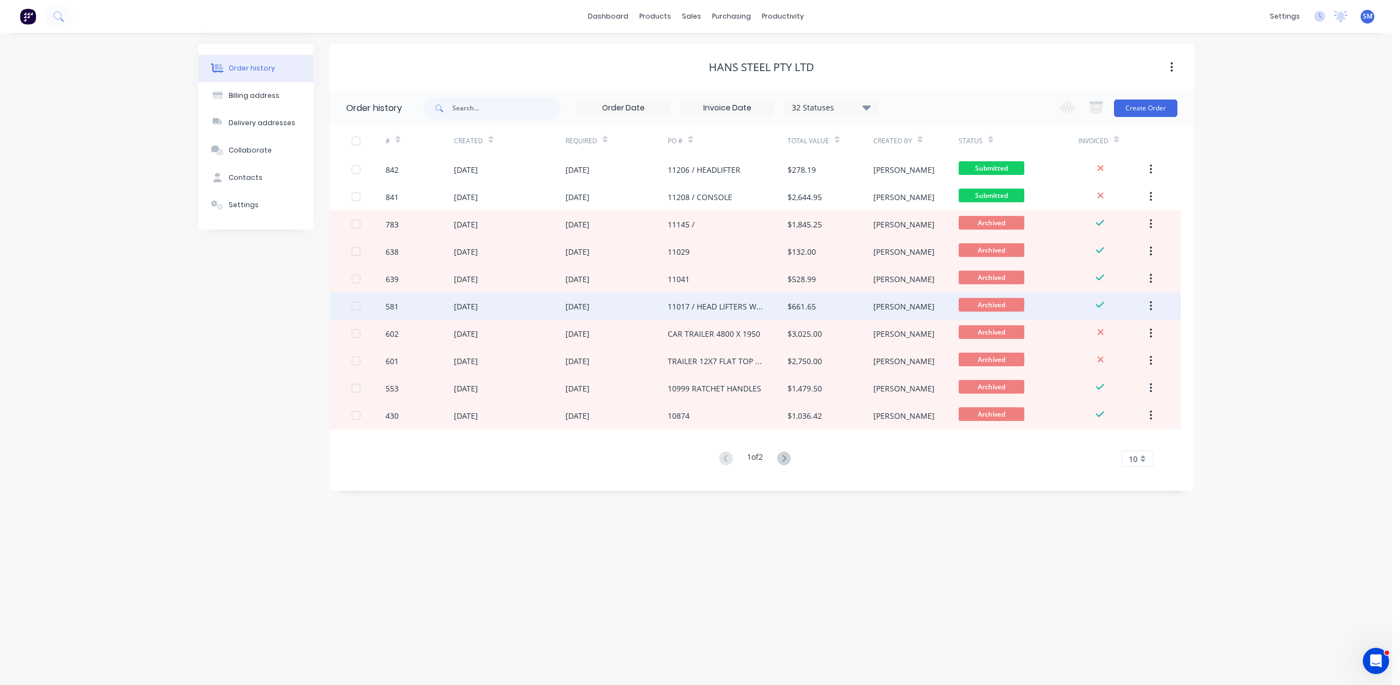
click at [716, 308] on div "11017 / HEAD LIFTERS W/SCOOP" at bounding box center [717, 306] width 98 height 11
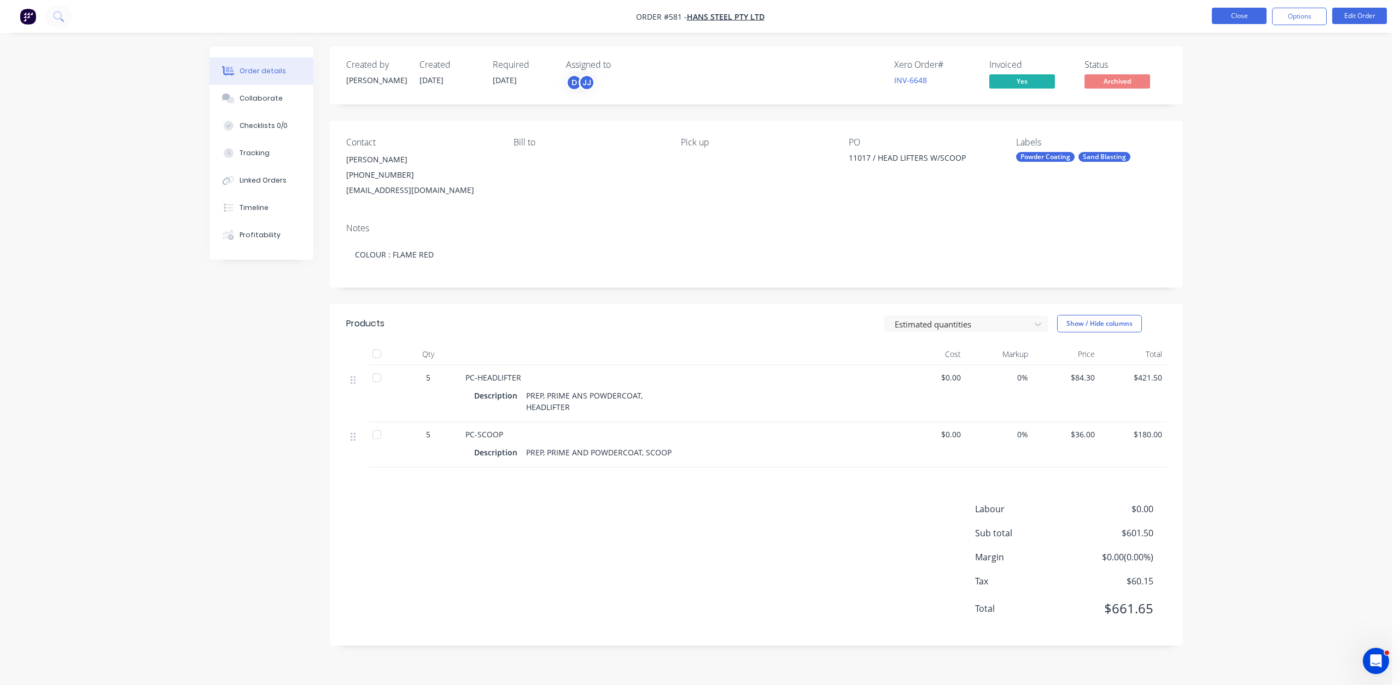
click at [1228, 14] on button "Close" at bounding box center [1238, 16] width 55 height 16
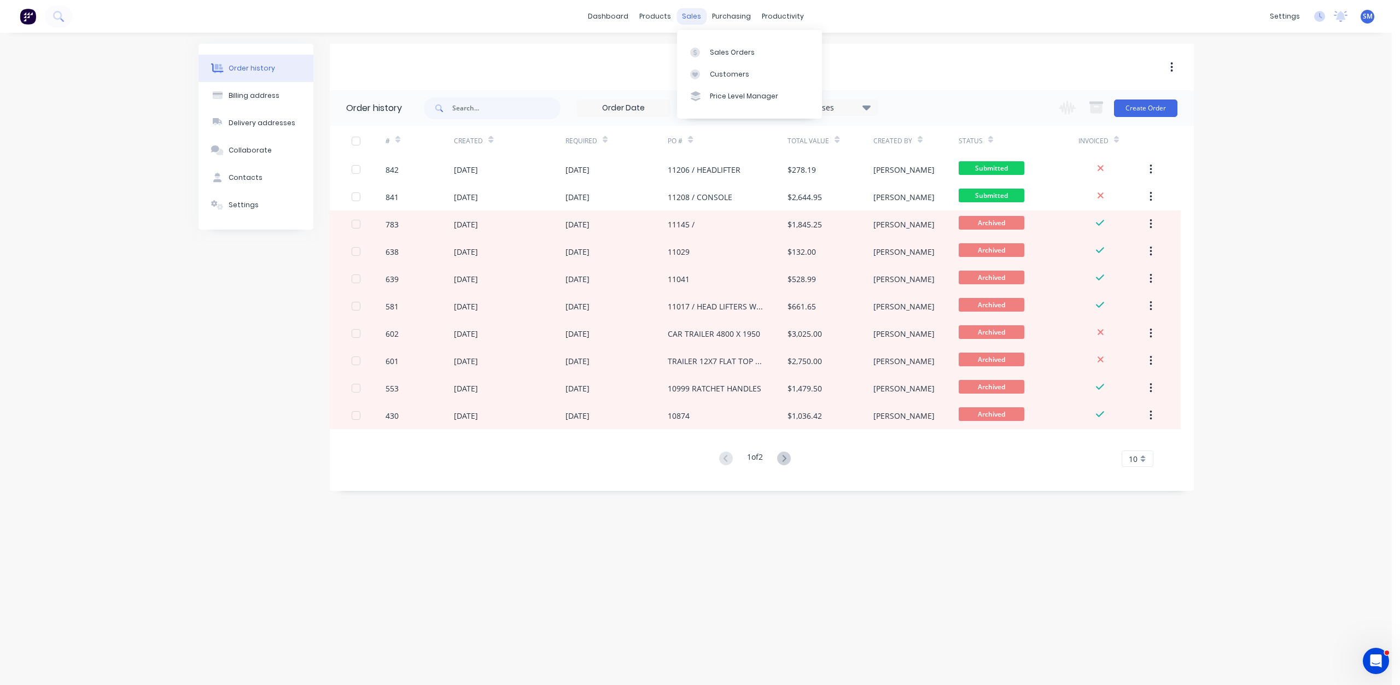
click at [691, 15] on div "sales" at bounding box center [691, 16] width 30 height 16
click at [716, 51] on div "Sales Orders" at bounding box center [732, 53] width 45 height 10
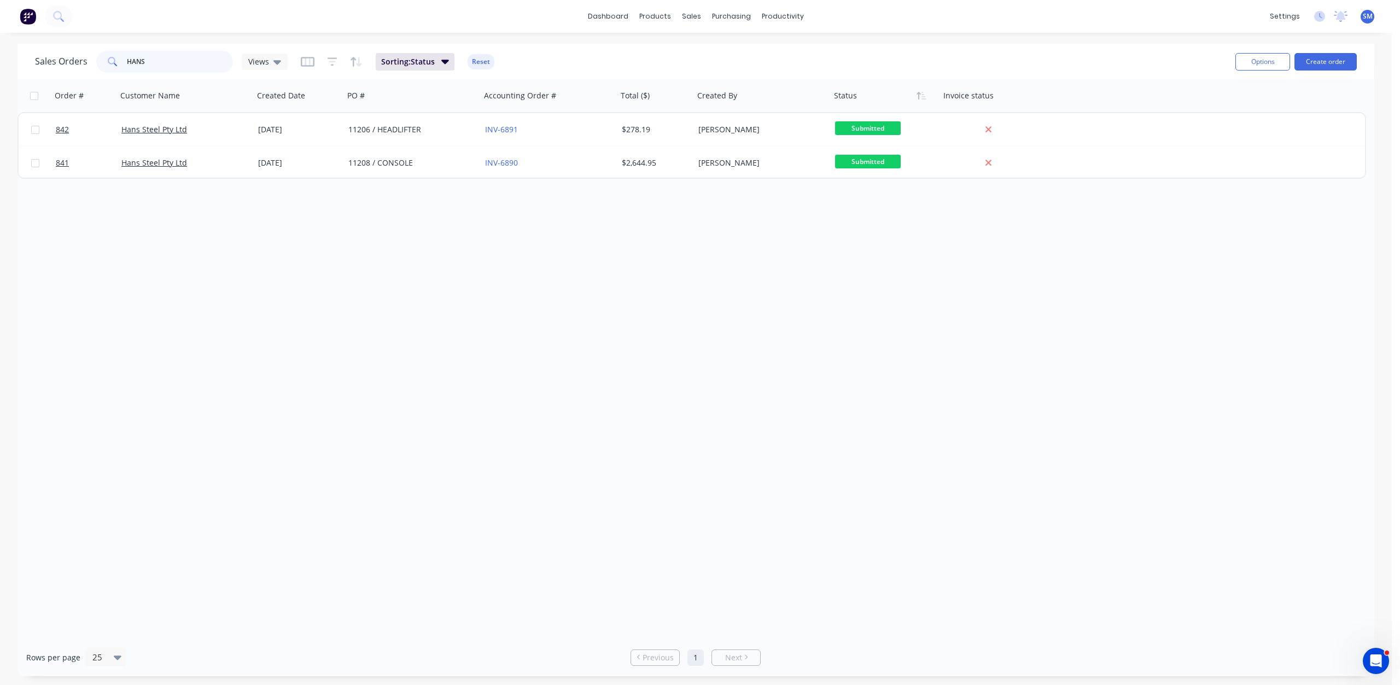
drag, startPoint x: 156, startPoint y: 64, endPoint x: 72, endPoint y: 50, distance: 85.9
click at [72, 50] on div "Sales Orders HANS Views Sorting: Status Reset" at bounding box center [630, 61] width 1191 height 27
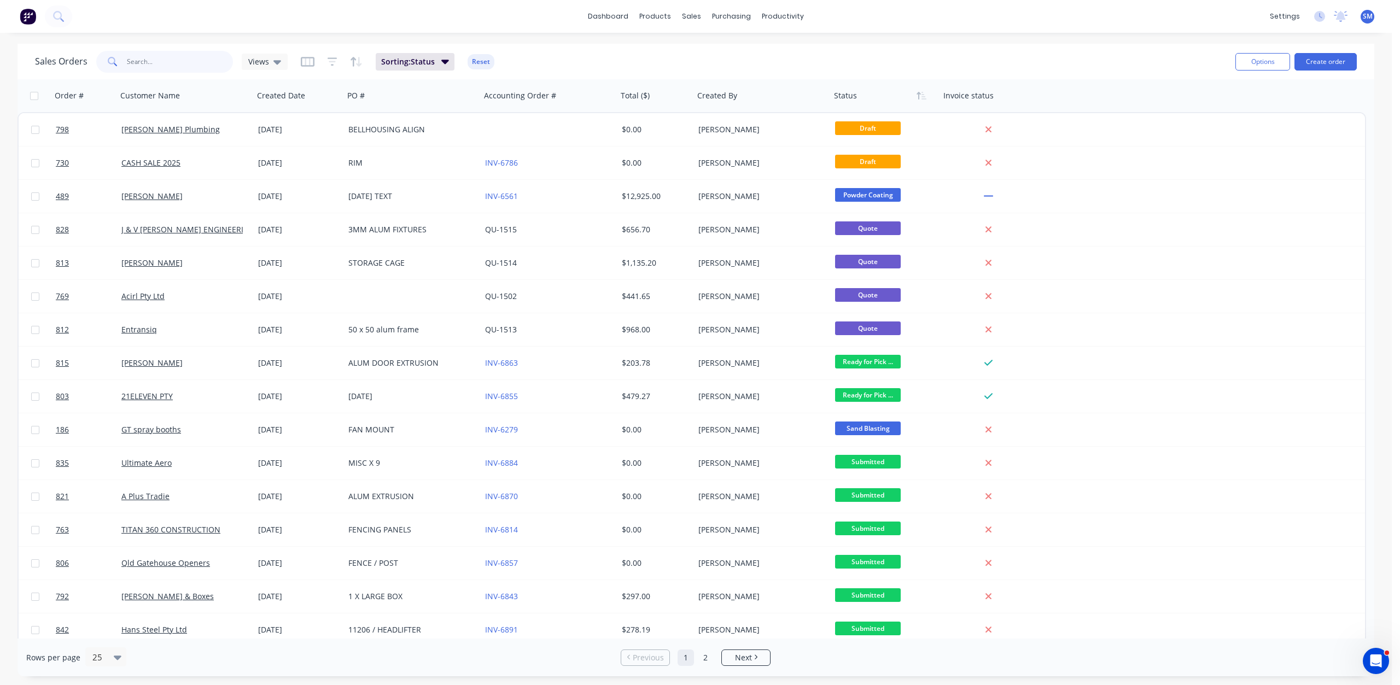
click at [147, 58] on input "text" at bounding box center [180, 62] width 107 height 22
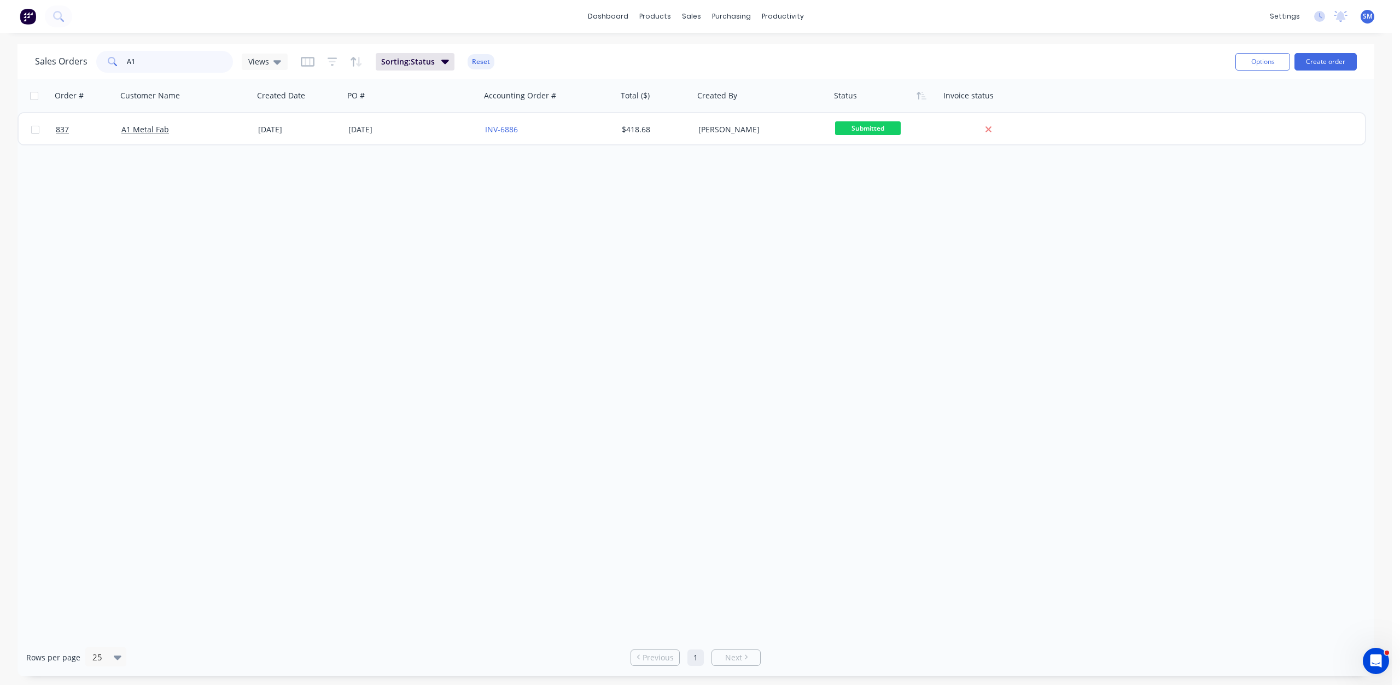
type input "A1"
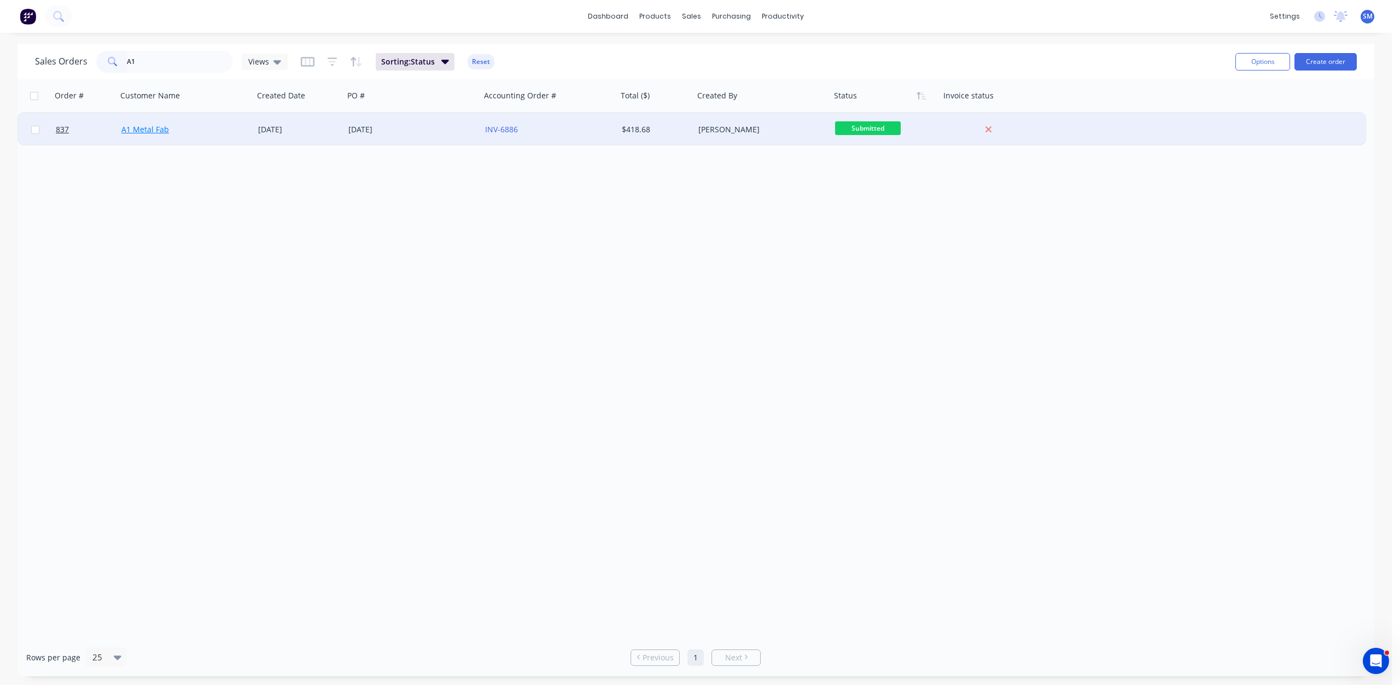
click at [150, 132] on link "A1 Metal Fab" at bounding box center [145, 129] width 48 height 10
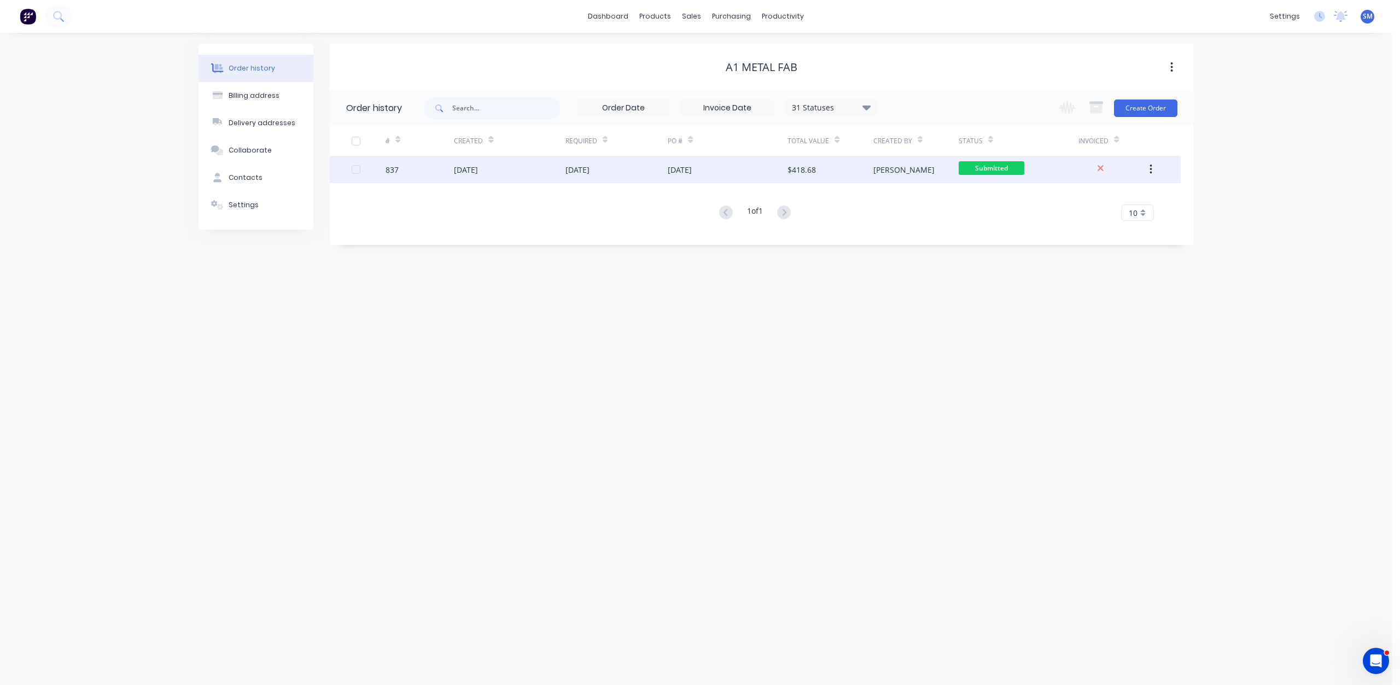
click at [847, 174] on div "$418.68" at bounding box center [829, 169] width 85 height 27
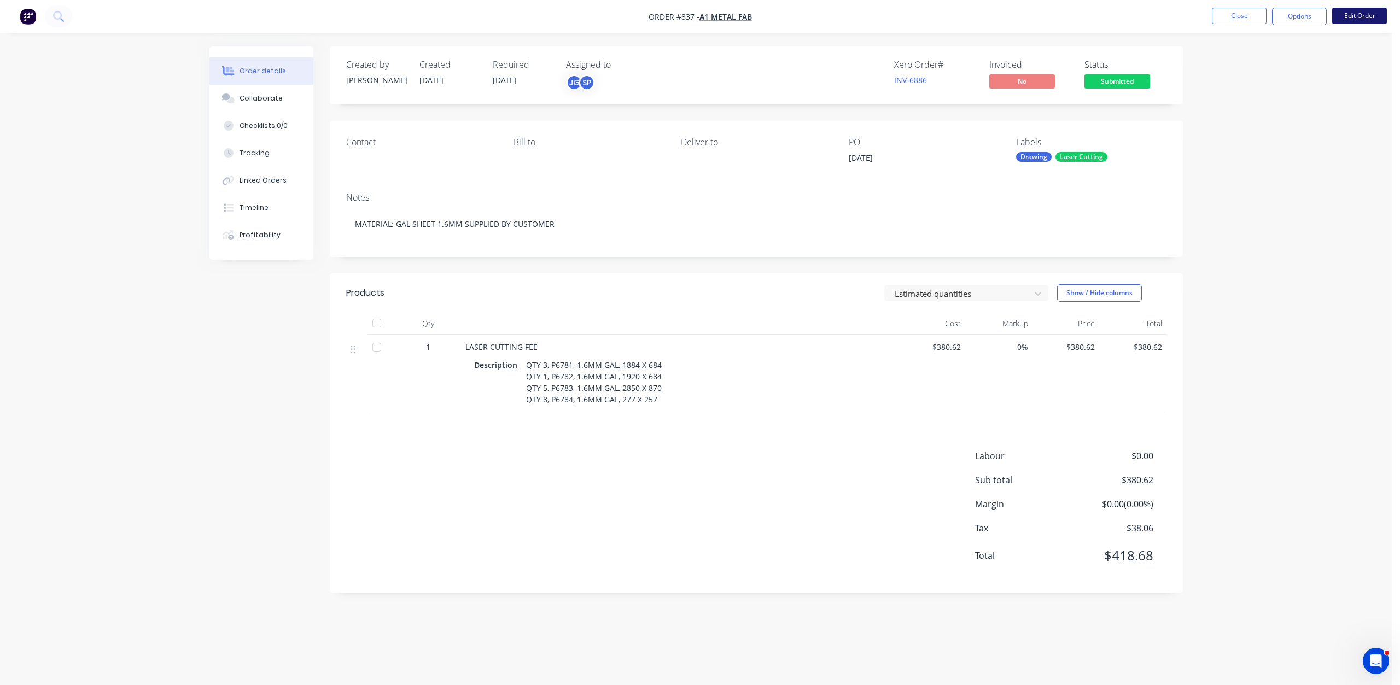
click at [1367, 8] on button "Edit Order" at bounding box center [1359, 16] width 55 height 16
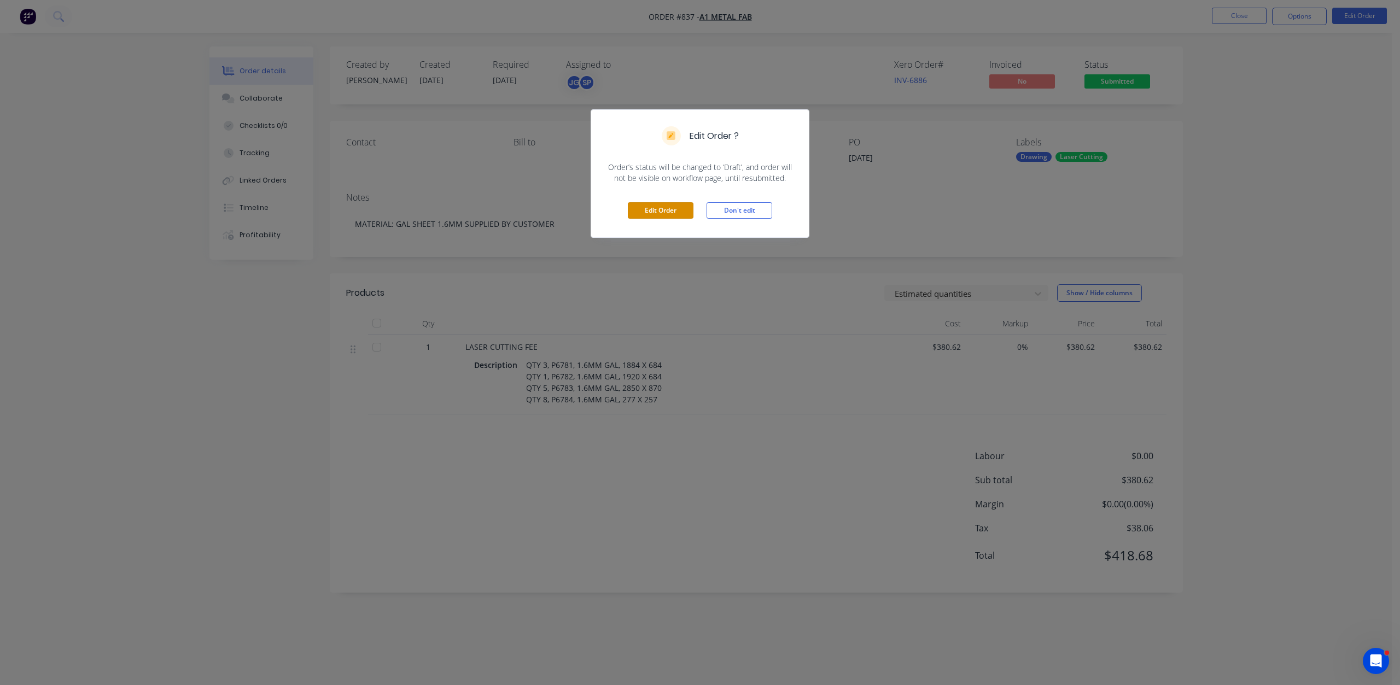
drag, startPoint x: 646, startPoint y: 208, endPoint x: 516, endPoint y: 184, distance: 132.8
click at [635, 206] on button "Edit Order" at bounding box center [661, 210] width 66 height 16
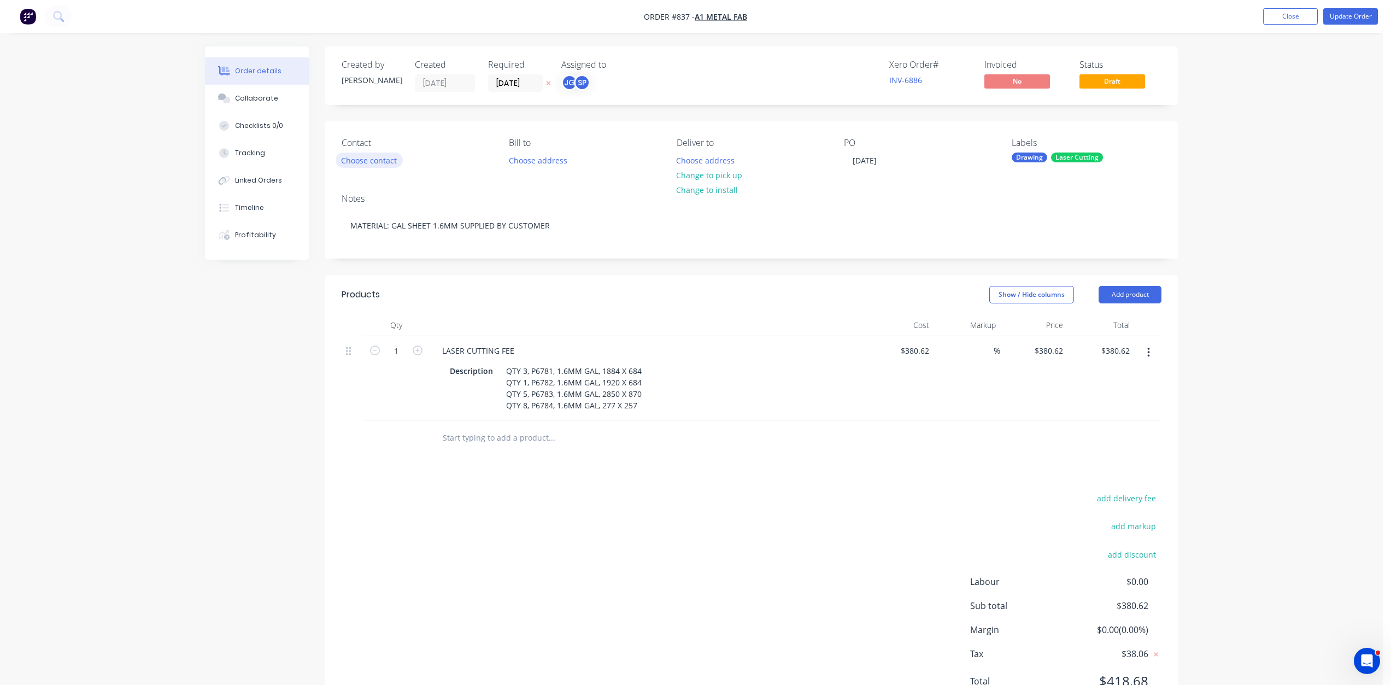
click at [360, 163] on button "Choose contact" at bounding box center [369, 160] width 67 height 15
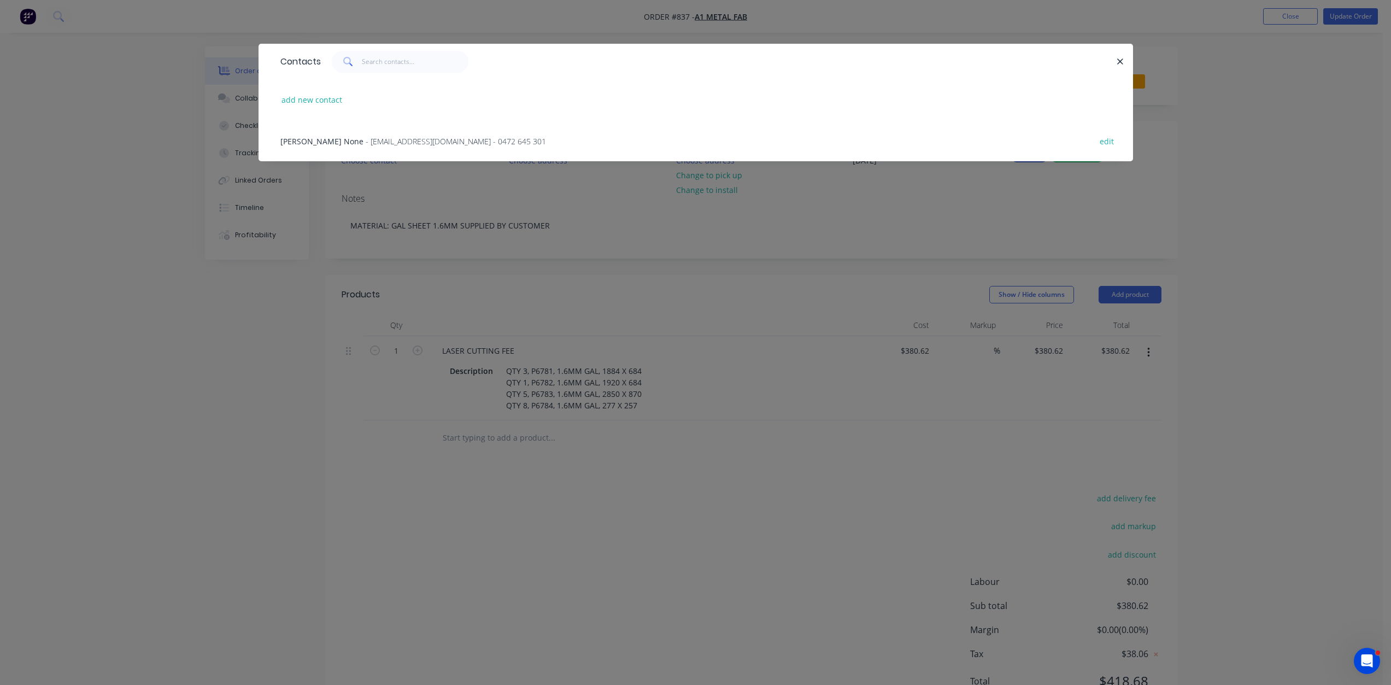
click at [366, 142] on span "- [EMAIL_ADDRESS][DOMAIN_NAME] - 0472 645 301" at bounding box center [456, 141] width 180 height 10
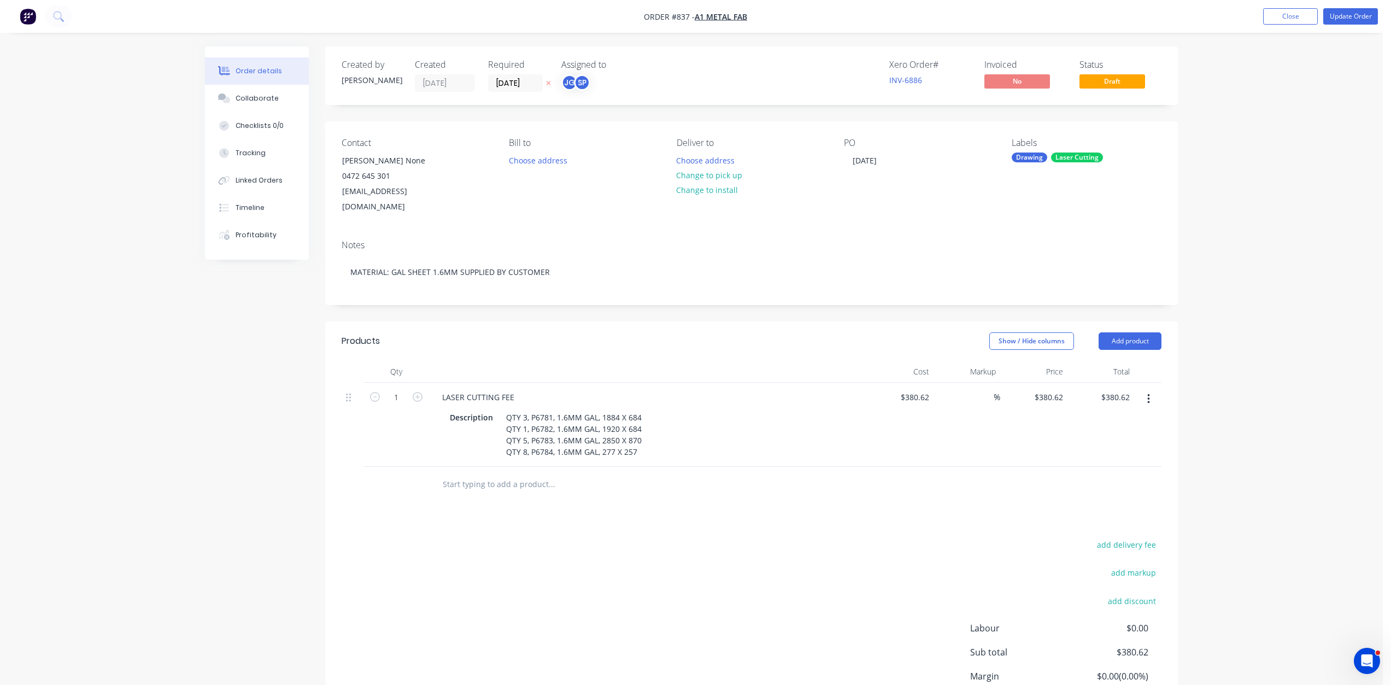
click at [1103, 84] on span "Draft" at bounding box center [1113, 81] width 66 height 14
click at [1342, 15] on button "Update Order" at bounding box center [1351, 16] width 55 height 16
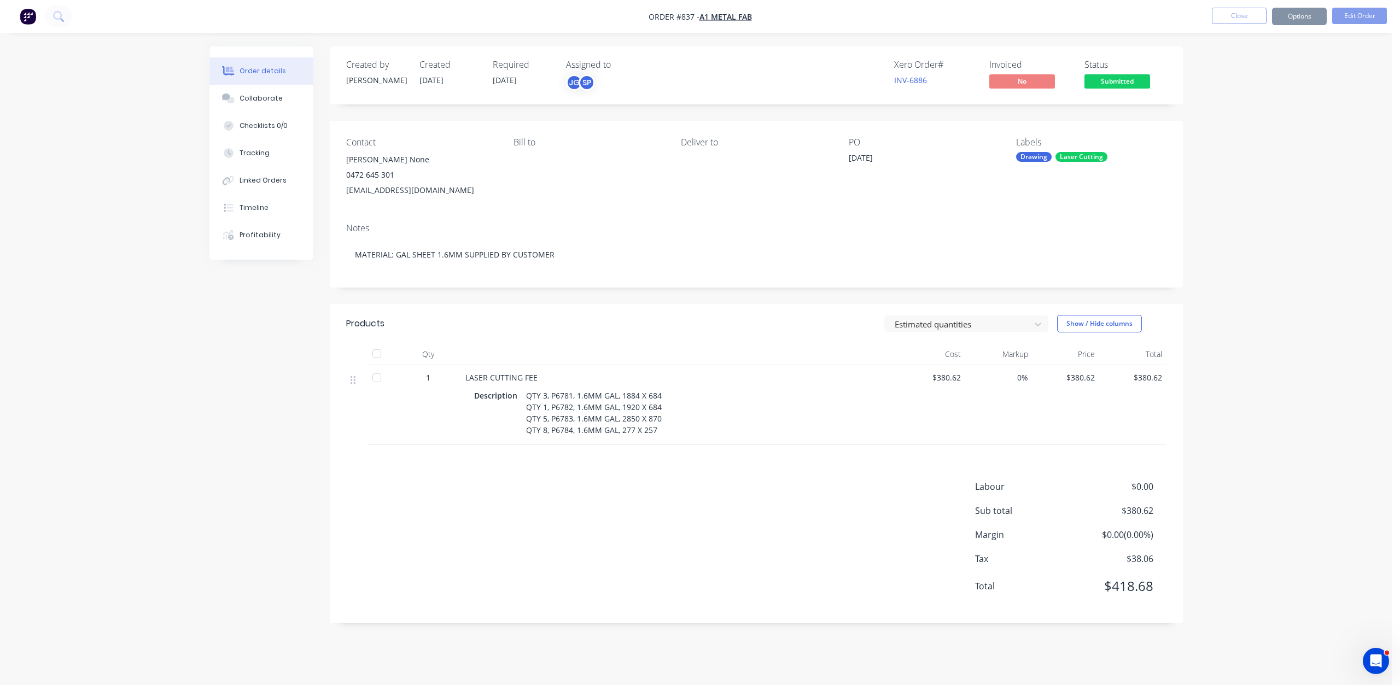
click at [1117, 83] on span "Submitted" at bounding box center [1117, 81] width 66 height 14
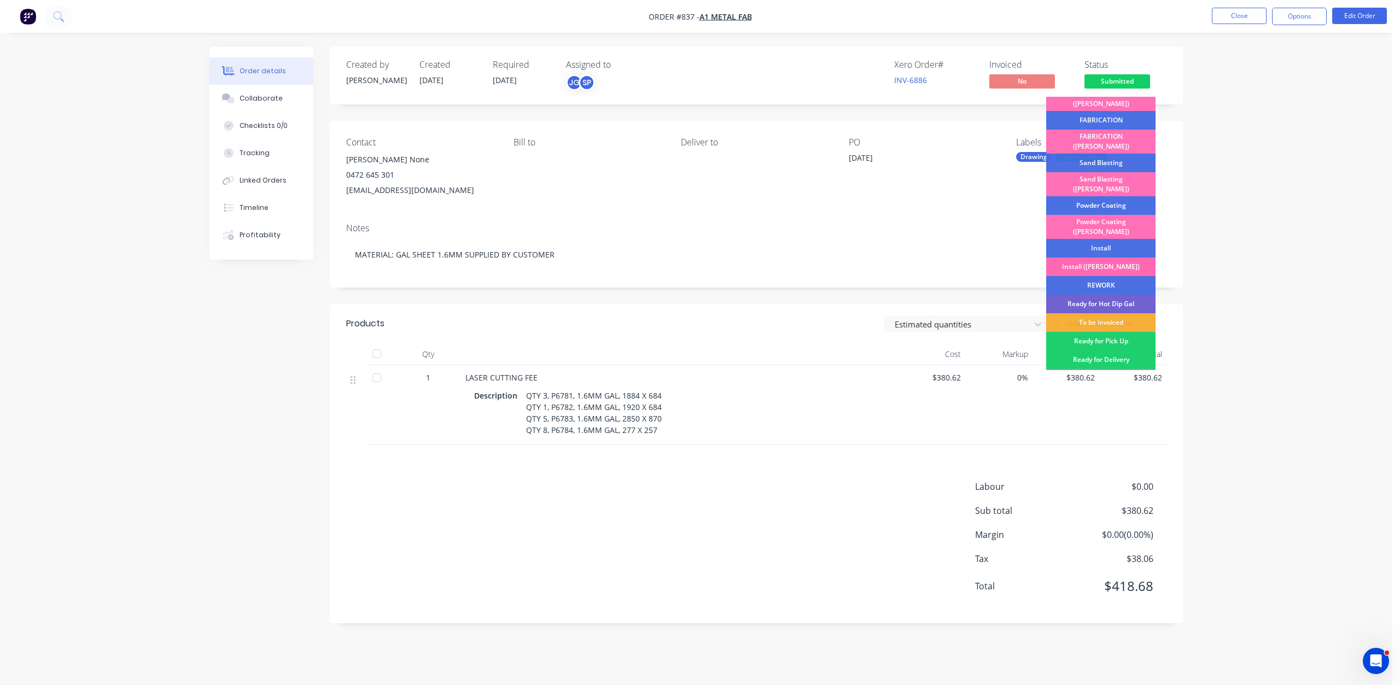
scroll to position [55, 0]
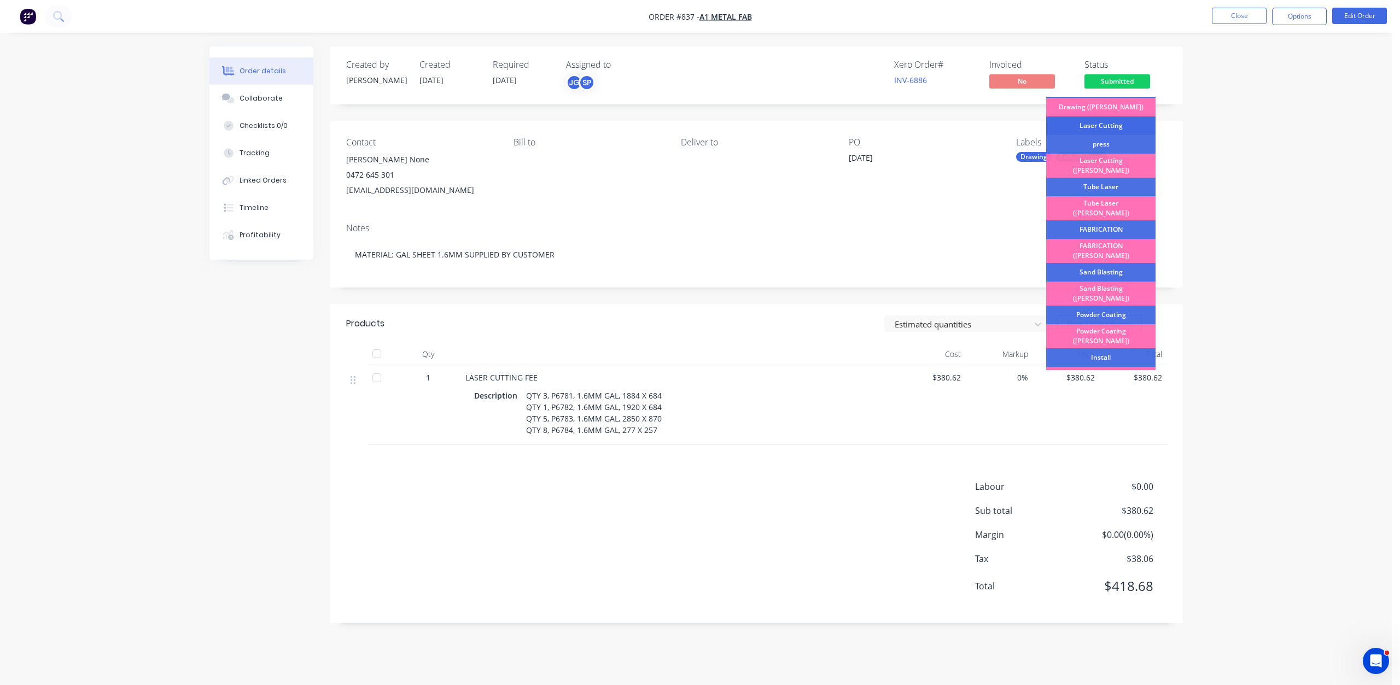
click at [1089, 128] on div "Laser Cutting" at bounding box center [1100, 125] width 109 height 19
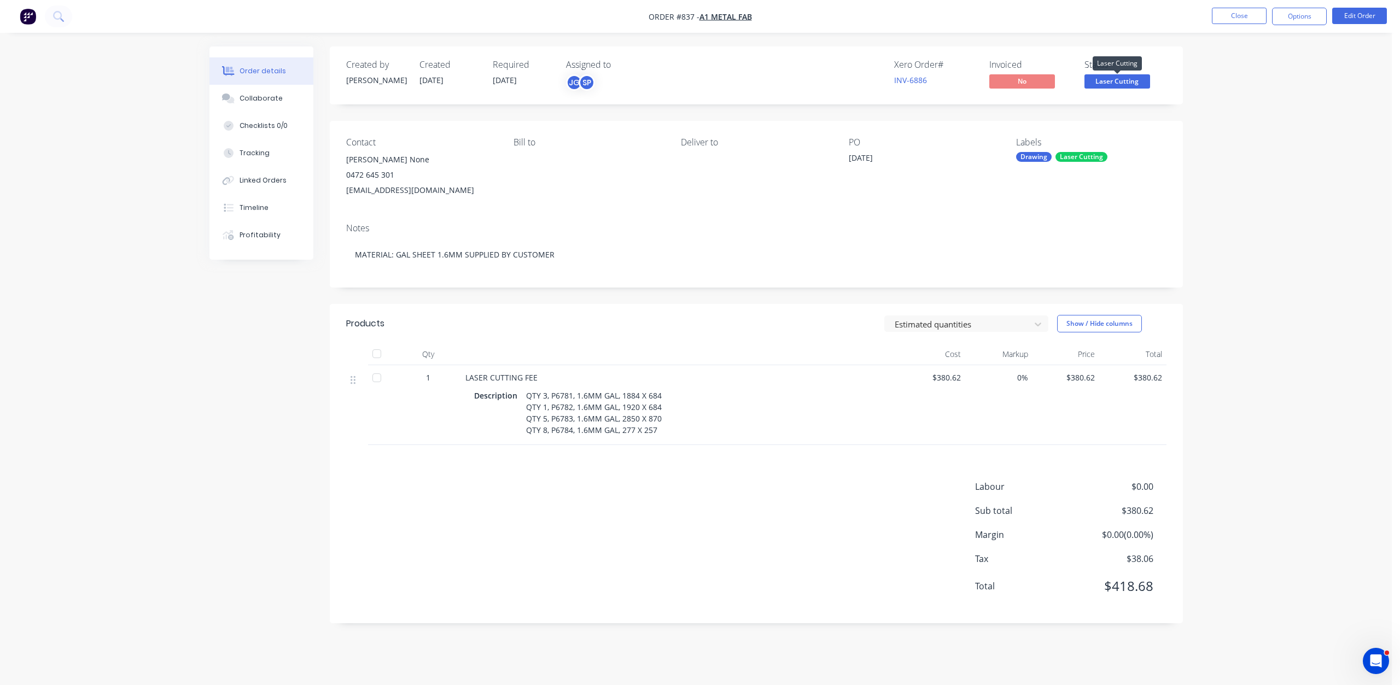
click at [1105, 81] on span "Laser Cutting" at bounding box center [1117, 81] width 66 height 14
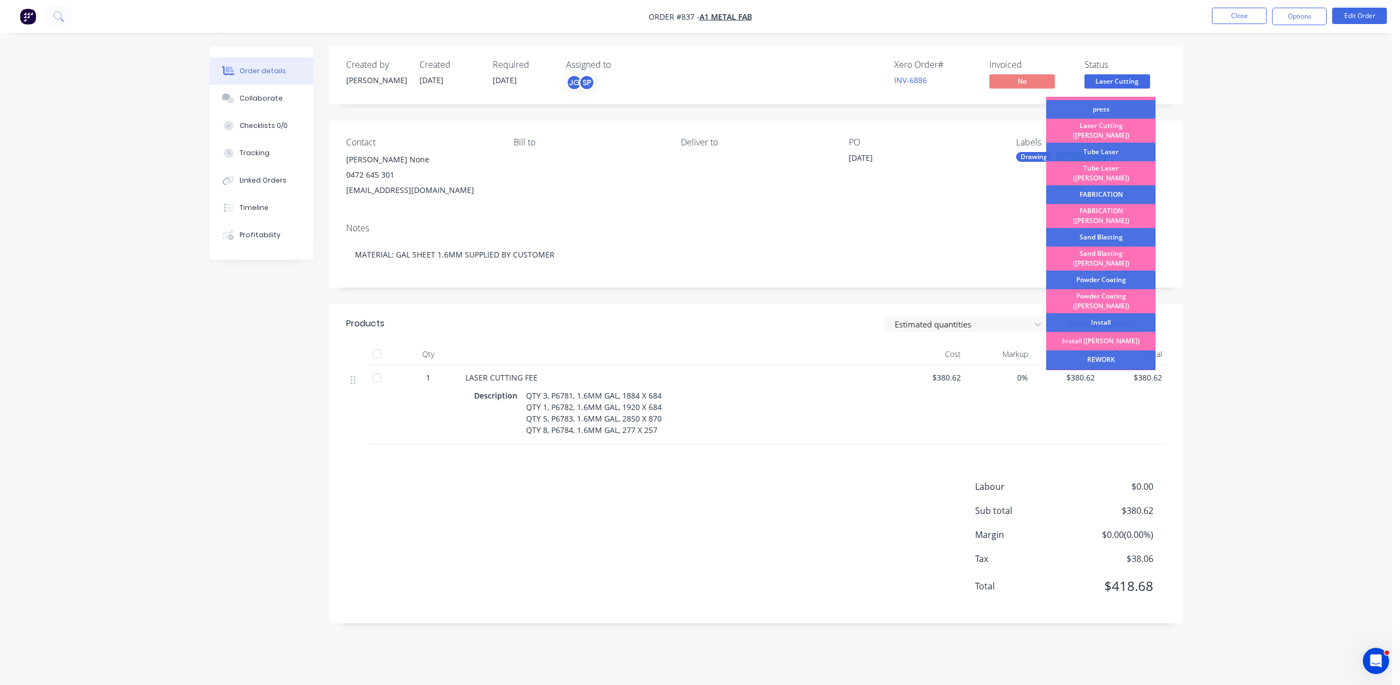
scroll to position [191, 0]
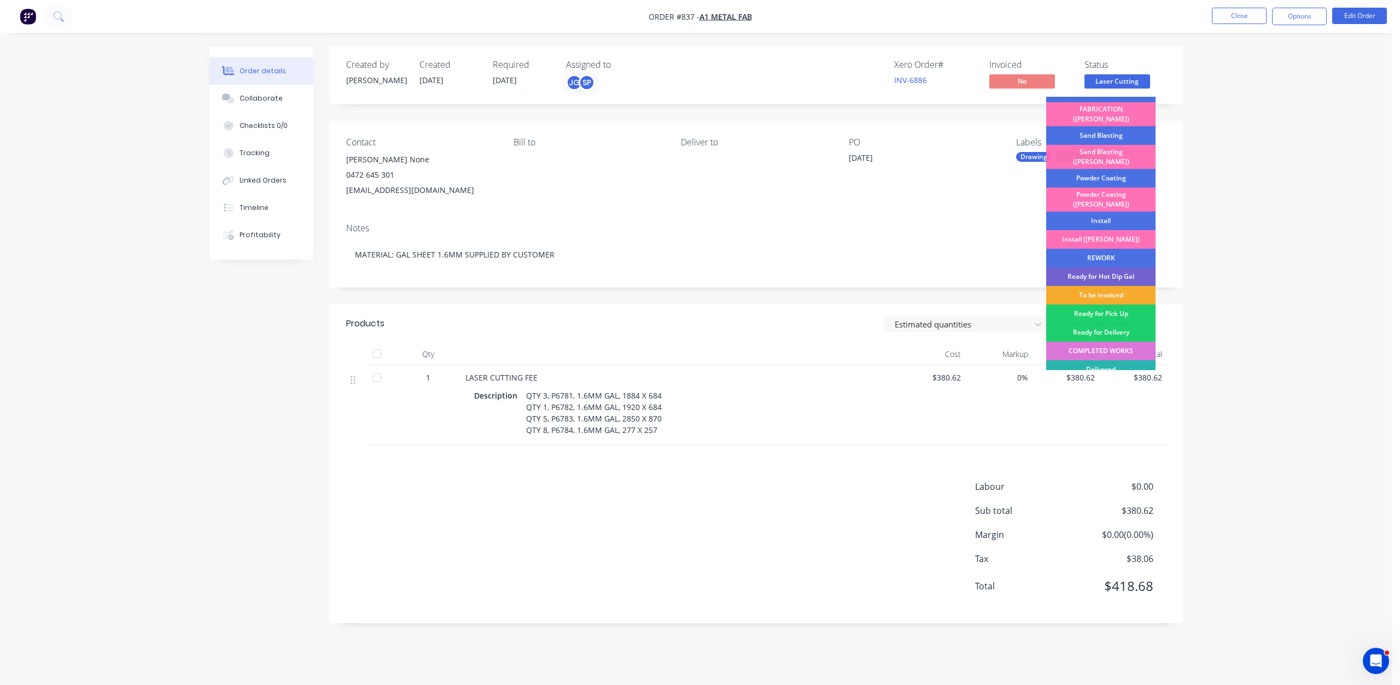
click at [1099, 286] on div "To be invoiced" at bounding box center [1100, 295] width 109 height 19
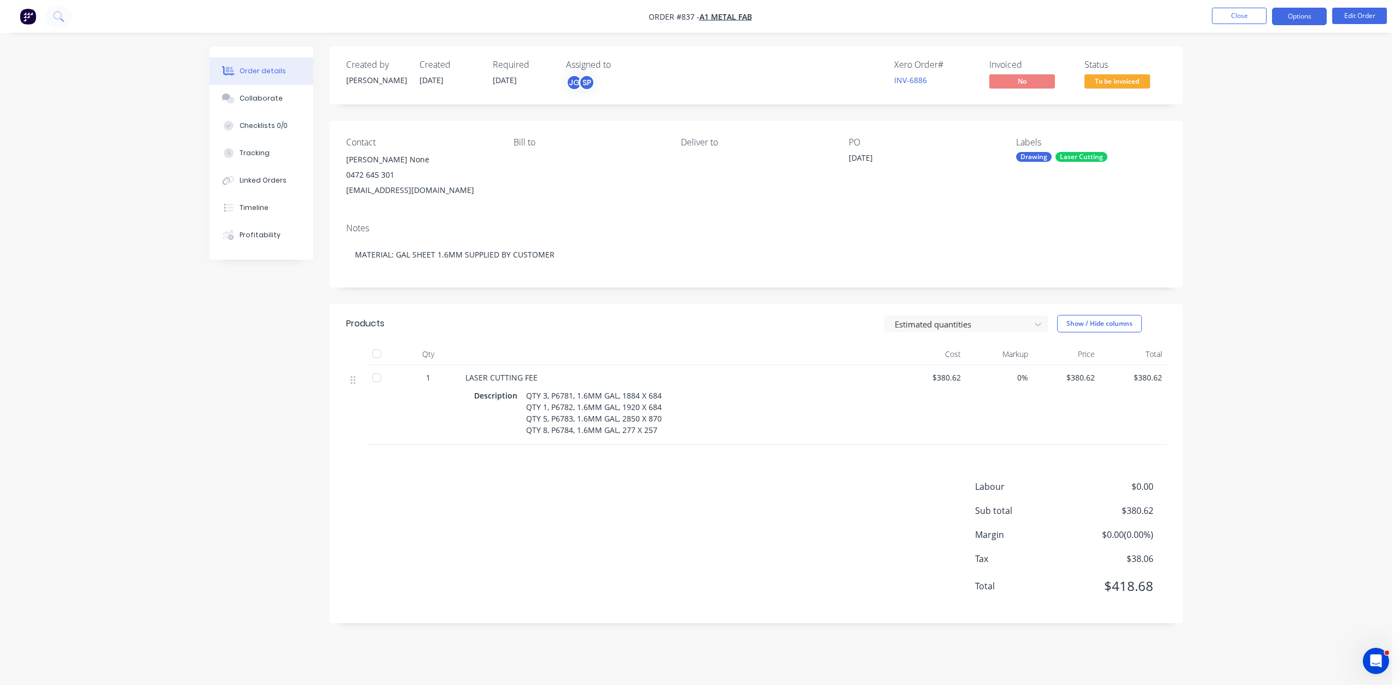
click at [1300, 19] on button "Options" at bounding box center [1299, 16] width 55 height 17
click at [1221, 62] on div "Invoice" at bounding box center [1266, 66] width 101 height 16
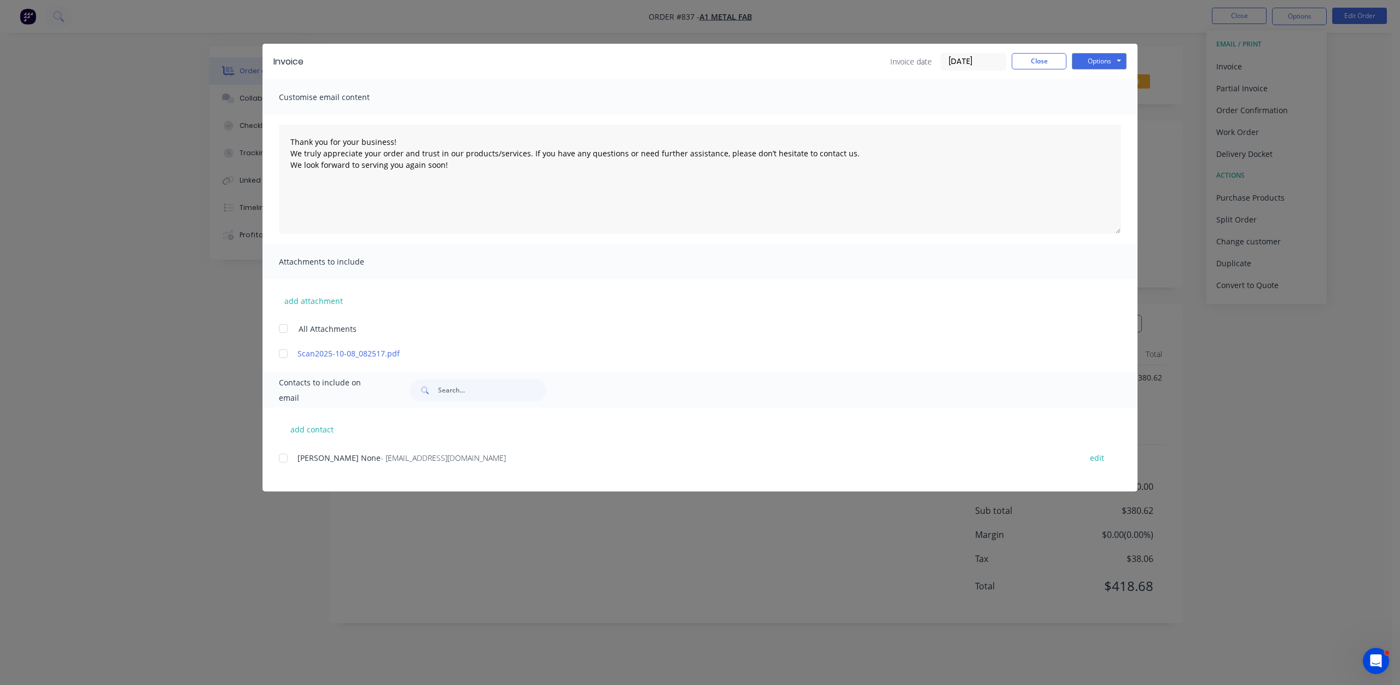
drag, startPoint x: 283, startPoint y: 457, endPoint x: 306, endPoint y: 460, distance: 22.6
click at [283, 458] on div at bounding box center [283, 458] width 22 height 22
click at [1093, 65] on button "Options" at bounding box center [1099, 61] width 55 height 16
click at [1098, 117] on button "Email" at bounding box center [1107, 117] width 70 height 18
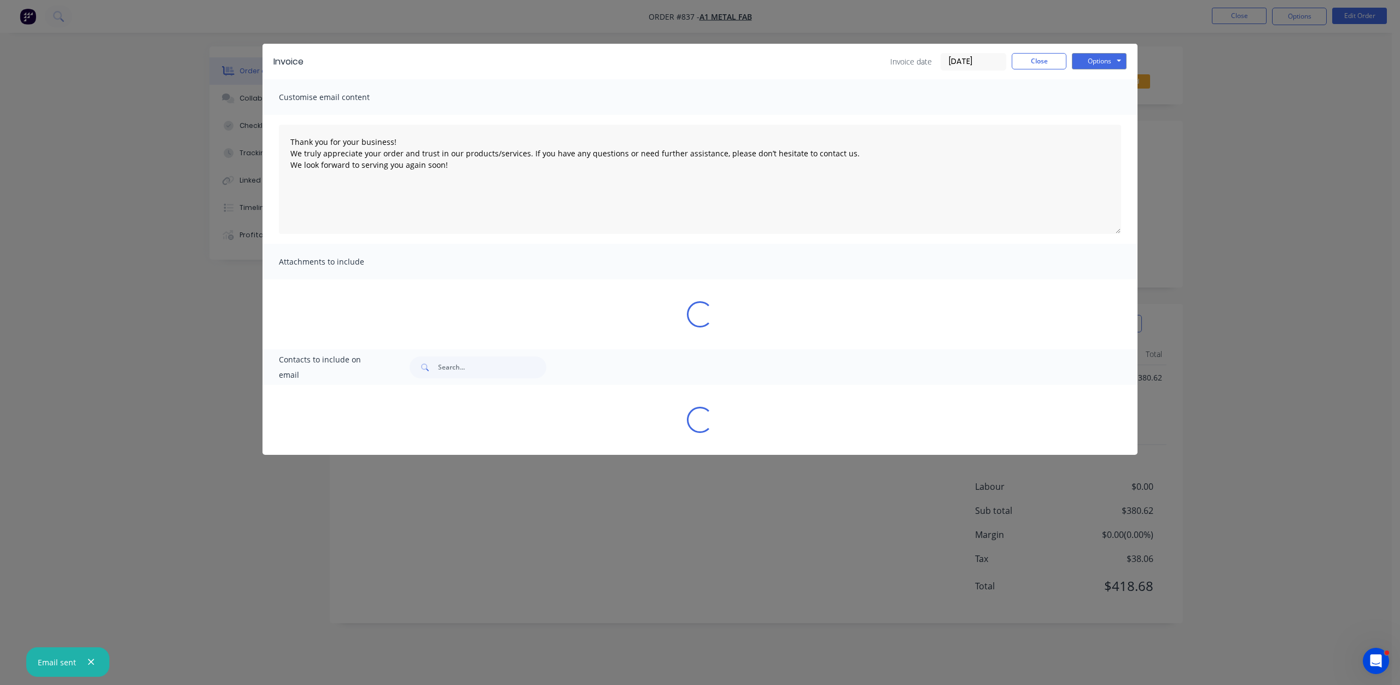
type textarea "Thank you for your business! We truly appreciate your order and trust in our pr…"
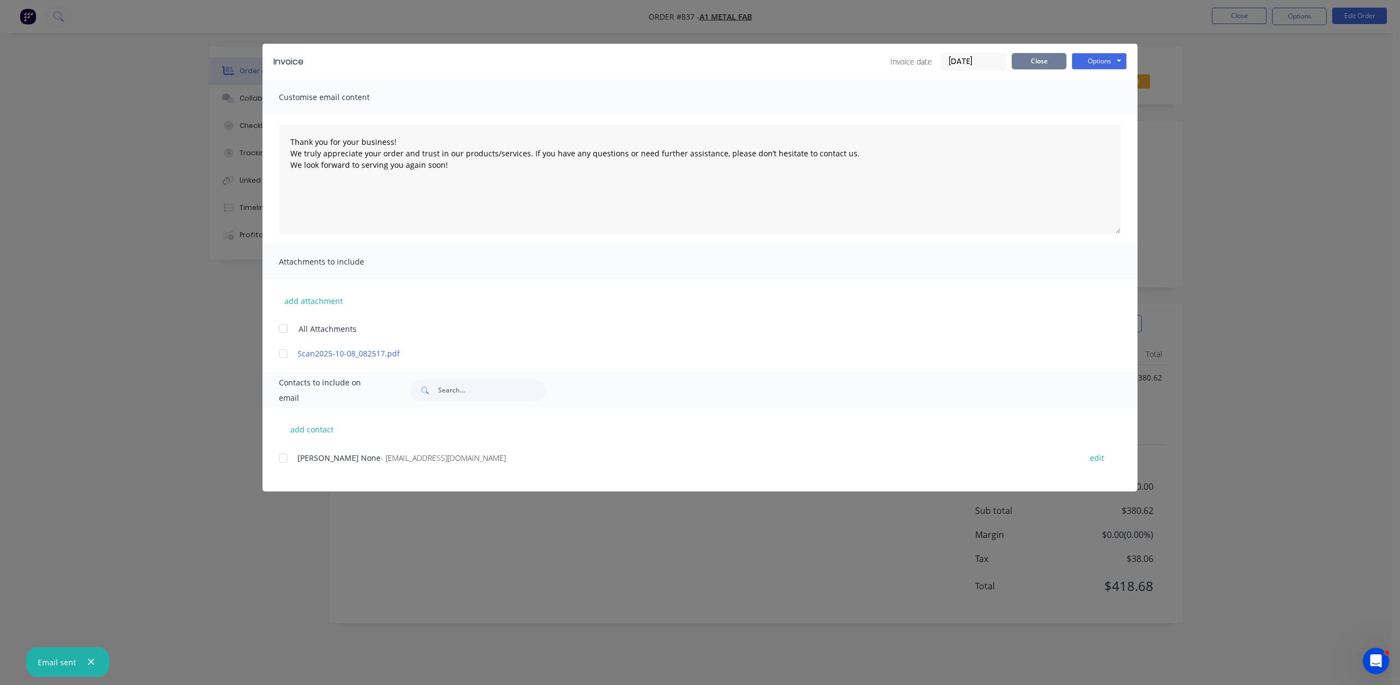
click at [1033, 62] on button "Close" at bounding box center [1038, 61] width 55 height 16
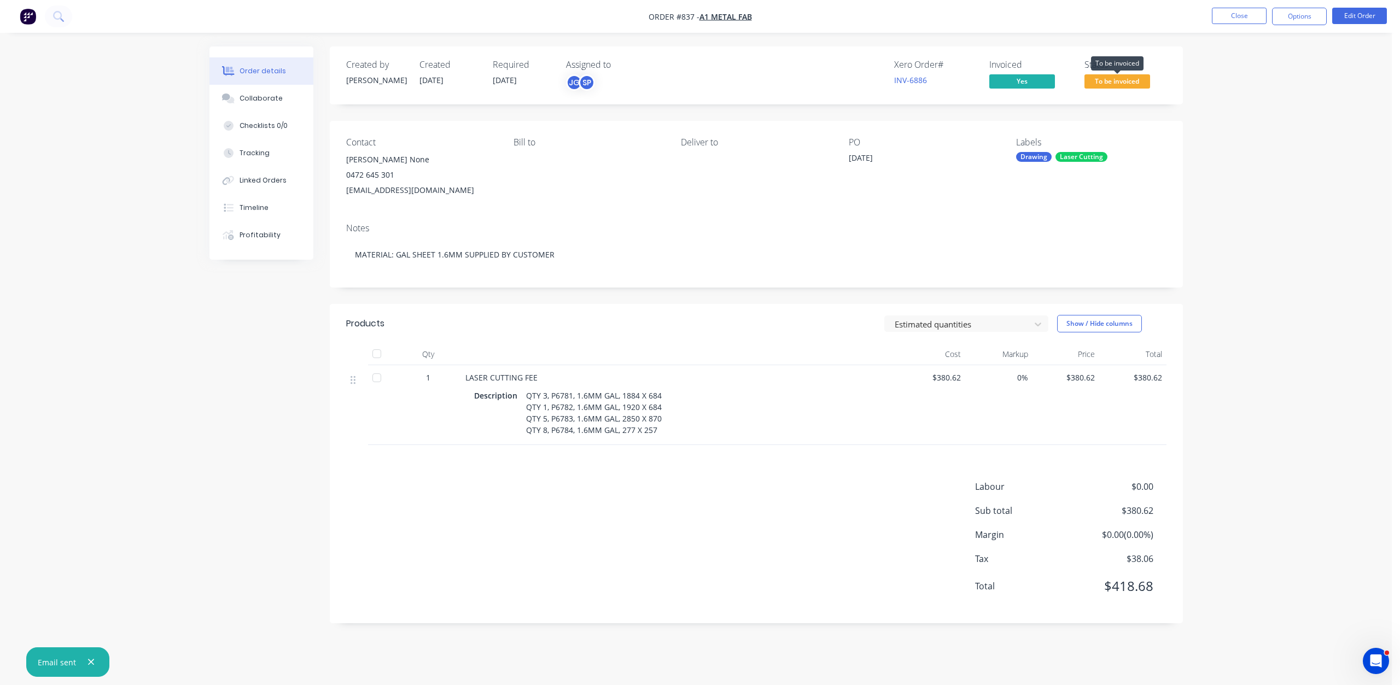
click at [1120, 83] on span "To be invoiced" at bounding box center [1117, 81] width 66 height 14
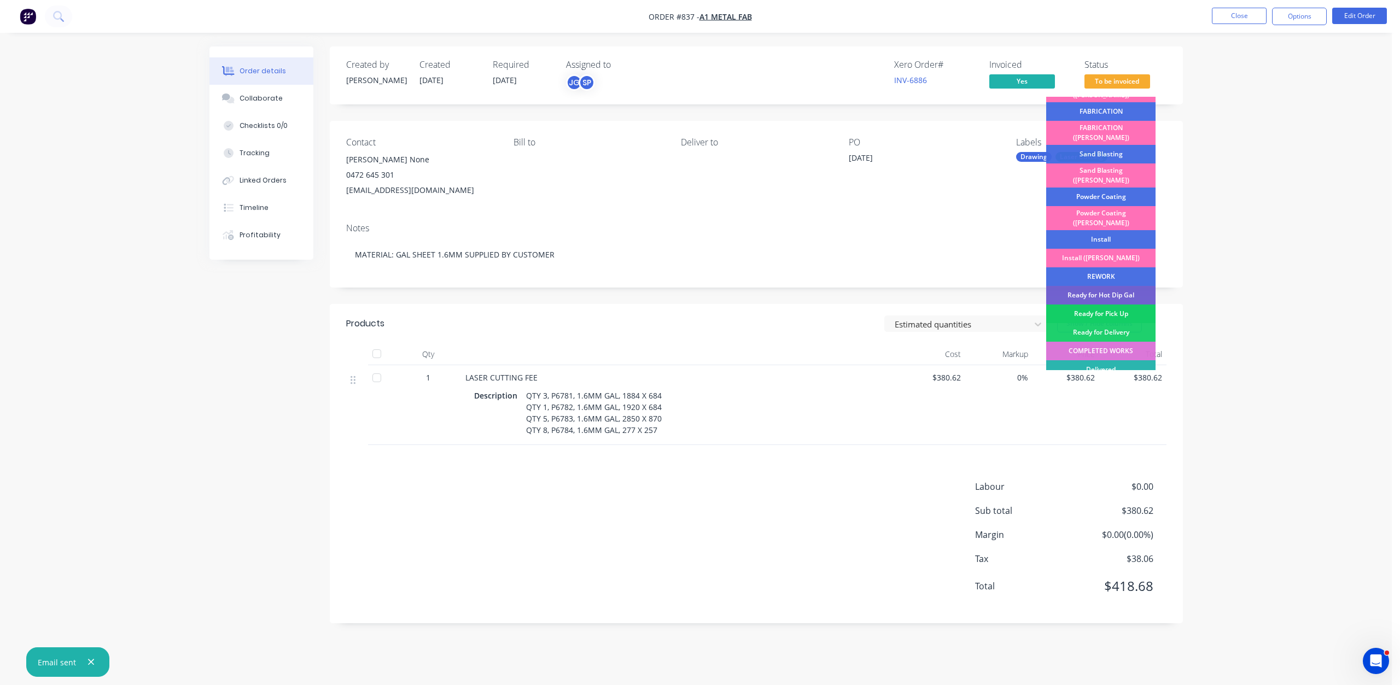
click at [1097, 305] on div "Ready for Pick Up" at bounding box center [1100, 314] width 109 height 19
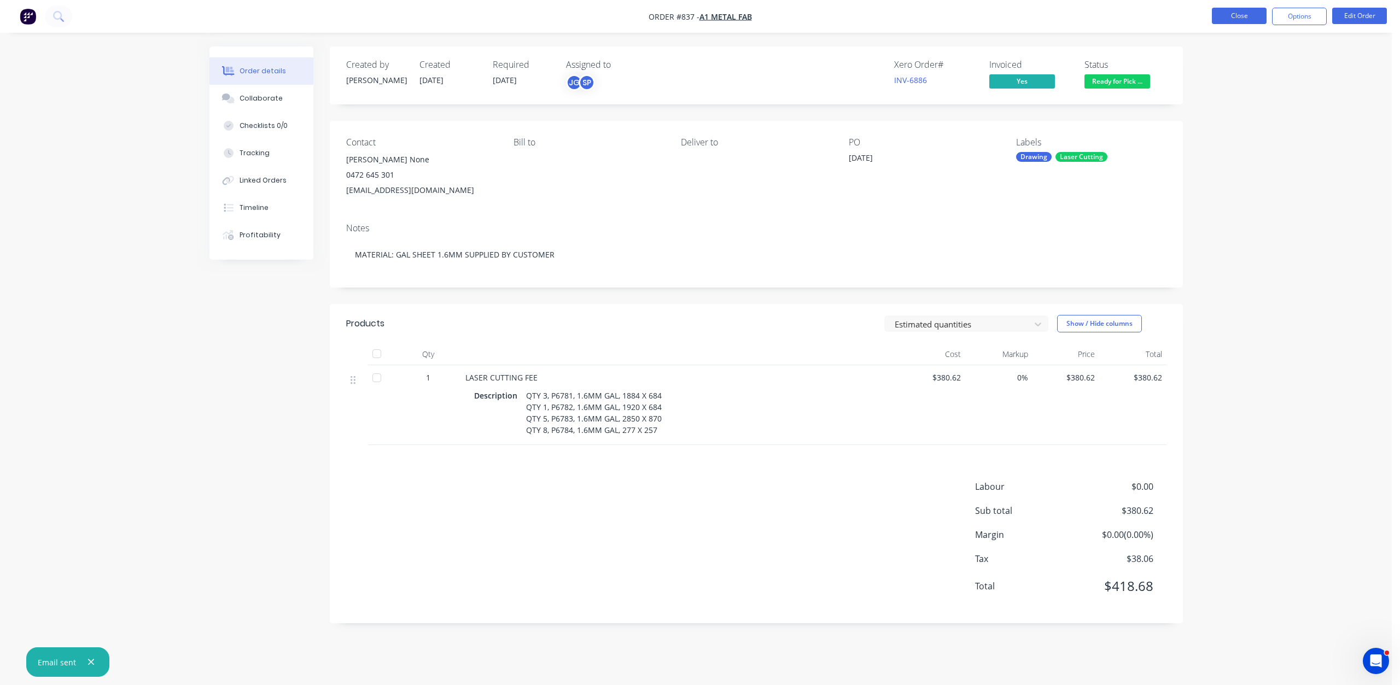
click at [1234, 21] on button "Close" at bounding box center [1238, 16] width 55 height 16
